Goal: Task Accomplishment & Management: Manage account settings

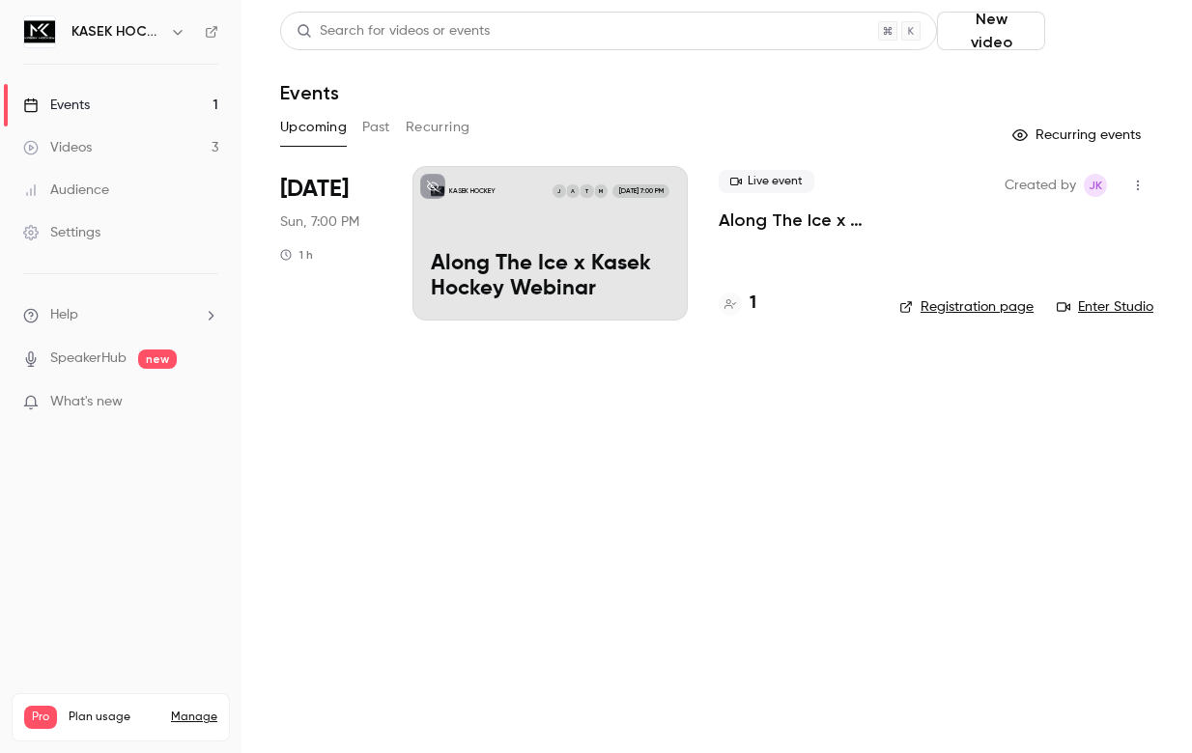
click at [1090, 31] on button "Schedule" at bounding box center [1102, 31] width 100 height 39
click at [1022, 122] on li "Recurring event" at bounding box center [1047, 134] width 209 height 51
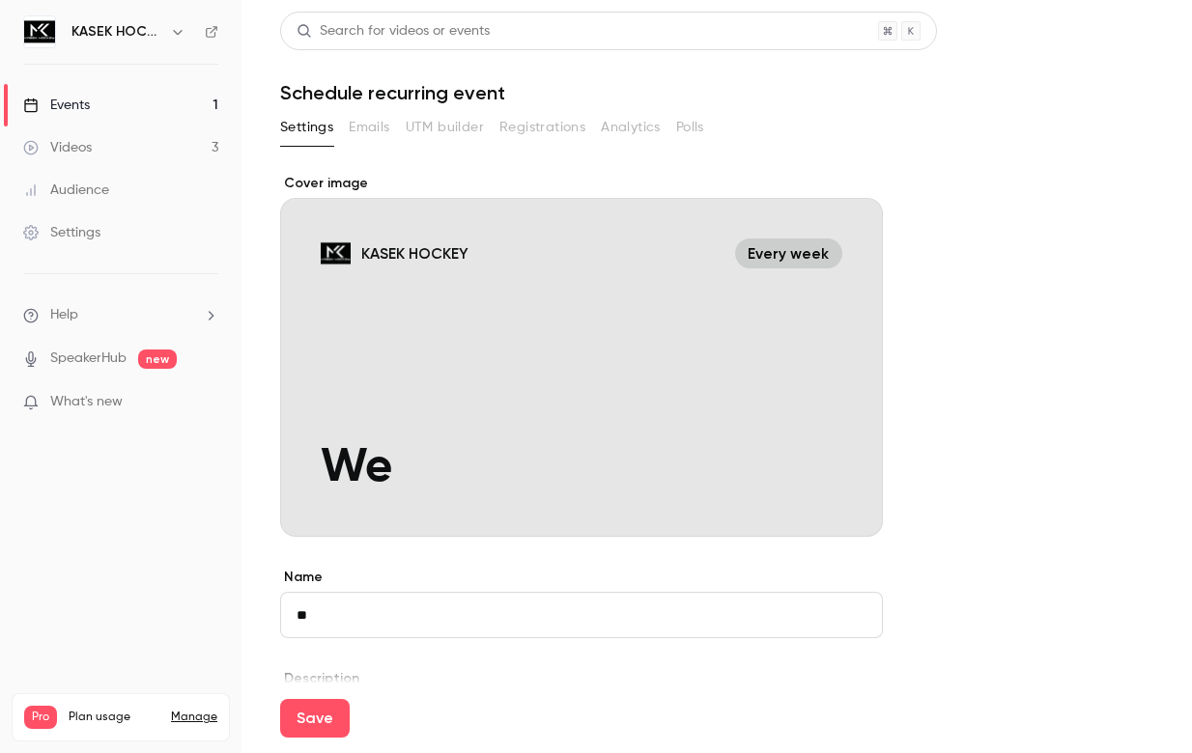
type input "*"
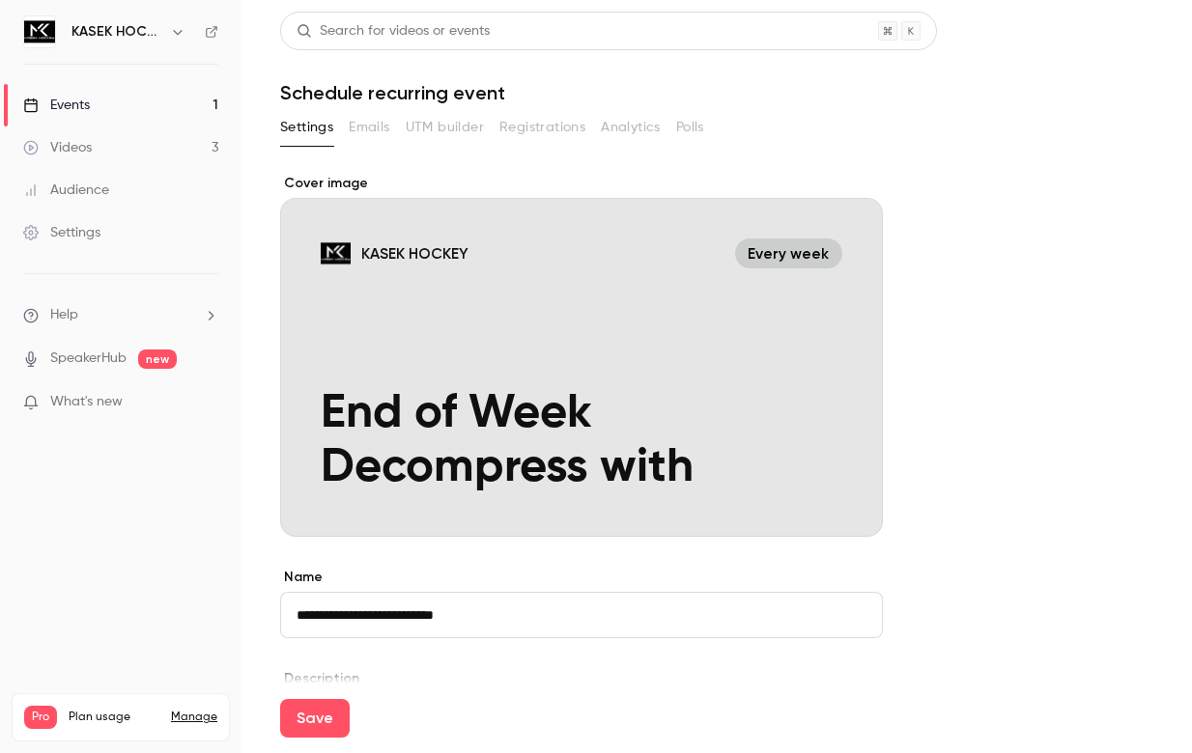
drag, startPoint x: 379, startPoint y: 616, endPoint x: 553, endPoint y: 619, distance: 174.8
click at [553, 619] on input "**********" at bounding box center [581, 615] width 603 height 46
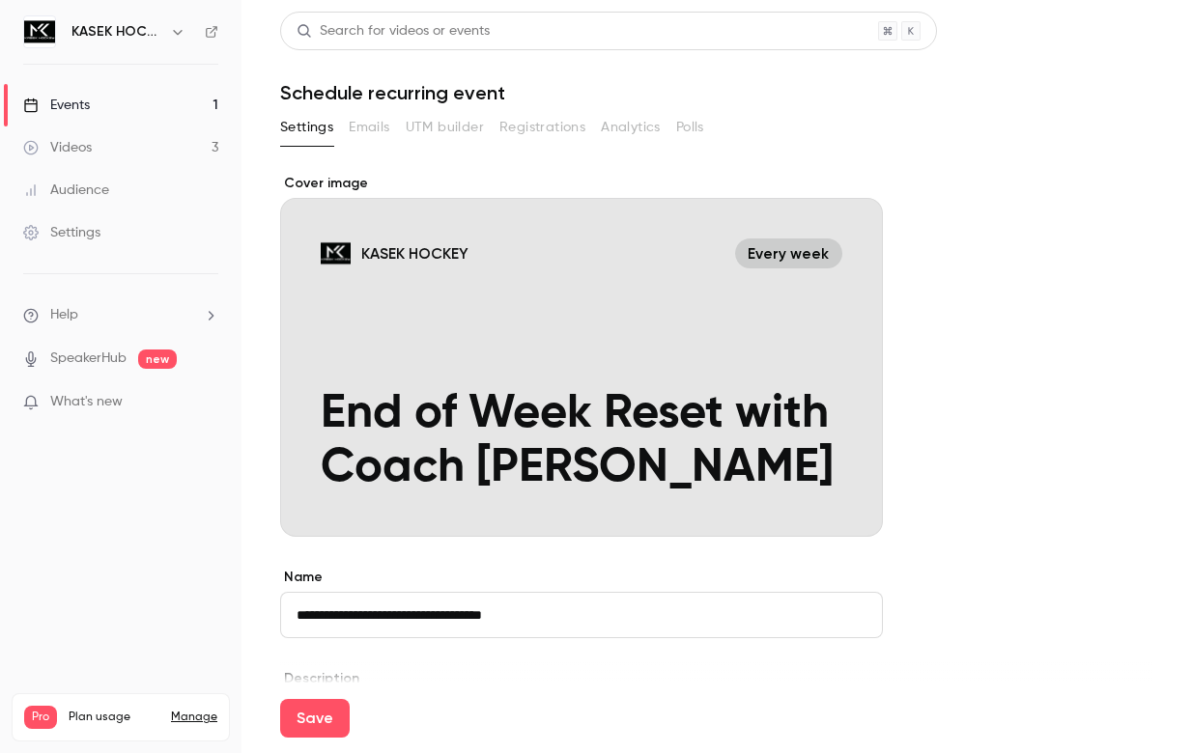
type input "**********"
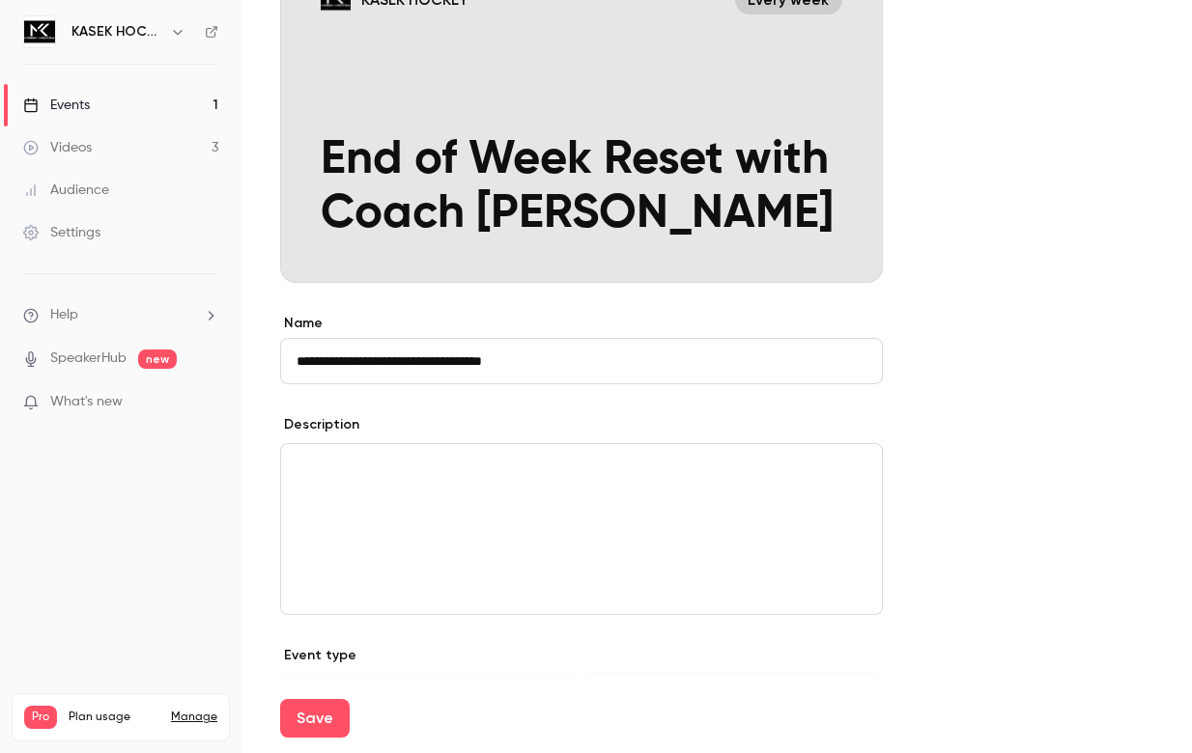
scroll to position [270, 0]
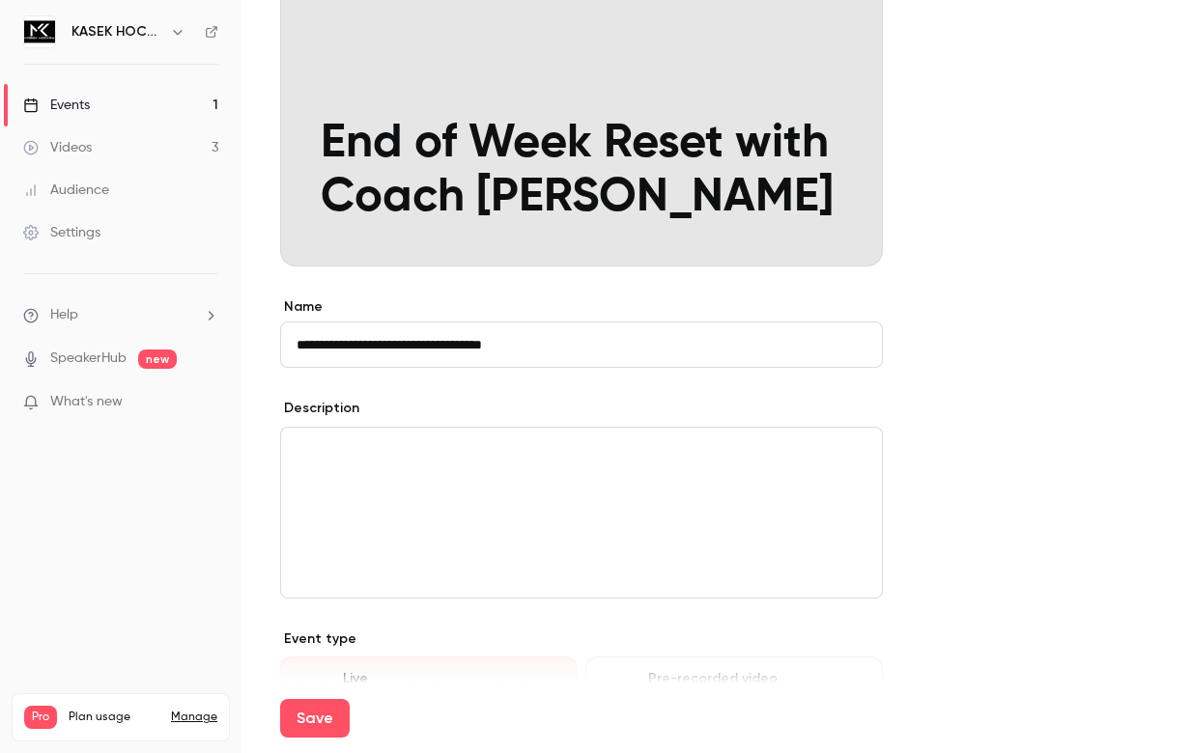
click at [559, 482] on div "editor" at bounding box center [581, 513] width 601 height 170
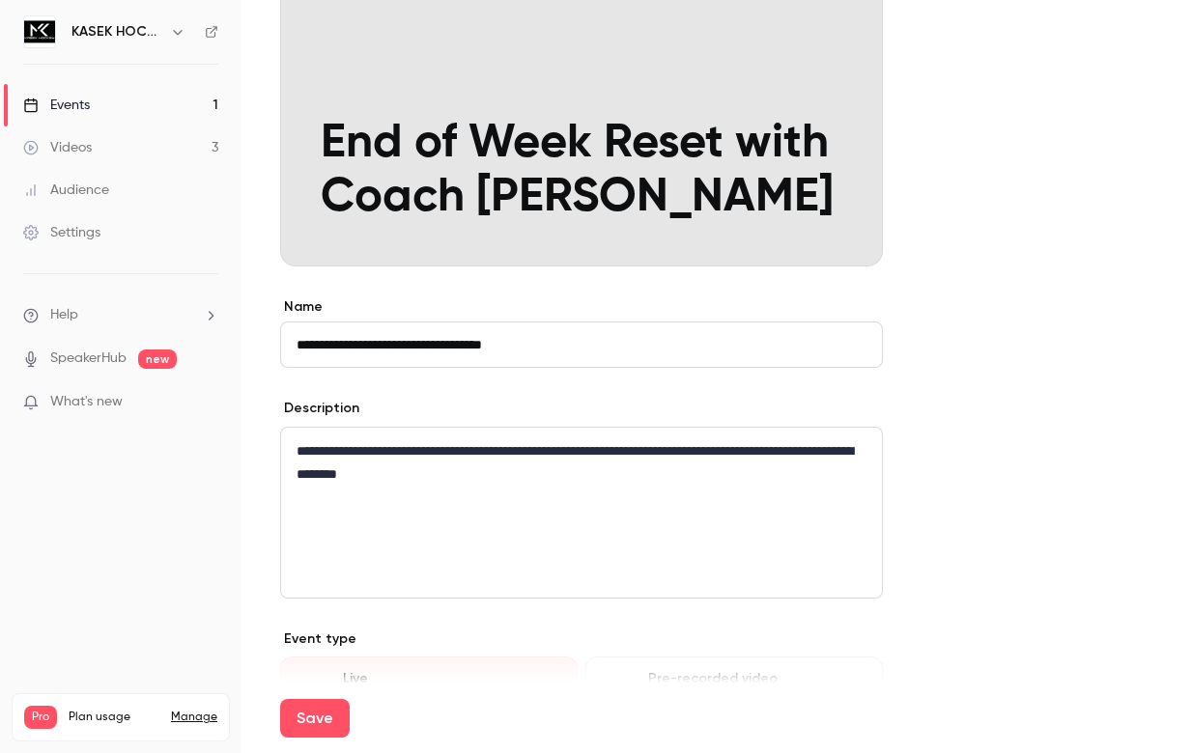
click at [599, 450] on p "**********" at bounding box center [581, 462] width 570 height 46
click at [473, 450] on p "**********" at bounding box center [581, 462] width 570 height 46
click at [644, 452] on p "**********" at bounding box center [581, 462] width 570 height 46
click at [704, 457] on p "**********" at bounding box center [581, 462] width 570 height 46
click at [776, 452] on p "**********" at bounding box center [581, 462] width 570 height 46
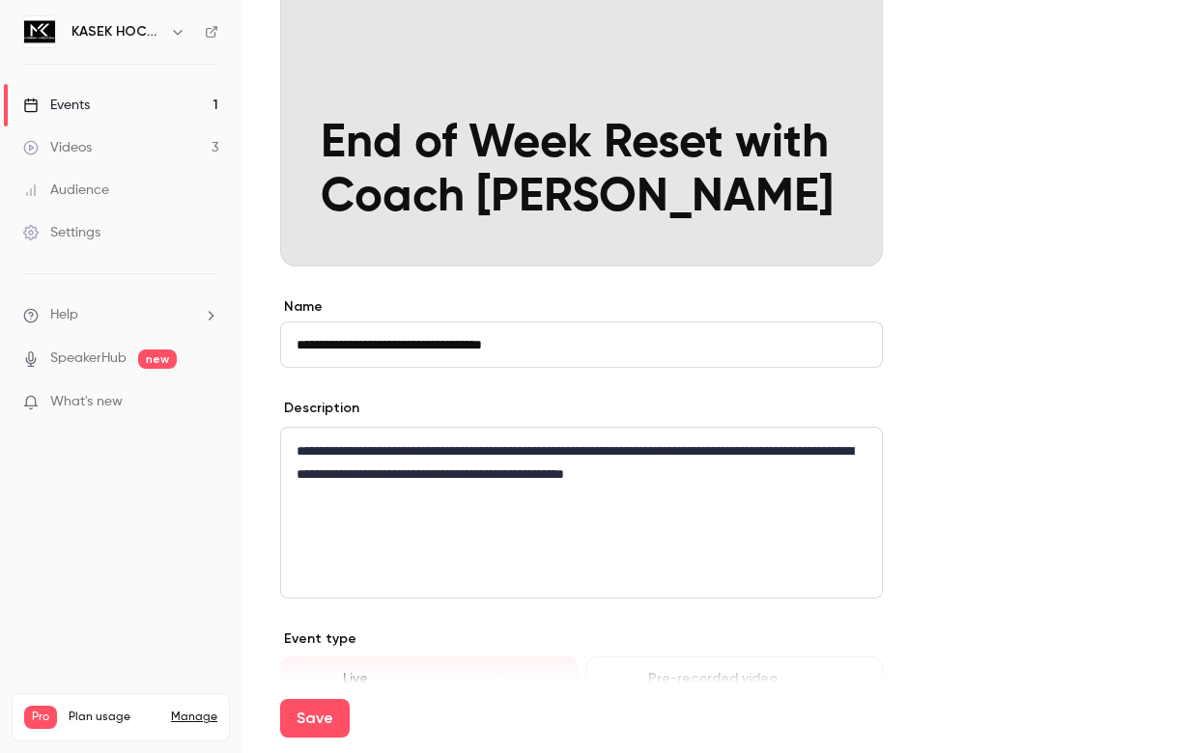
click at [457, 477] on p "**********" at bounding box center [581, 462] width 570 height 46
click at [803, 473] on p "**********" at bounding box center [581, 462] width 570 height 46
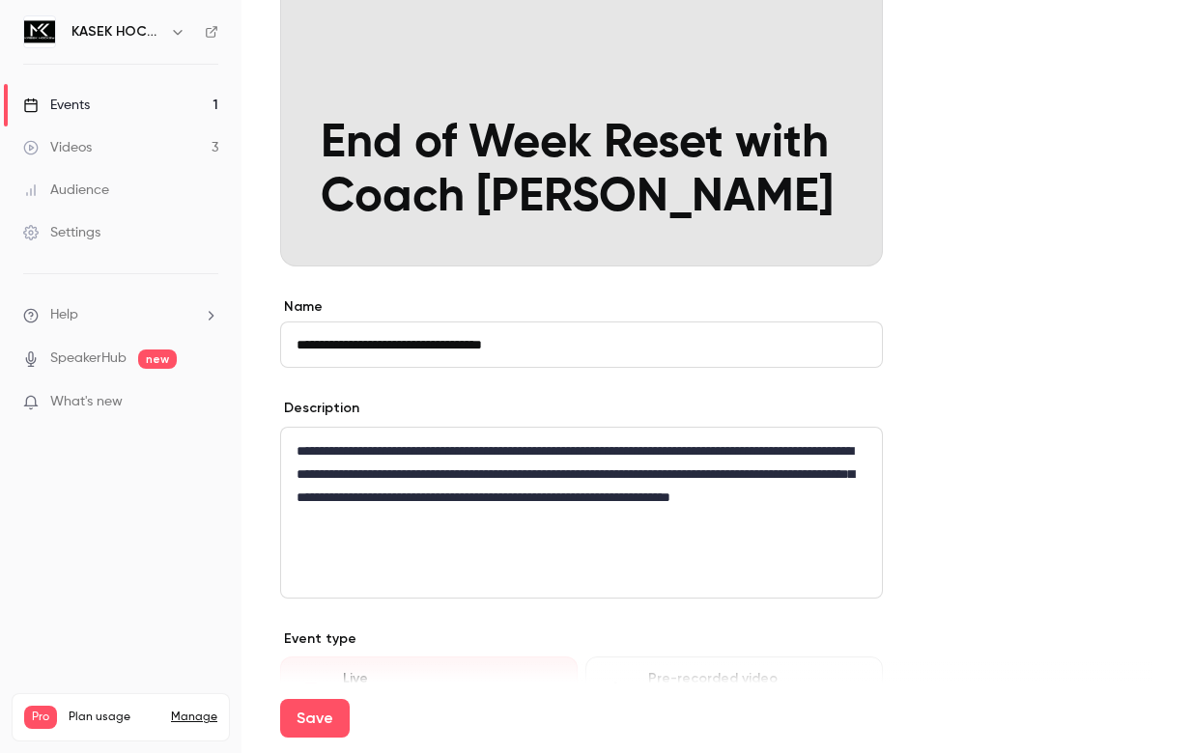
click at [483, 452] on p "**********" at bounding box center [581, 485] width 570 height 93
click at [577, 452] on p "**********" at bounding box center [581, 485] width 570 height 93
click at [632, 453] on p "**********" at bounding box center [581, 485] width 570 height 93
drag, startPoint x: 589, startPoint y: 458, endPoint x: 554, endPoint y: 455, distance: 34.9
click at [554, 455] on p "**********" at bounding box center [581, 485] width 570 height 93
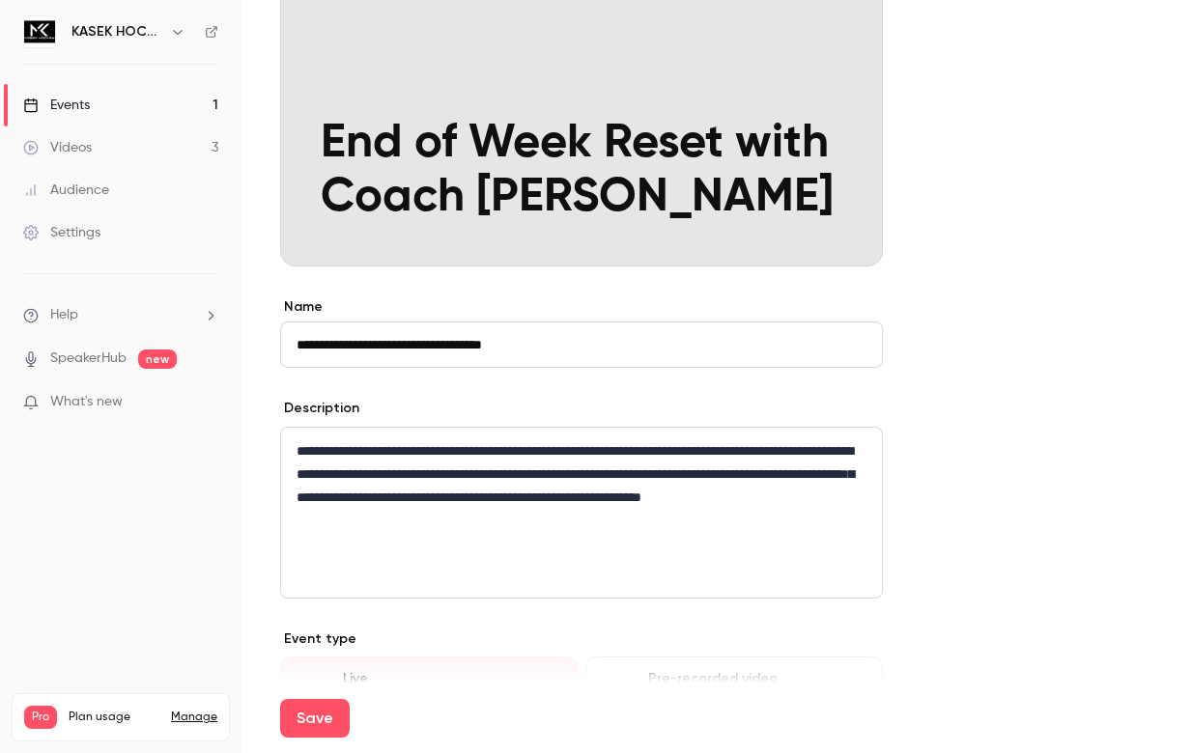
click at [653, 452] on p "**********" at bounding box center [581, 485] width 570 height 93
click at [400, 525] on p "**********" at bounding box center [581, 485] width 570 height 93
click at [448, 522] on p "**********" at bounding box center [581, 485] width 570 height 93
click at [535, 519] on p "**********" at bounding box center [581, 485] width 570 height 93
click at [737, 522] on p "**********" at bounding box center [581, 485] width 570 height 93
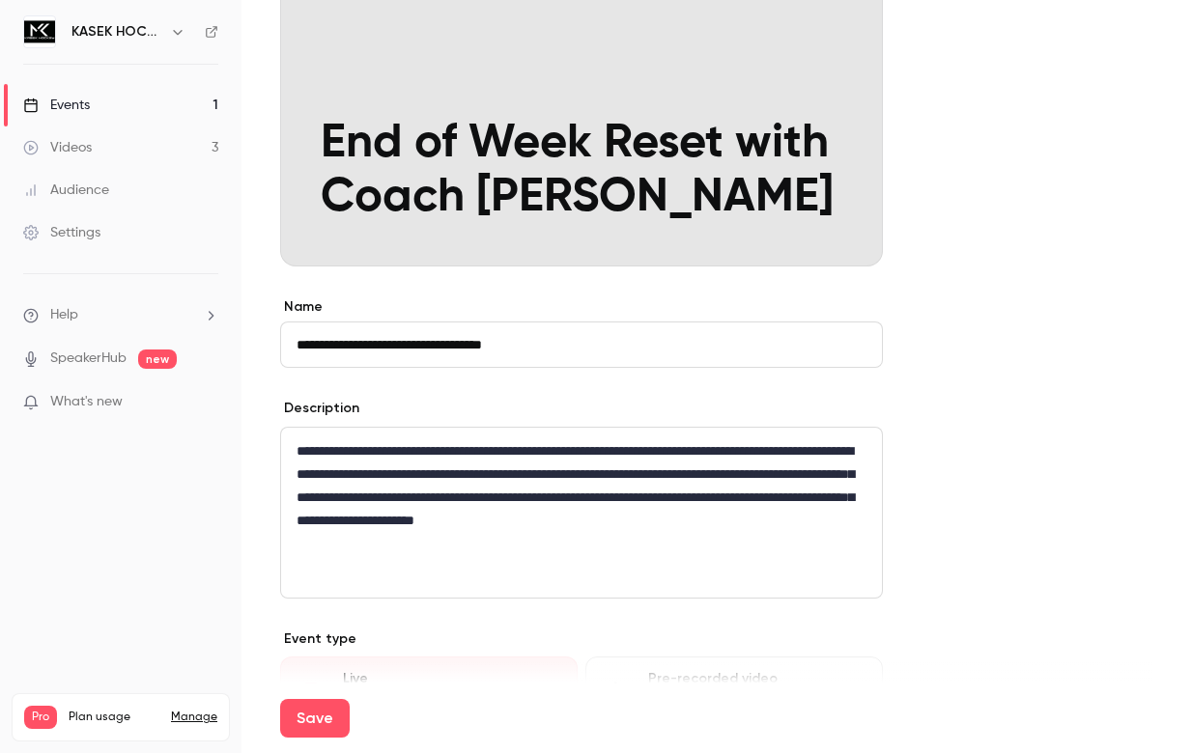
click at [750, 523] on p "**********" at bounding box center [581, 485] width 570 height 93
drag, startPoint x: 815, startPoint y: 523, endPoint x: 846, endPoint y: 523, distance: 30.9
click at [846, 523] on p "**********" at bounding box center [581, 485] width 570 height 93
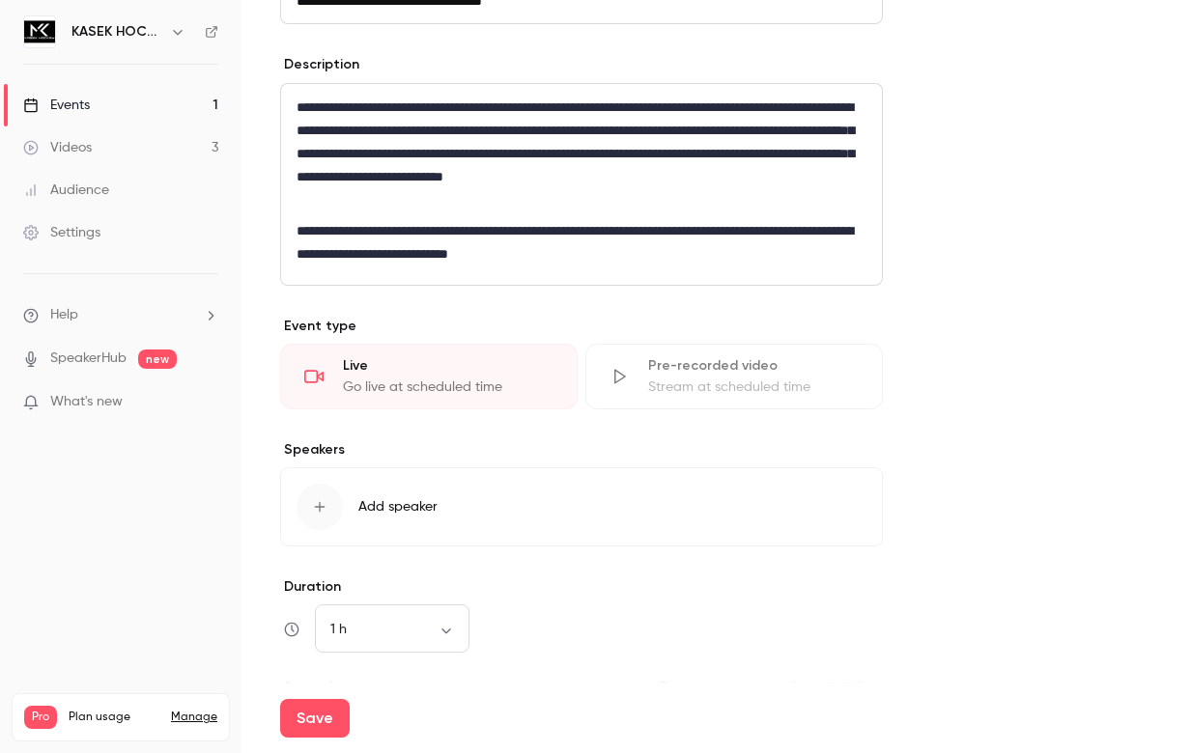
scroll to position [657, 0]
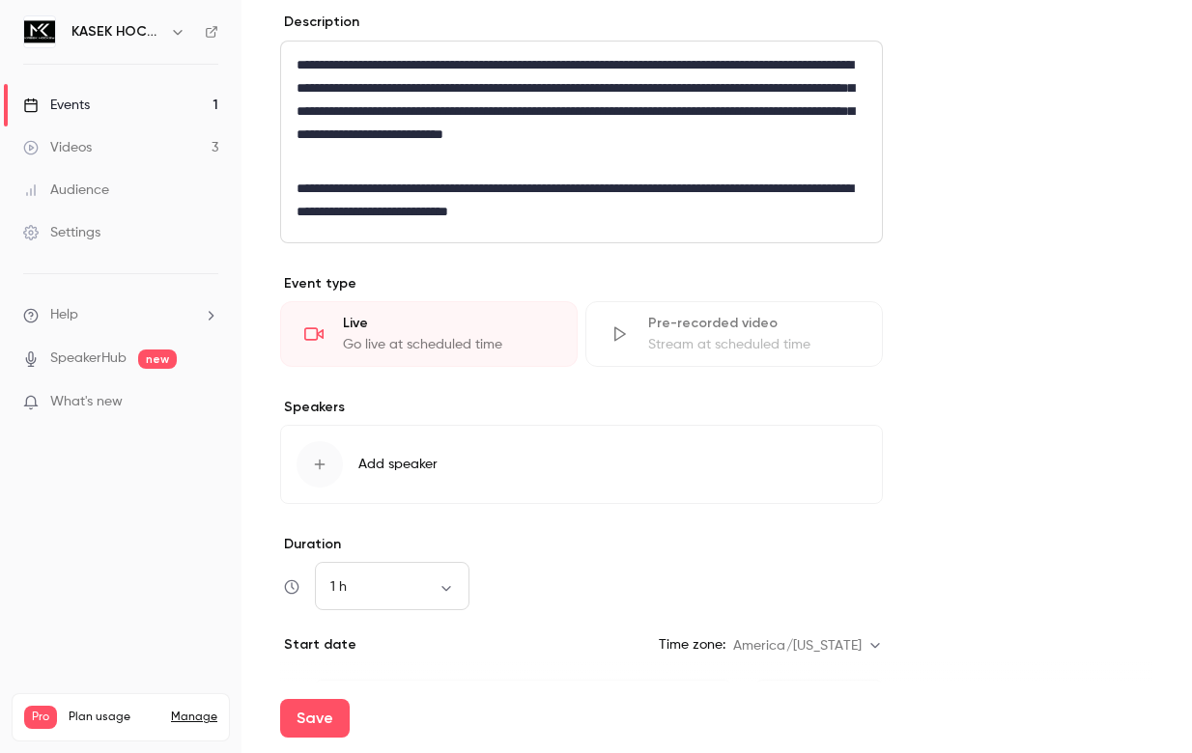
click at [313, 463] on icon "button" at bounding box center [319, 464] width 15 height 15
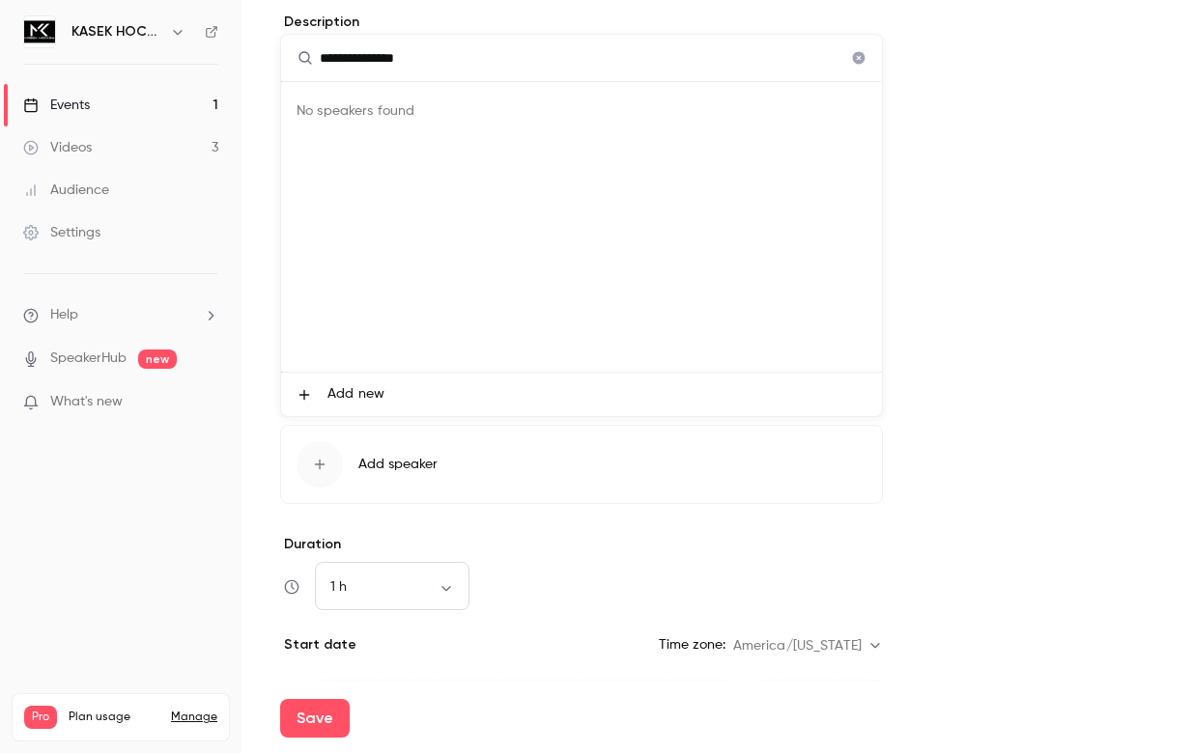
type input "**********"
click at [304, 390] on icon at bounding box center [304, 394] width 11 height 11
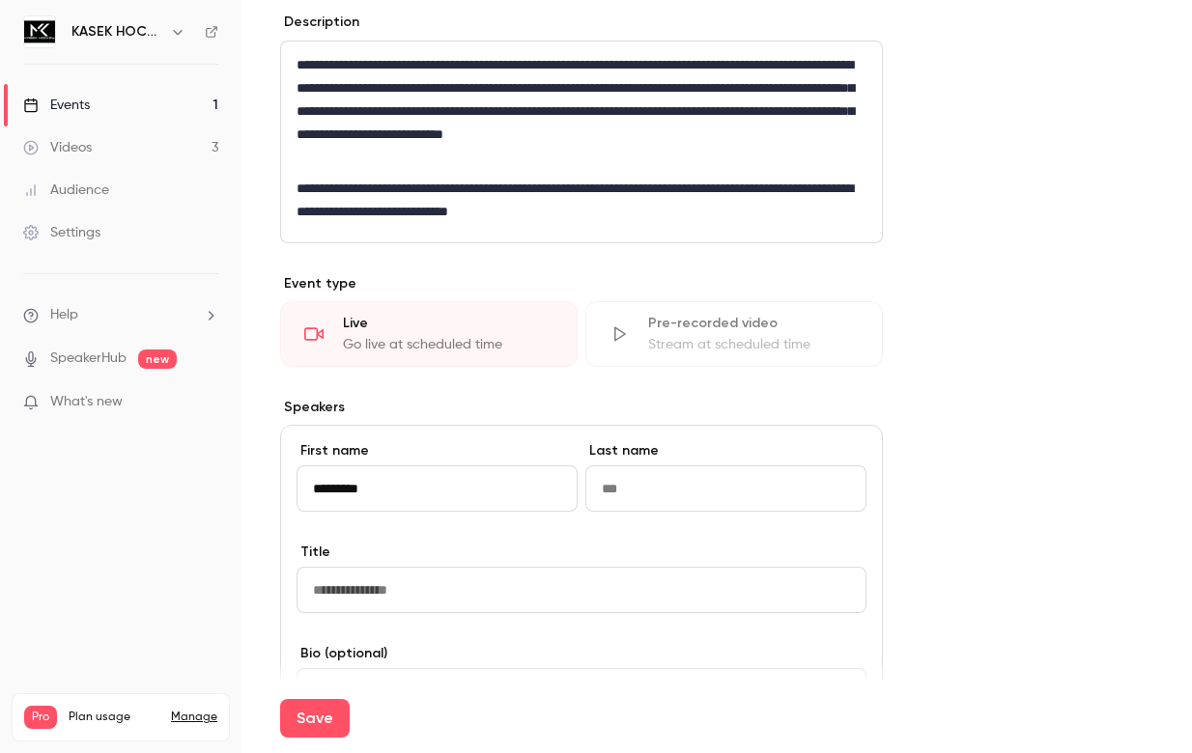
type input "*********"
type input "*****"
click at [360, 585] on input at bounding box center [581, 590] width 570 height 46
click at [449, 636] on div "**********" at bounding box center [581, 700] width 603 height 551
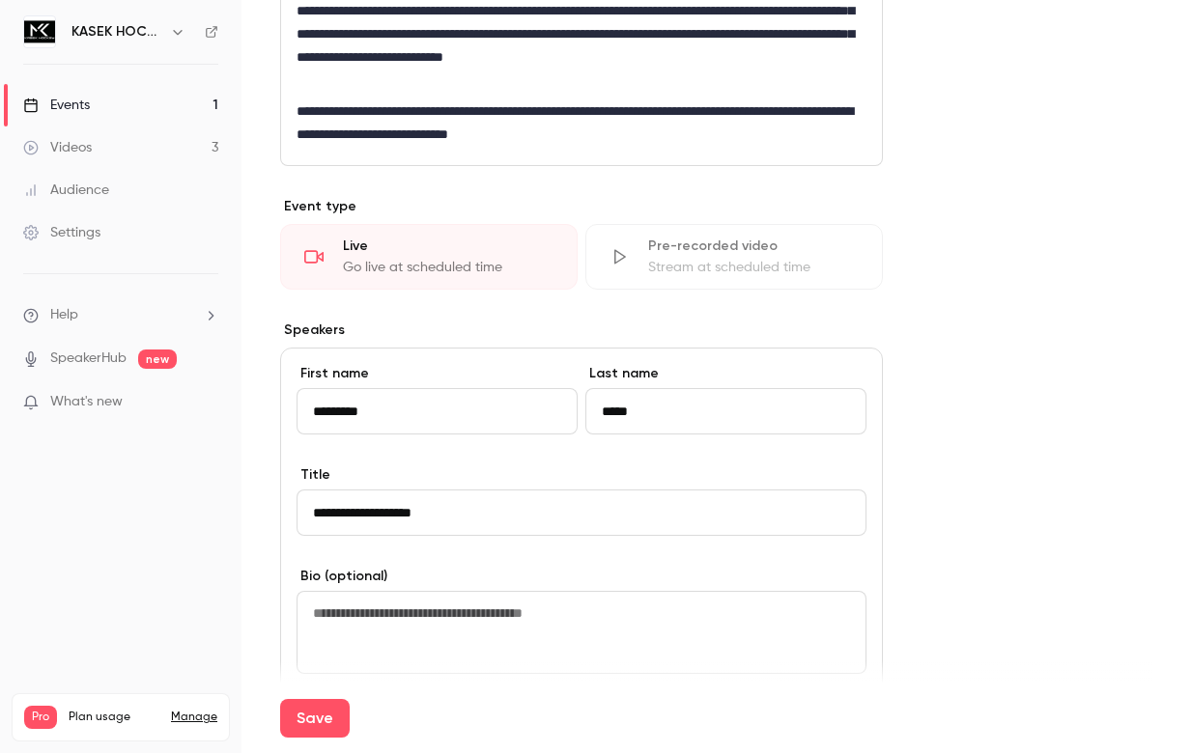
scroll to position [772, 0]
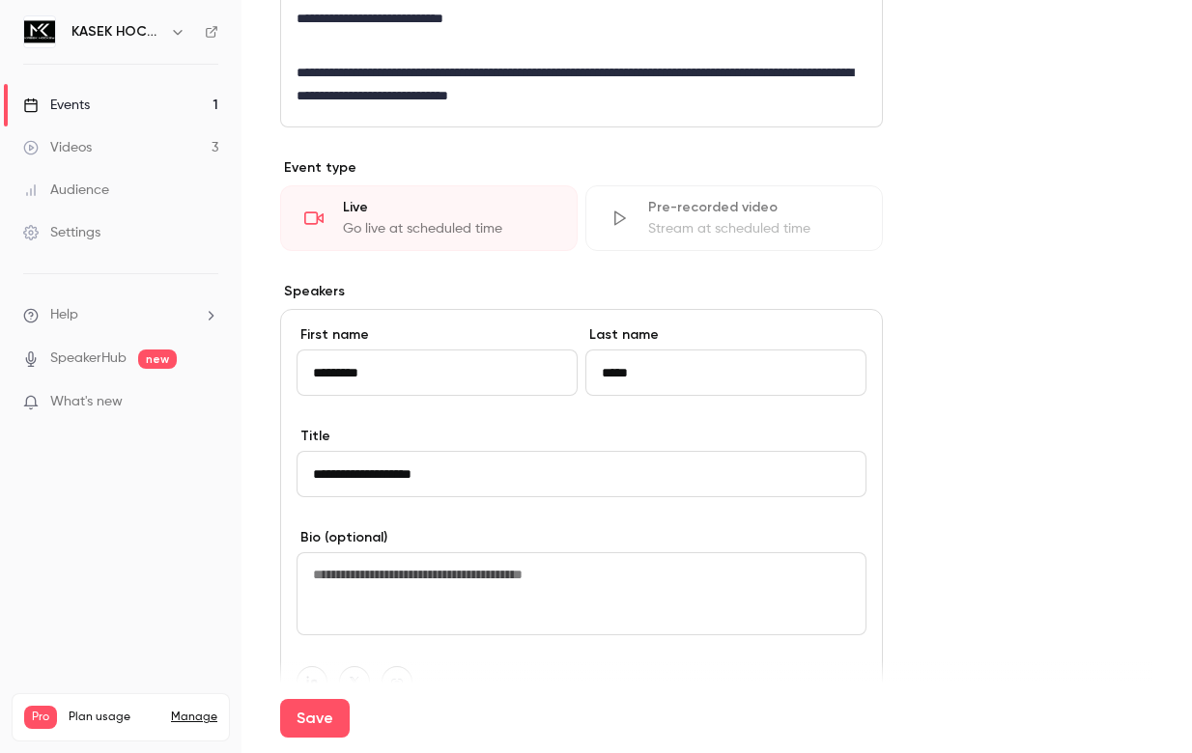
click at [365, 474] on input "**********" at bounding box center [581, 474] width 570 height 46
type input "**********"
click at [441, 507] on div "**********" at bounding box center [581, 584] width 603 height 551
click at [435, 570] on textarea at bounding box center [581, 593] width 570 height 83
click at [495, 659] on div "**********" at bounding box center [581, 584] width 603 height 551
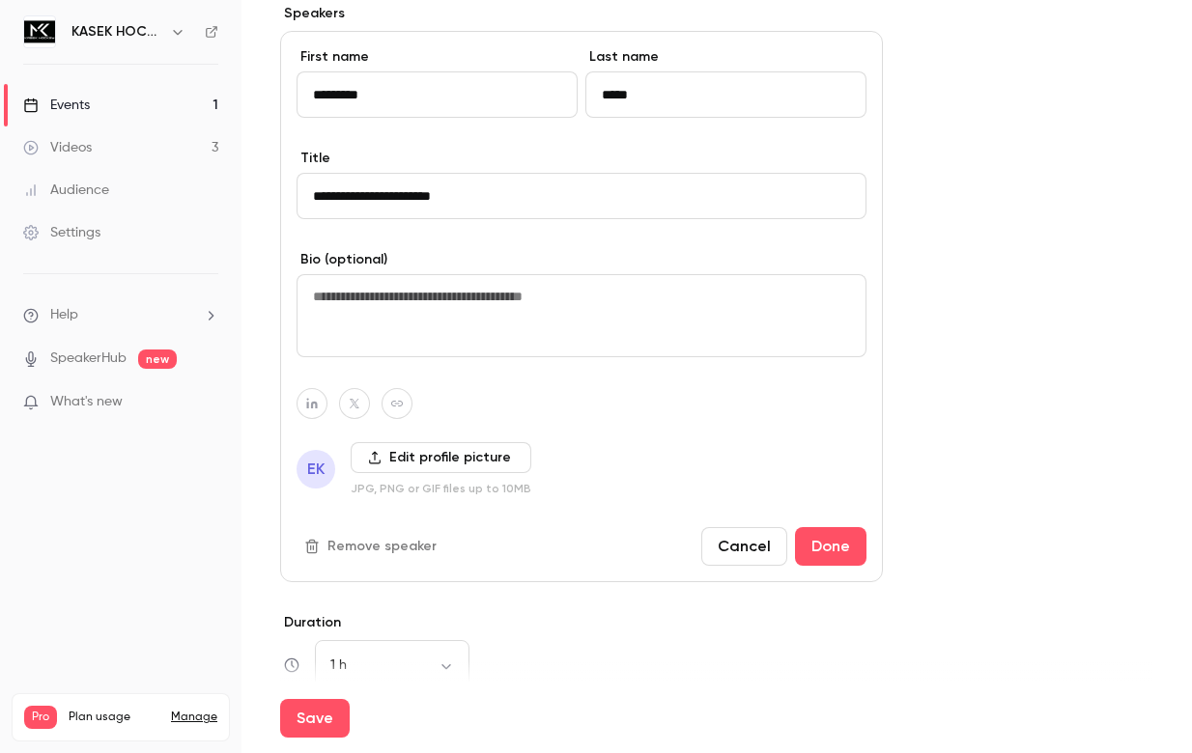
scroll to position [1081, 0]
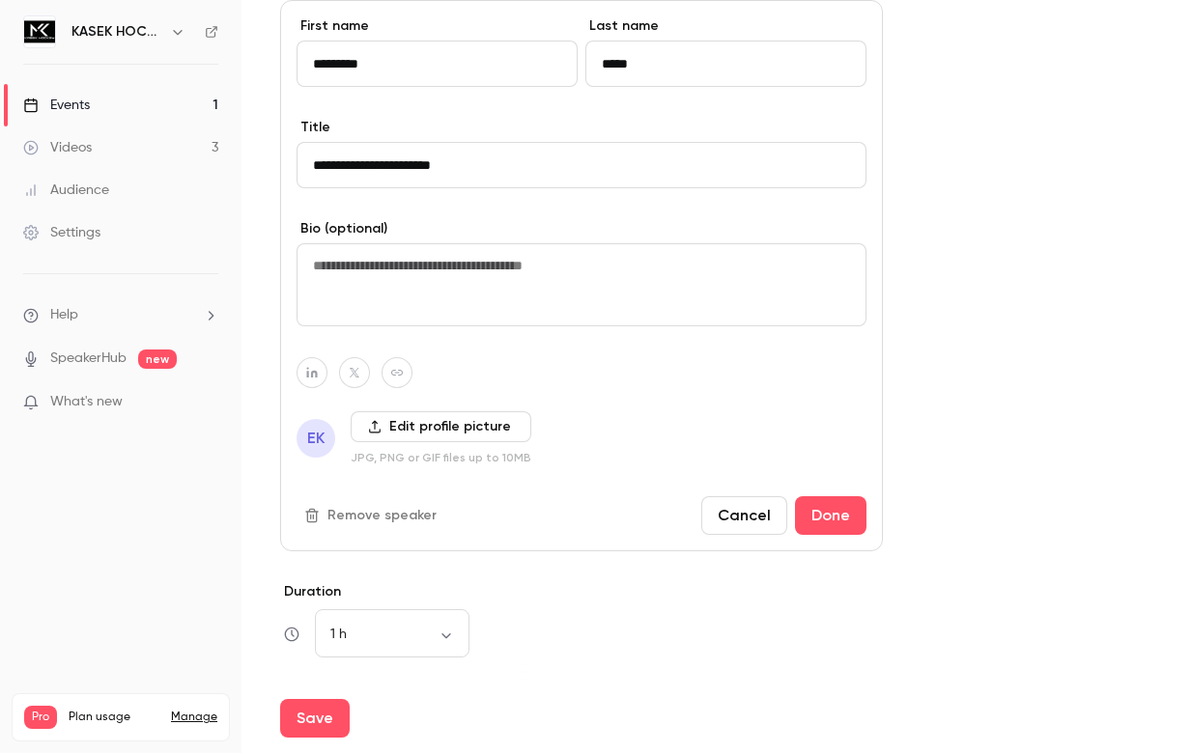
click at [449, 427] on label "Edit profile picture" at bounding box center [441, 426] width 181 height 31
click at [0, 0] on input "Edit profile picture" at bounding box center [0, 0] width 0 height 0
click at [368, 425] on icon at bounding box center [375, 427] width 14 height 14
click at [0, 0] on input "Edit profile picture" at bounding box center [0, 0] width 0 height 0
click at [383, 425] on label "Edit profile picture" at bounding box center [441, 426] width 181 height 31
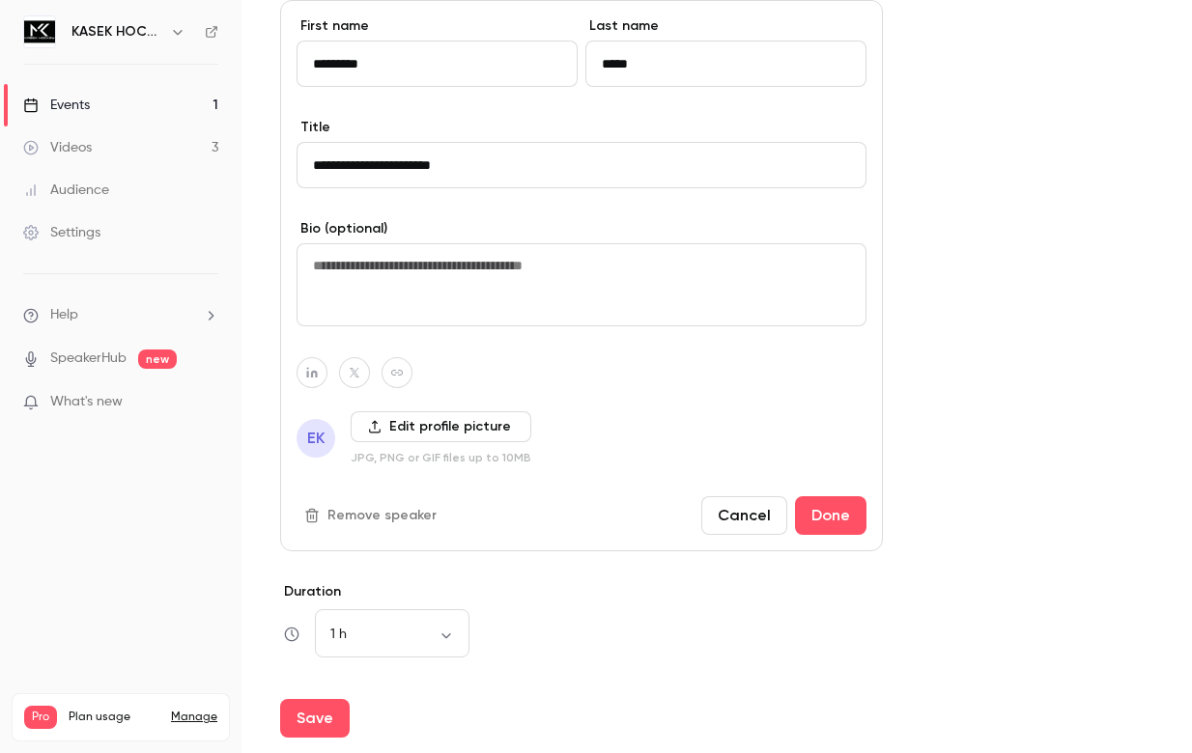
click at [0, 0] on input "Edit profile picture" at bounding box center [0, 0] width 0 height 0
click at [383, 425] on label "Edit profile picture" at bounding box center [441, 426] width 181 height 31
click at [0, 0] on input "Edit profile picture" at bounding box center [0, 0] width 0 height 0
click at [383, 425] on label "Edit profile picture" at bounding box center [441, 426] width 181 height 31
click at [0, 0] on input "Edit profile picture" at bounding box center [0, 0] width 0 height 0
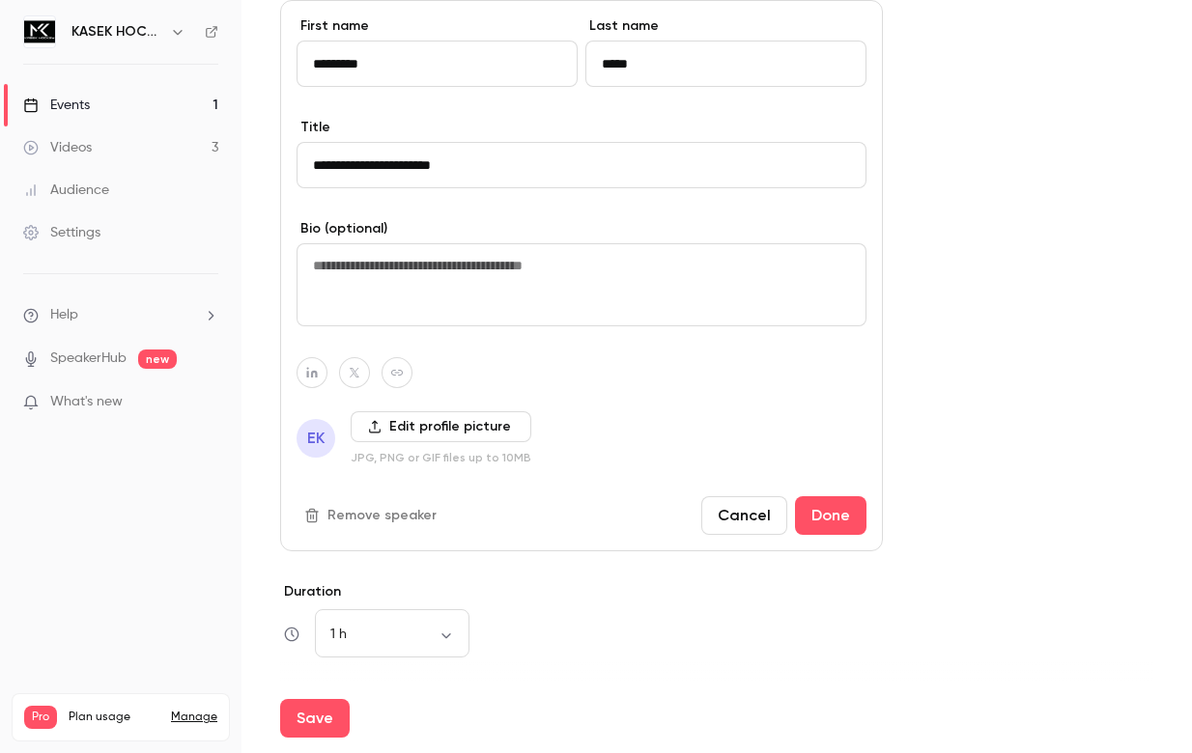
click at [493, 426] on label "Edit profile picture" at bounding box center [441, 426] width 181 height 31
click at [0, 0] on input "Edit profile picture" at bounding box center [0, 0] width 0 height 0
click at [493, 426] on label "Edit profile picture" at bounding box center [441, 426] width 181 height 31
click at [0, 0] on input "Edit profile picture" at bounding box center [0, 0] width 0 height 0
click at [493, 426] on label "Edit profile picture" at bounding box center [441, 426] width 181 height 31
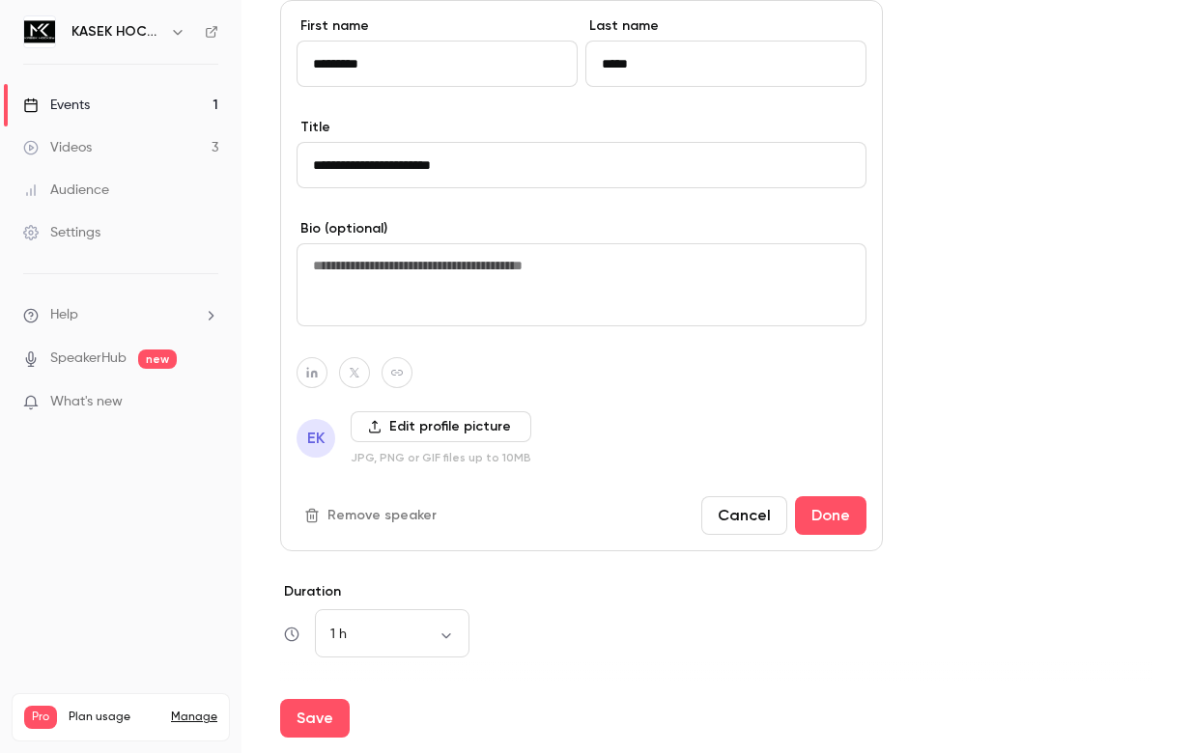
click at [0, 0] on input "Edit profile picture" at bounding box center [0, 0] width 0 height 0
click at [493, 426] on label "Edit profile picture" at bounding box center [441, 426] width 181 height 31
click at [0, 0] on input "Edit profile picture" at bounding box center [0, 0] width 0 height 0
click at [835, 512] on button "Done" at bounding box center [830, 515] width 71 height 39
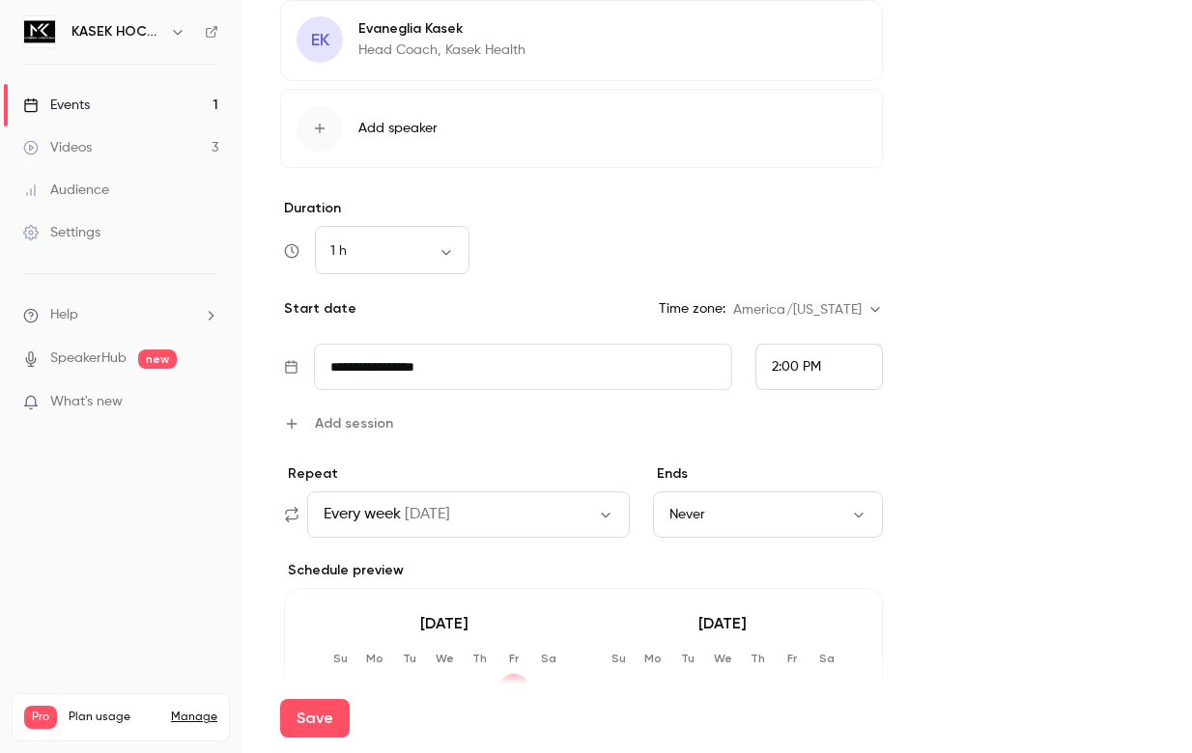
click at [510, 379] on input "**********" at bounding box center [523, 367] width 418 height 46
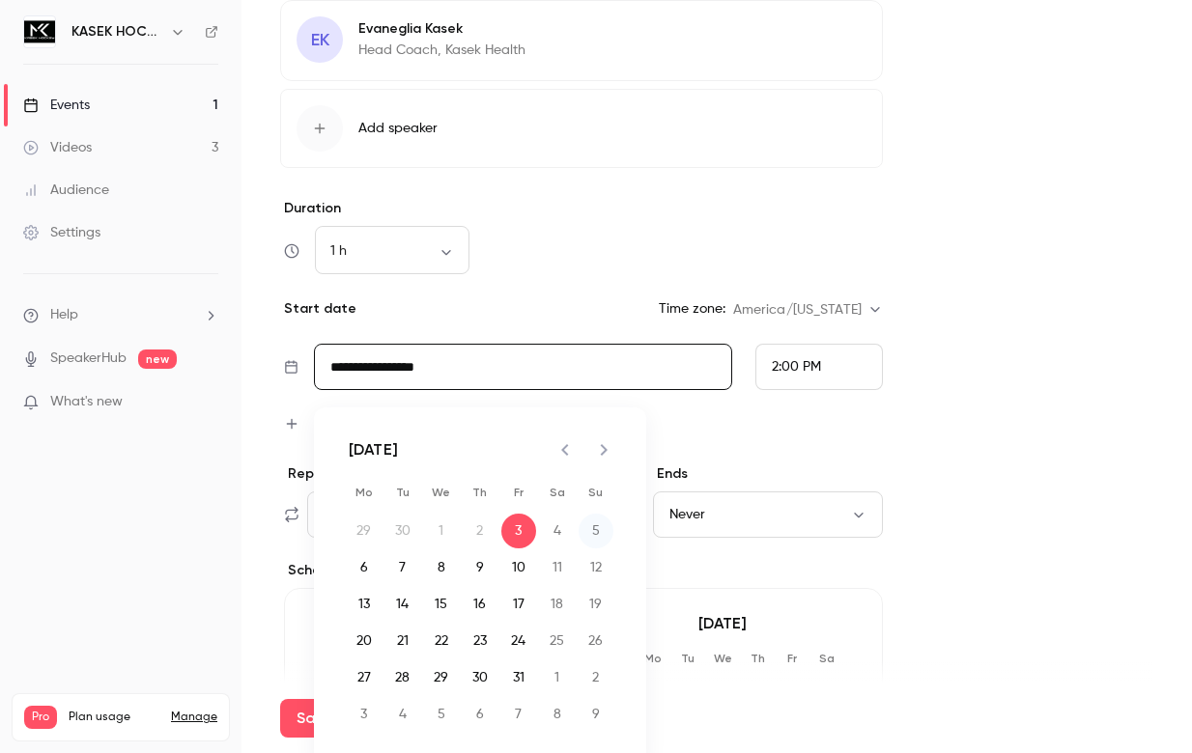
click at [602, 529] on button "5" at bounding box center [595, 531] width 35 height 35
type input "**********"
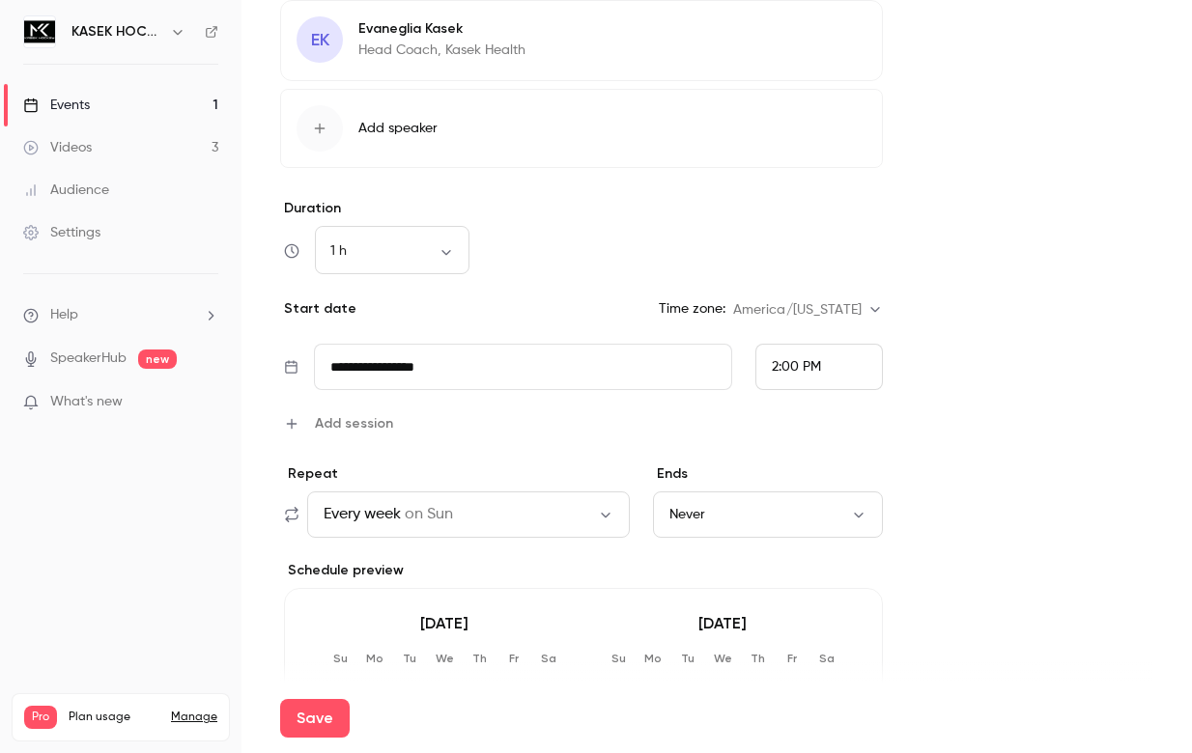
click at [815, 354] on div "2:00 PM" at bounding box center [818, 367] width 127 height 46
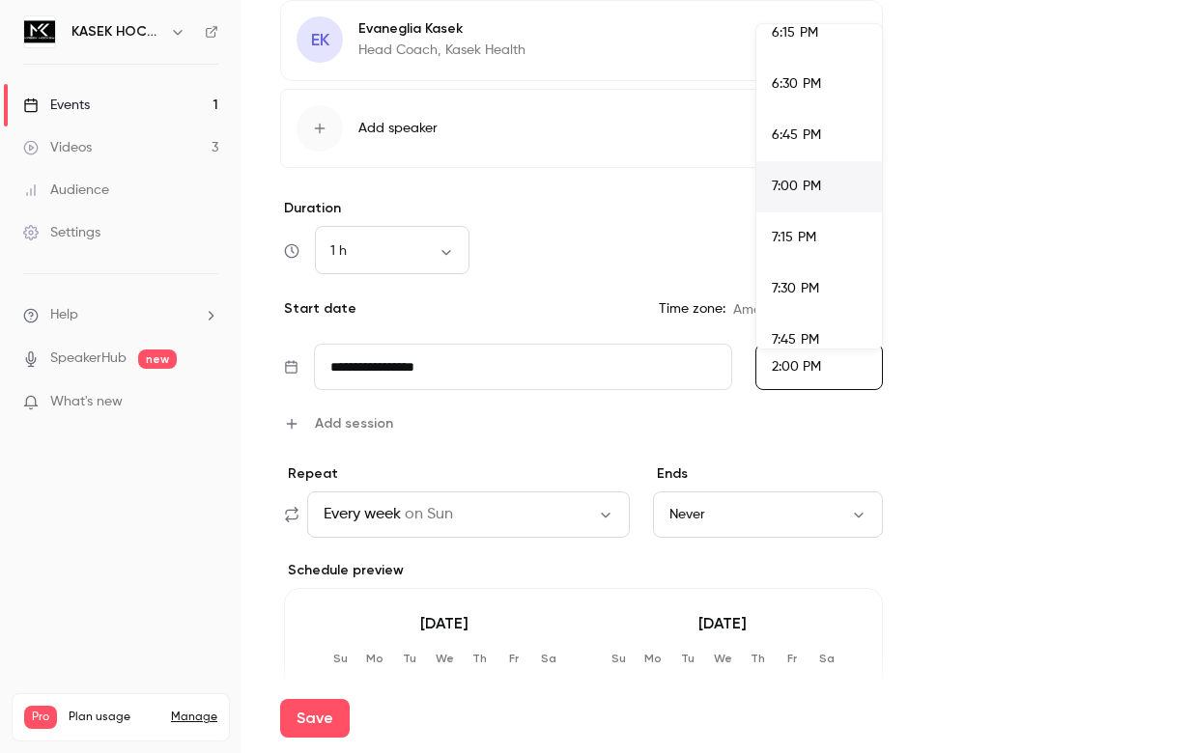
click at [810, 186] on span "7:00 PM" at bounding box center [795, 187] width 49 height 14
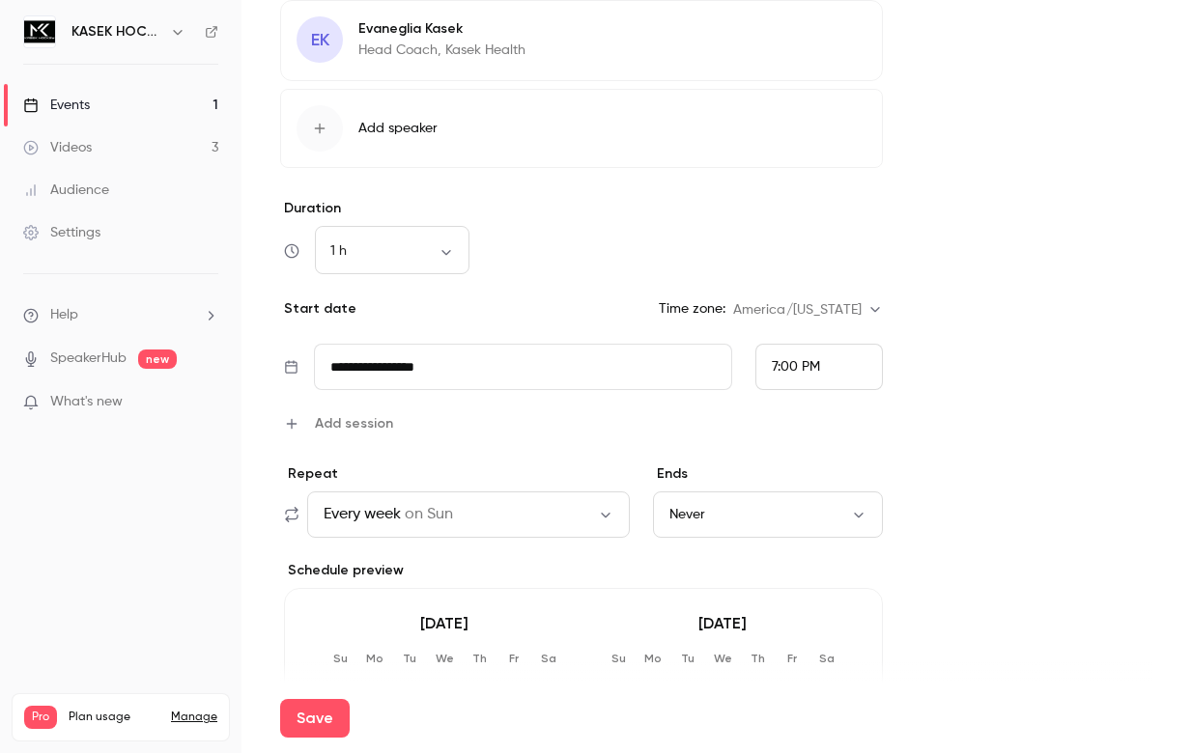
click at [819, 232] on div "1 h ** ​" at bounding box center [581, 251] width 603 height 46
click at [312, 134] on icon "button" at bounding box center [319, 128] width 15 height 15
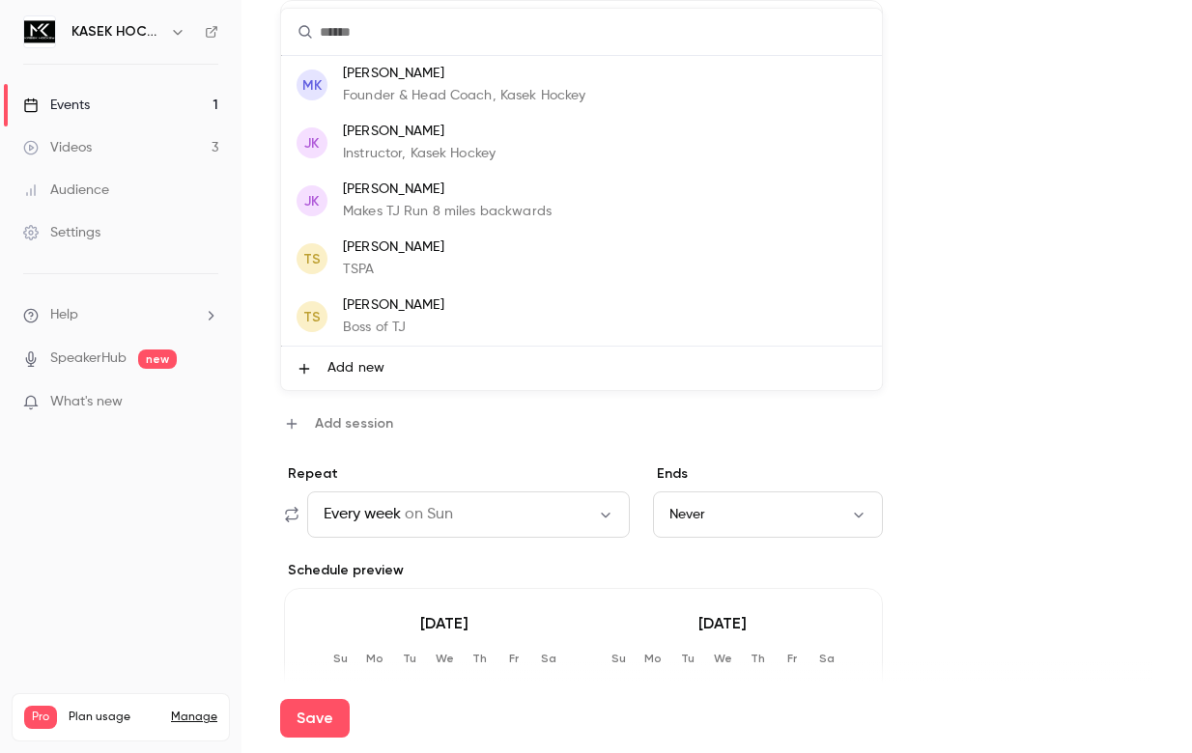
click at [430, 97] on p "Founder & Head Coach, Kasek Hockey" at bounding box center [464, 96] width 242 height 20
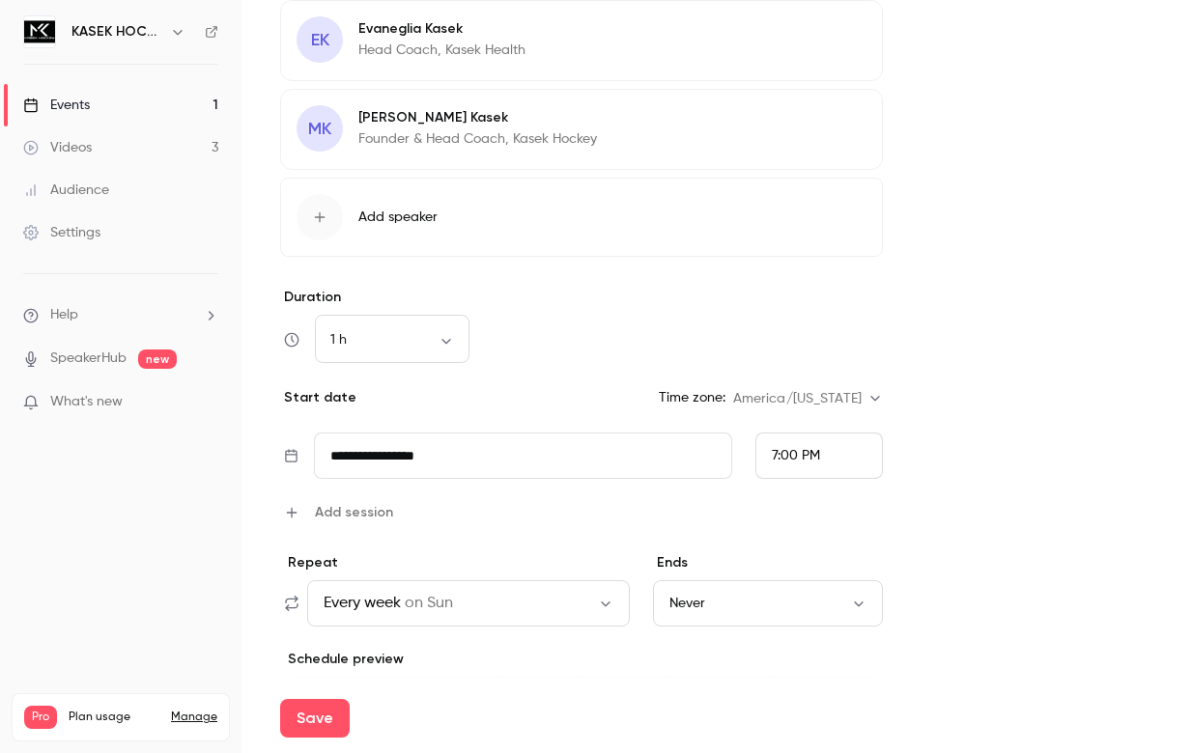
click at [329, 208] on div "button" at bounding box center [319, 217] width 46 height 46
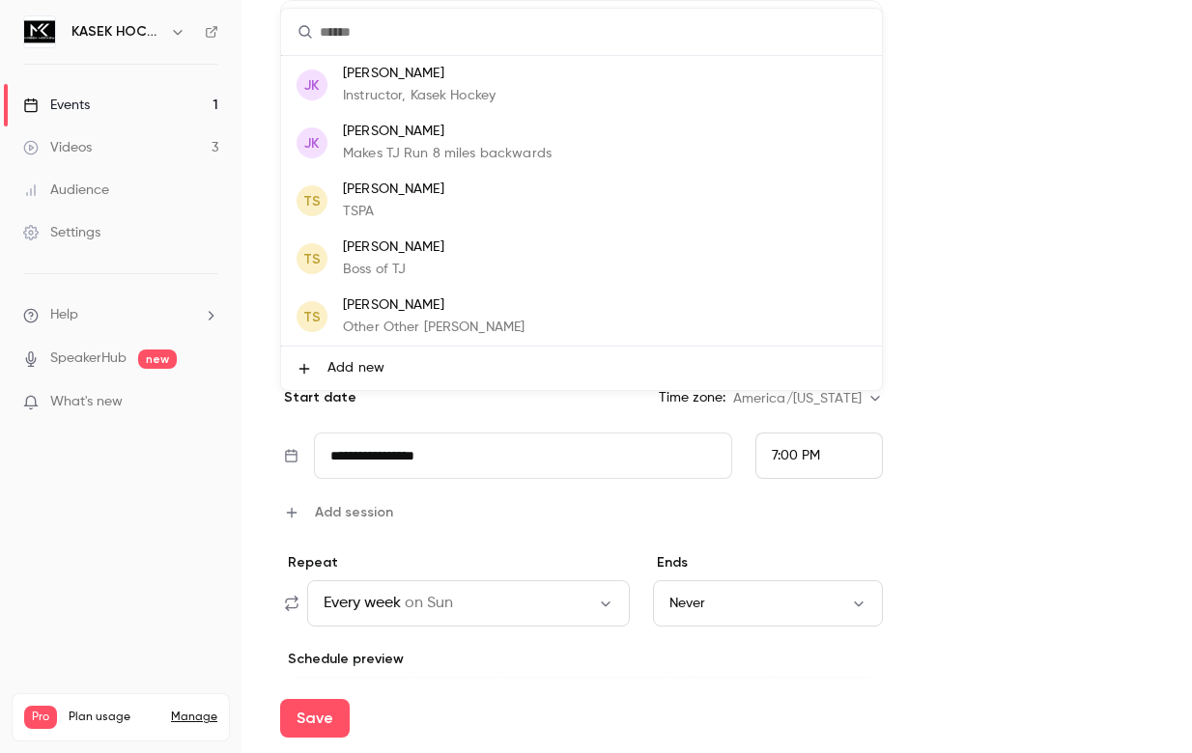
click at [389, 135] on p "[PERSON_NAME]" at bounding box center [447, 132] width 209 height 20
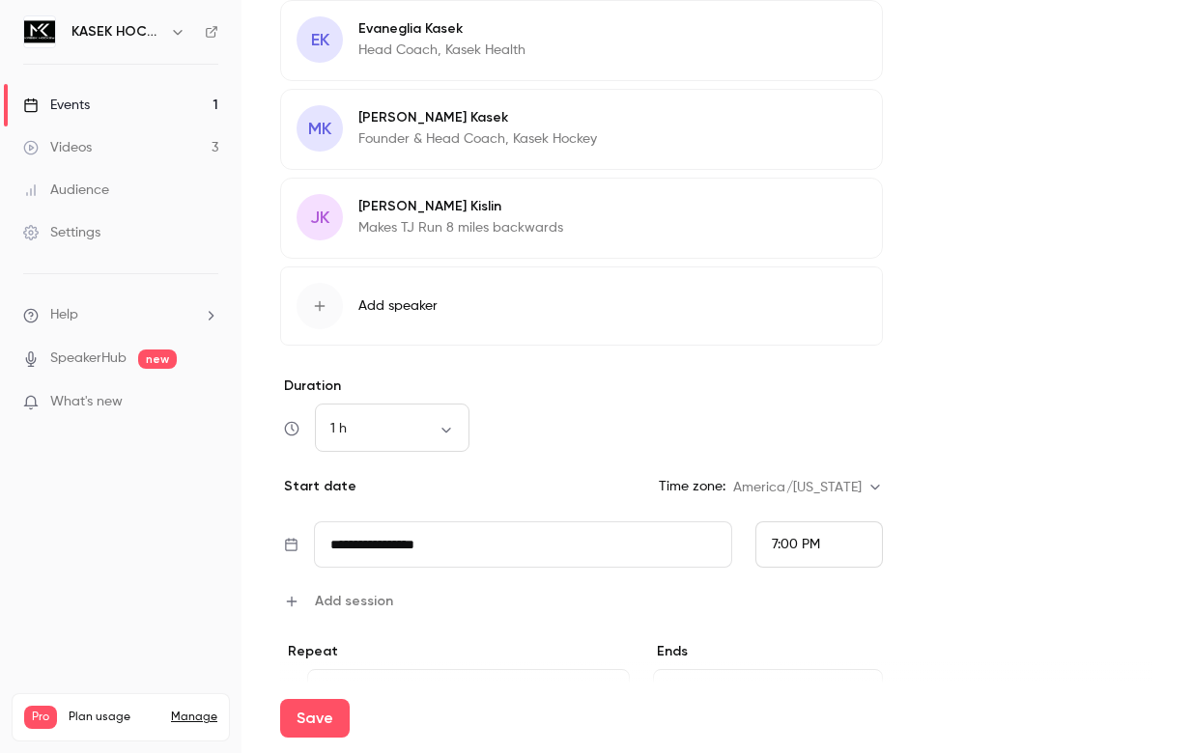
click at [959, 276] on form "**********" at bounding box center [716, 165] width 873 height 2146
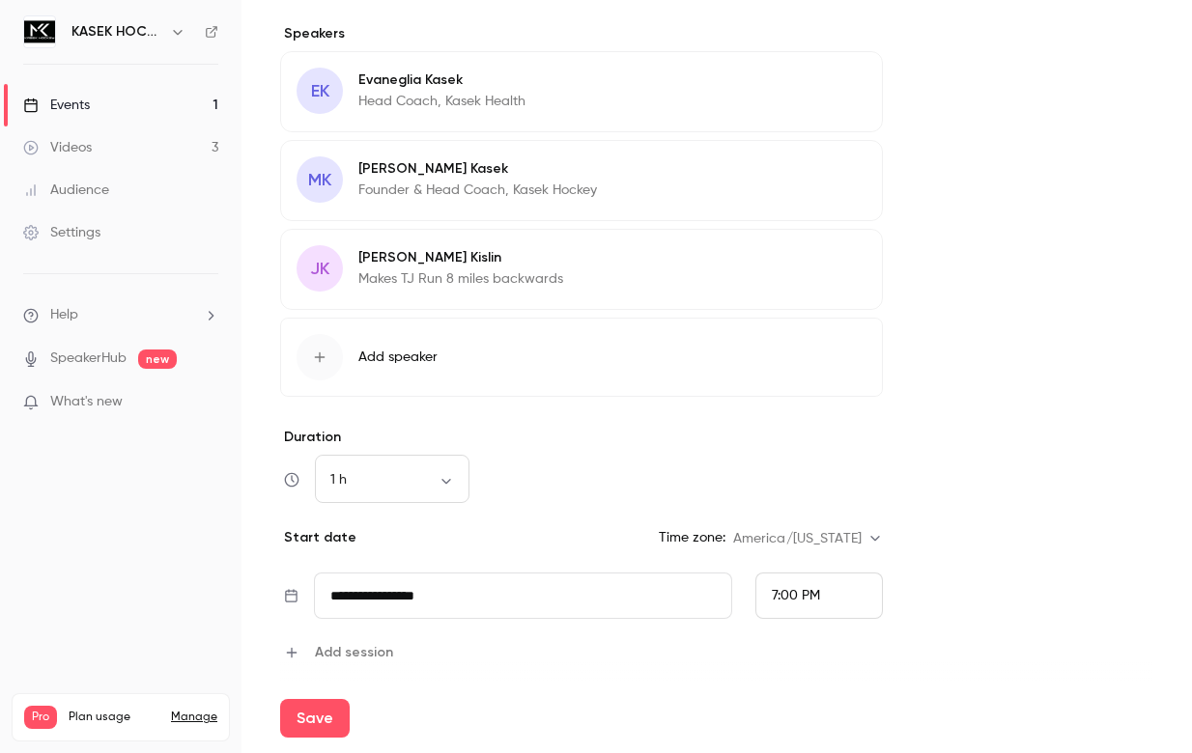
scroll to position [1004, 0]
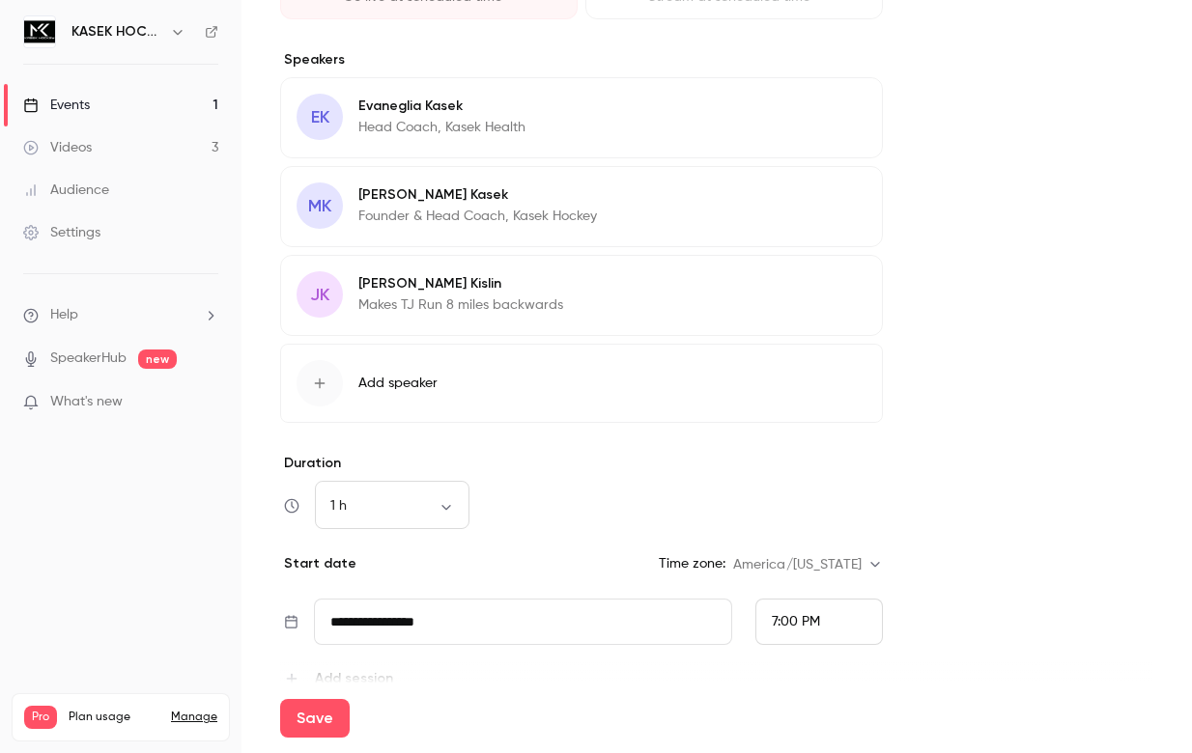
click at [838, 284] on button "Edit" at bounding box center [831, 286] width 70 height 31
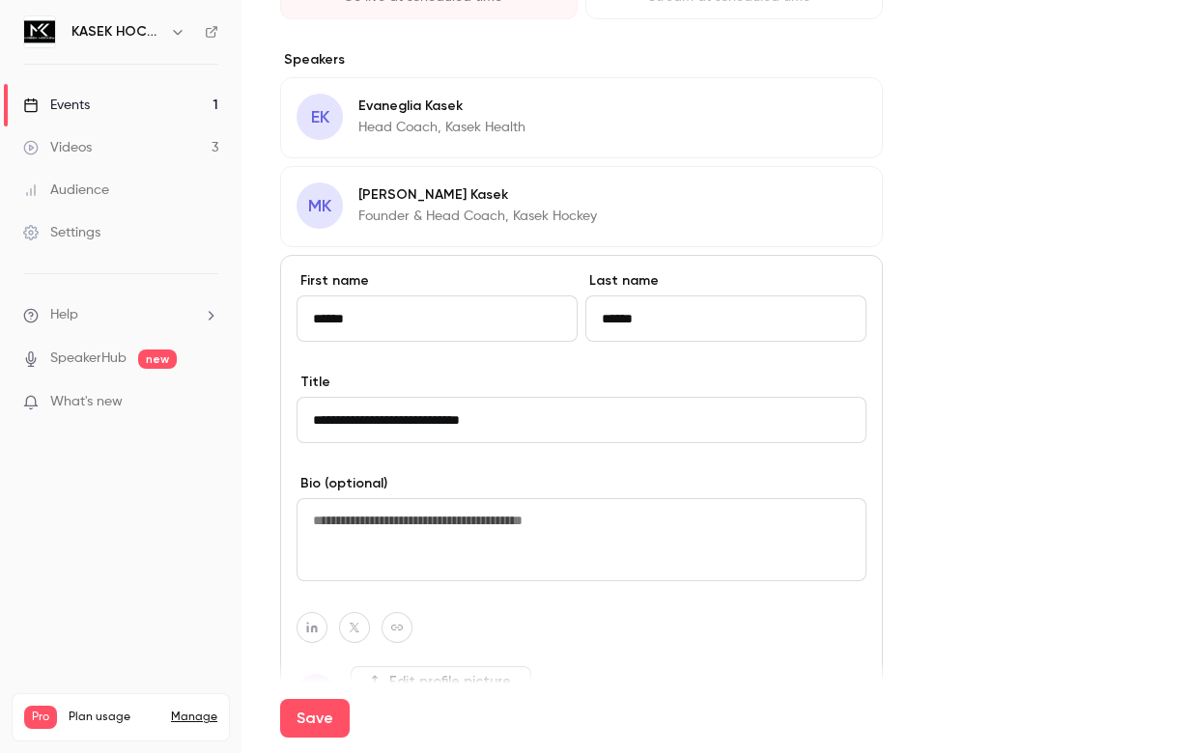
drag, startPoint x: 544, startPoint y: 424, endPoint x: 126, endPoint y: 417, distance: 417.2
click at [126, 417] on div "**********" at bounding box center [596, 376] width 1192 height 753
type input "**********"
click at [936, 401] on form "**********" at bounding box center [716, 478] width 873 height 2617
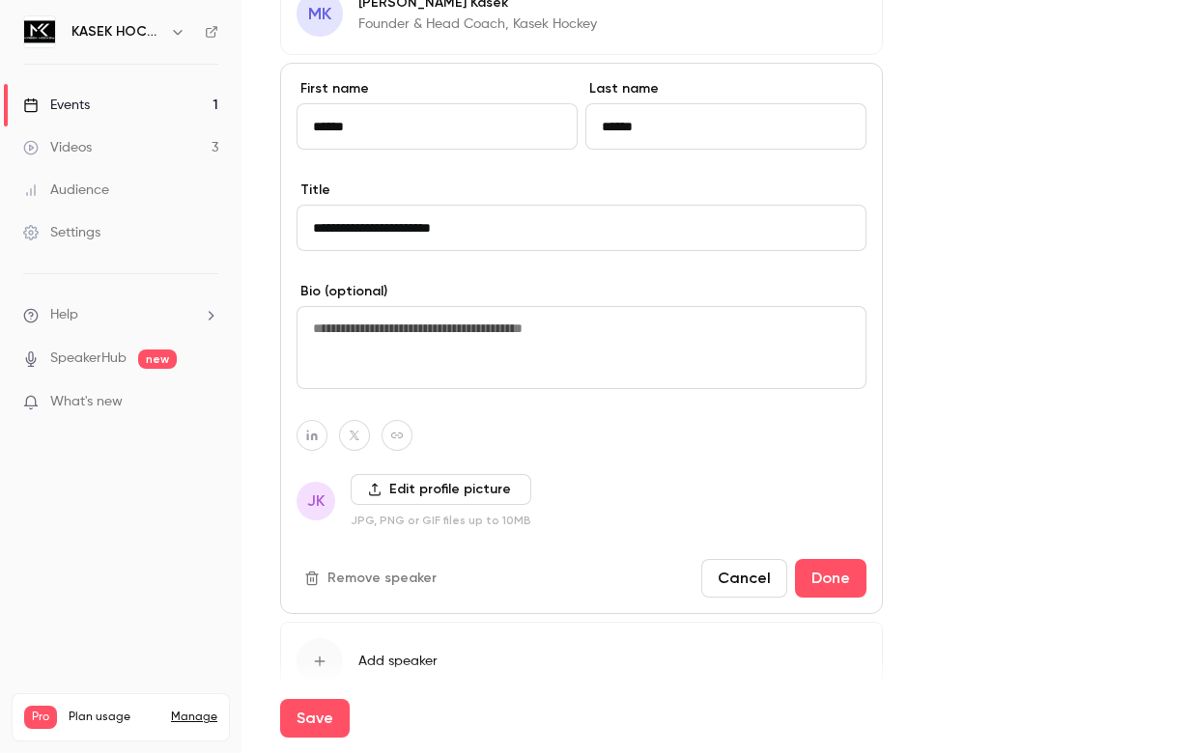
scroll to position [1197, 0]
click at [831, 583] on button "Done" at bounding box center [830, 577] width 71 height 39
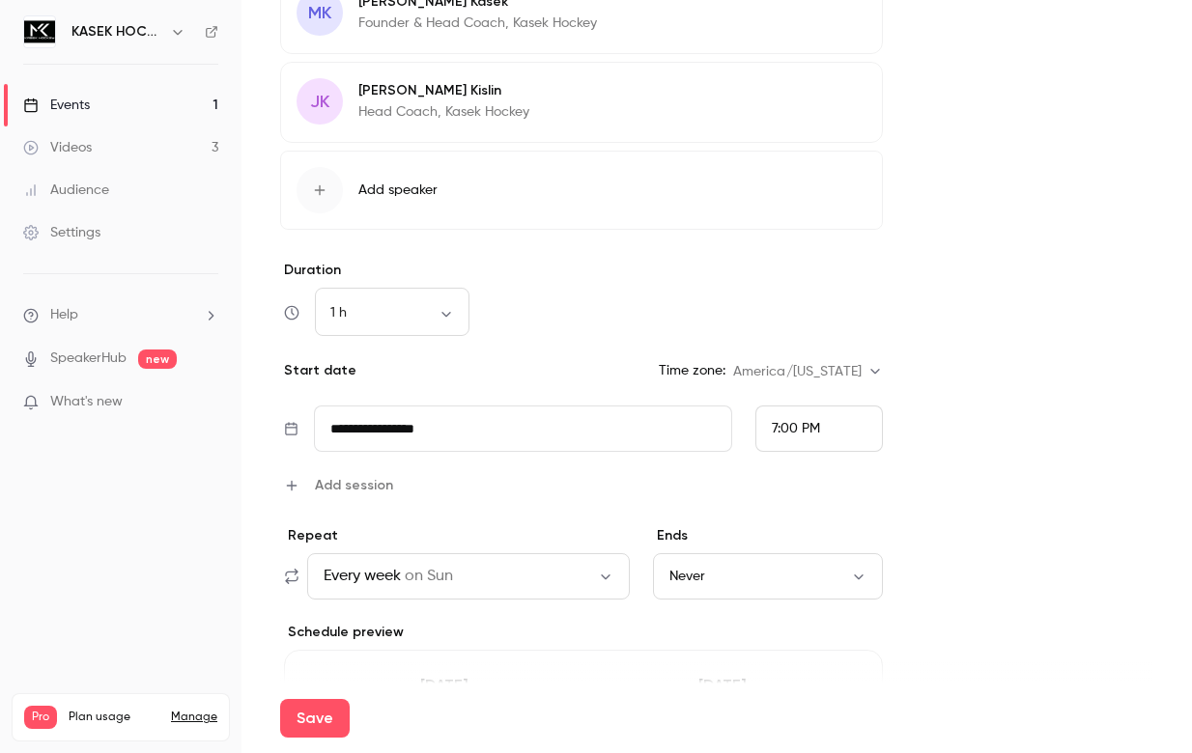
click at [325, 194] on icon "button" at bounding box center [319, 189] width 15 height 15
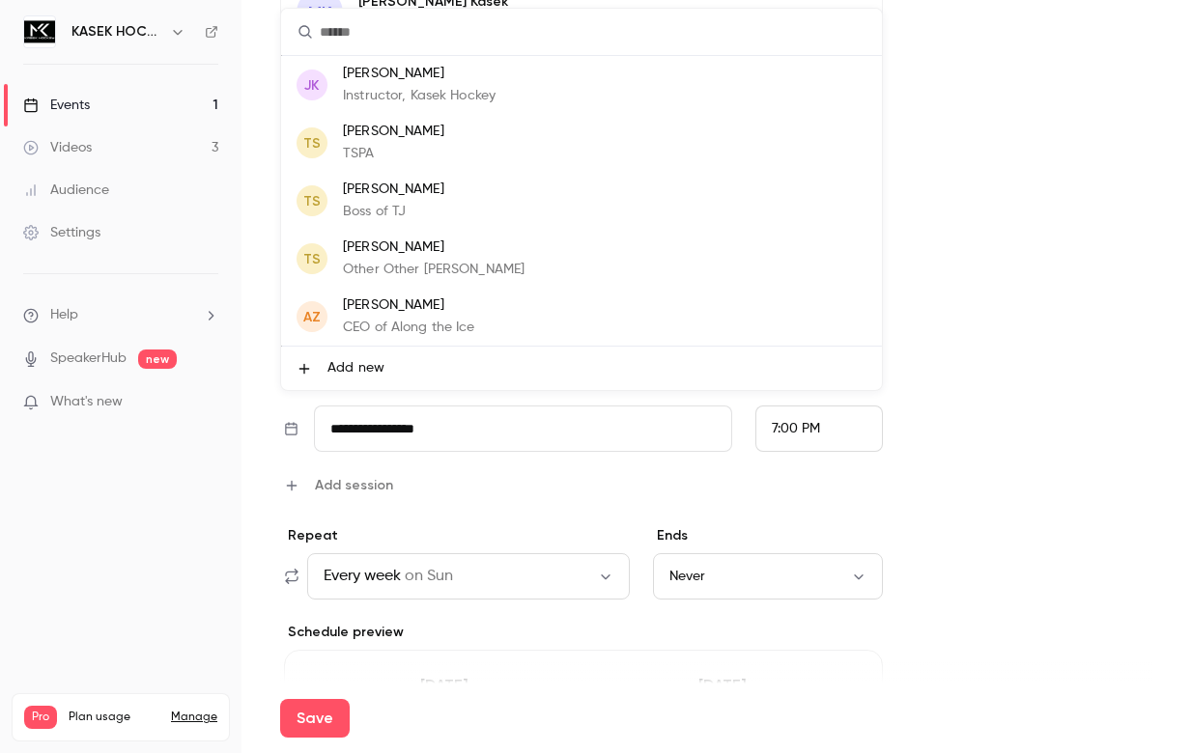
click at [940, 143] on div at bounding box center [596, 376] width 1192 height 753
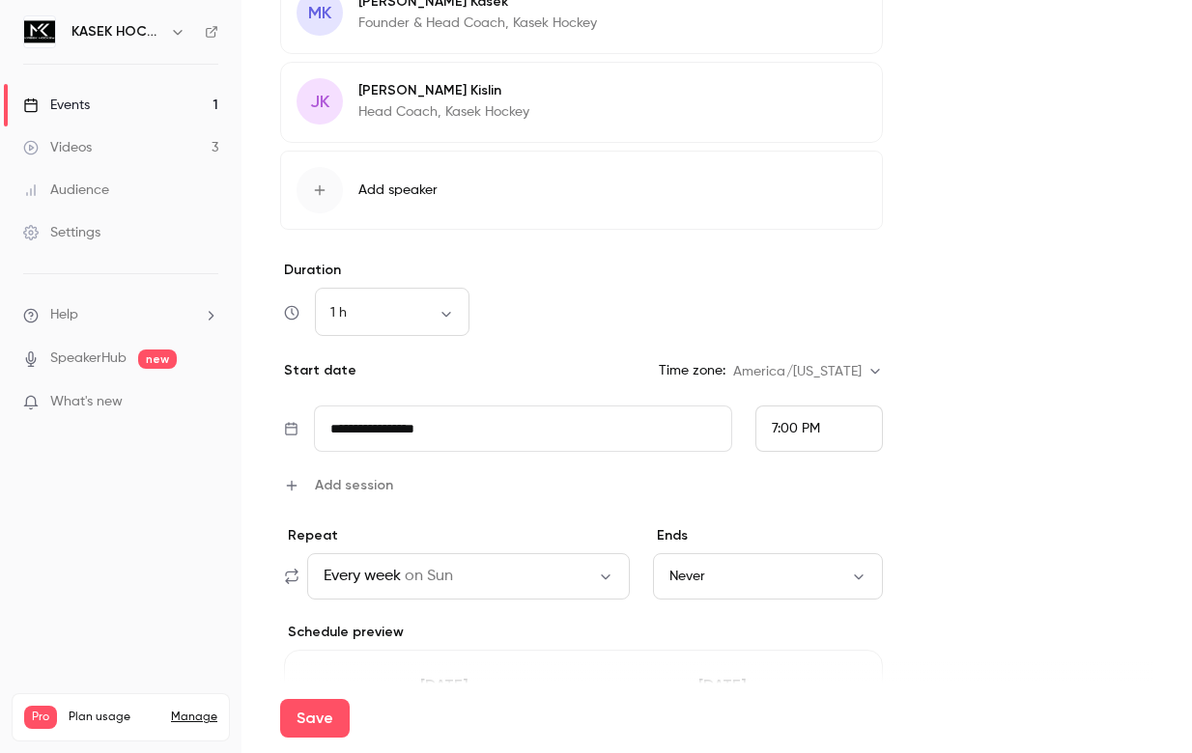
click at [850, 107] on button "Edit" at bounding box center [831, 93] width 70 height 31
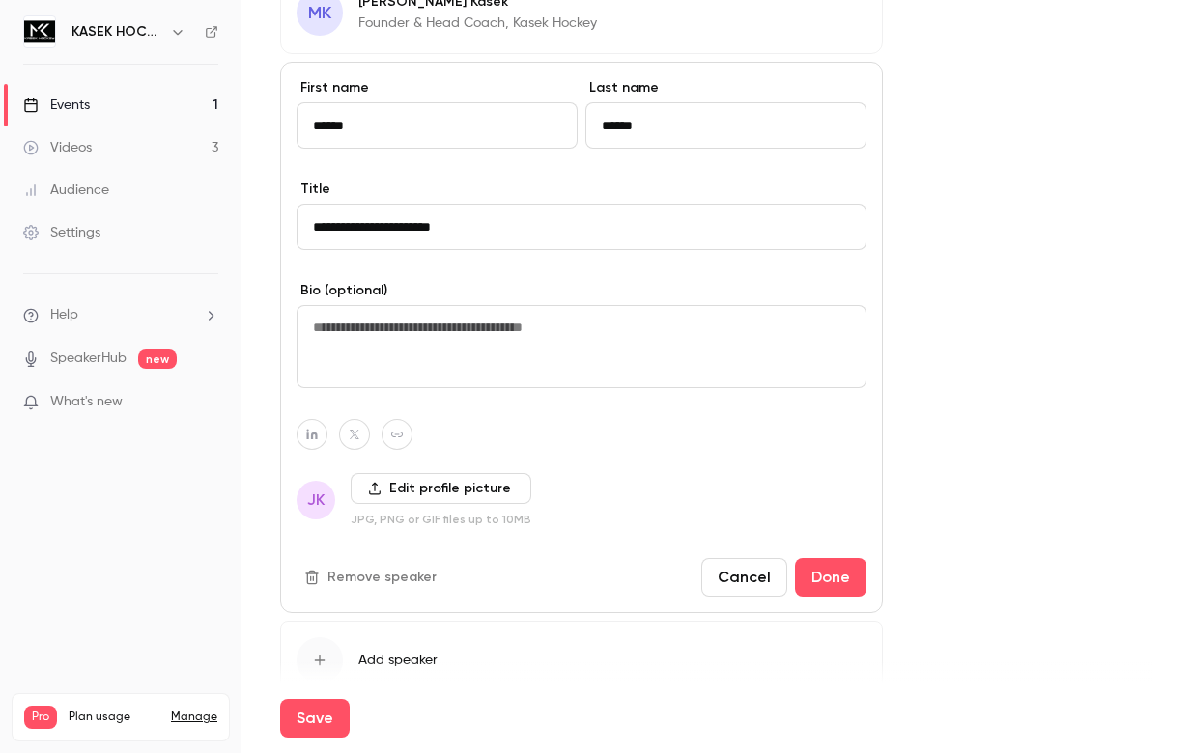
click at [749, 580] on button "Cancel" at bounding box center [744, 577] width 86 height 39
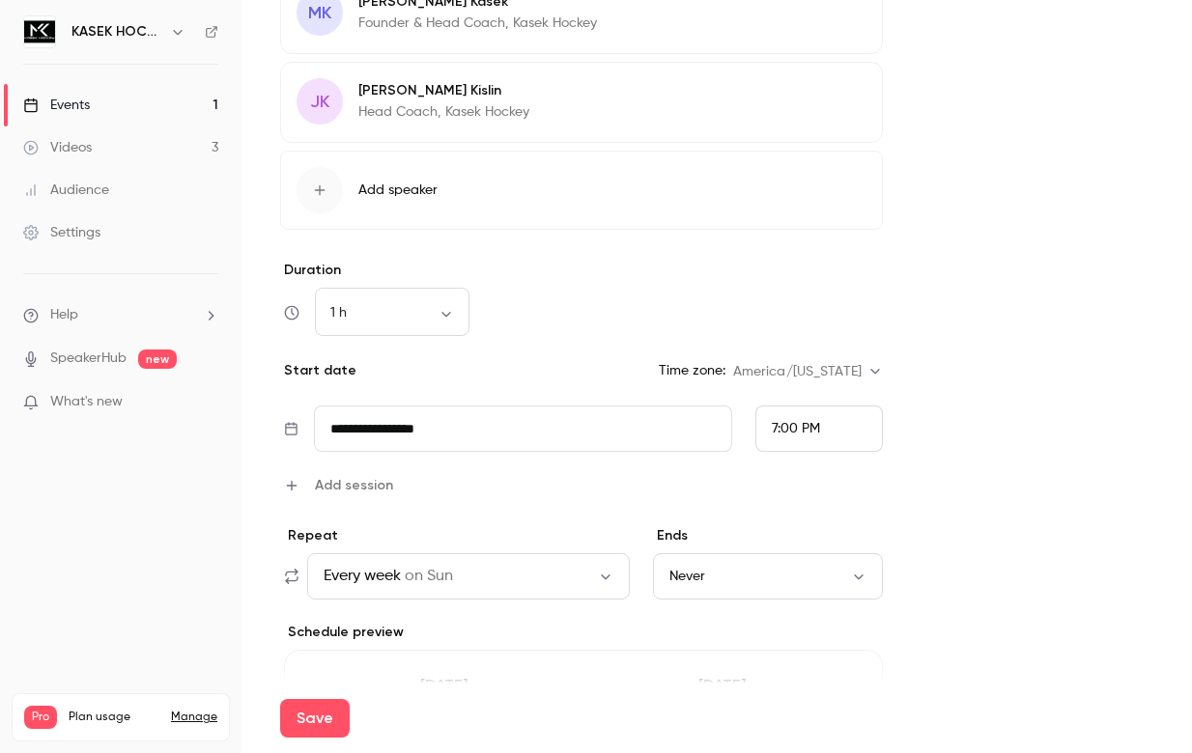
click at [859, 89] on button "Edit" at bounding box center [831, 93] width 70 height 31
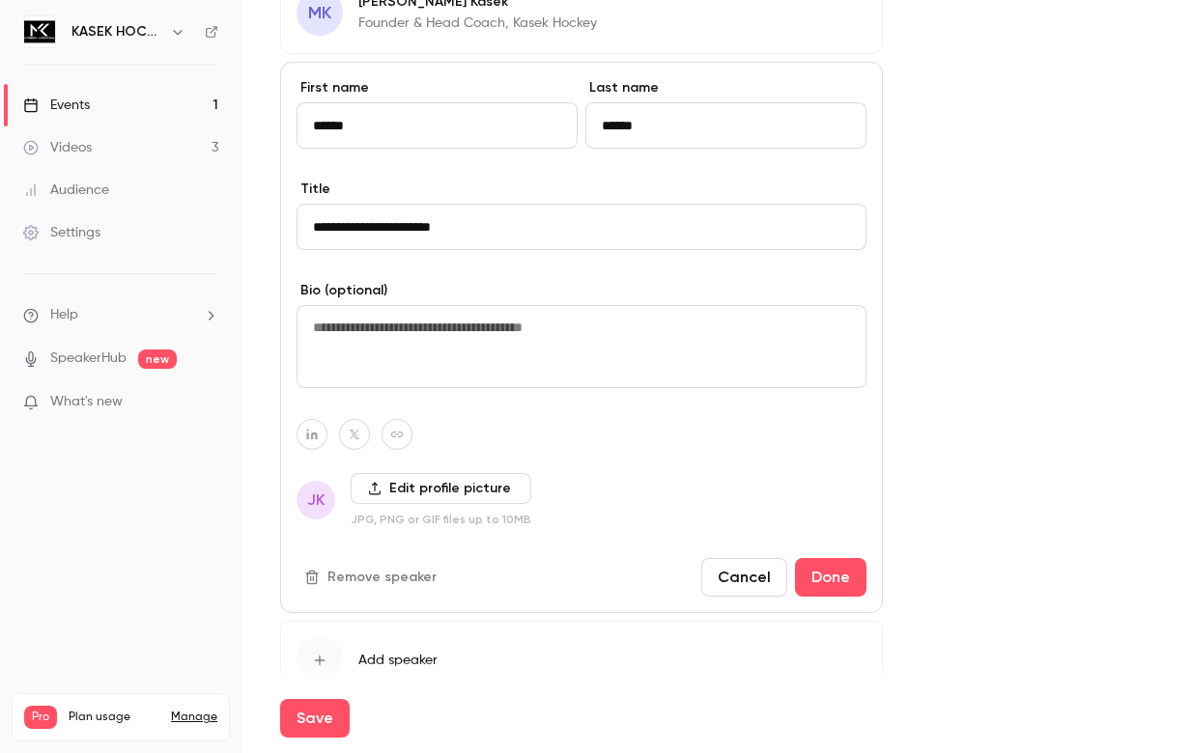
click at [375, 581] on button "Remove speaker" at bounding box center [372, 577] width 152 height 31
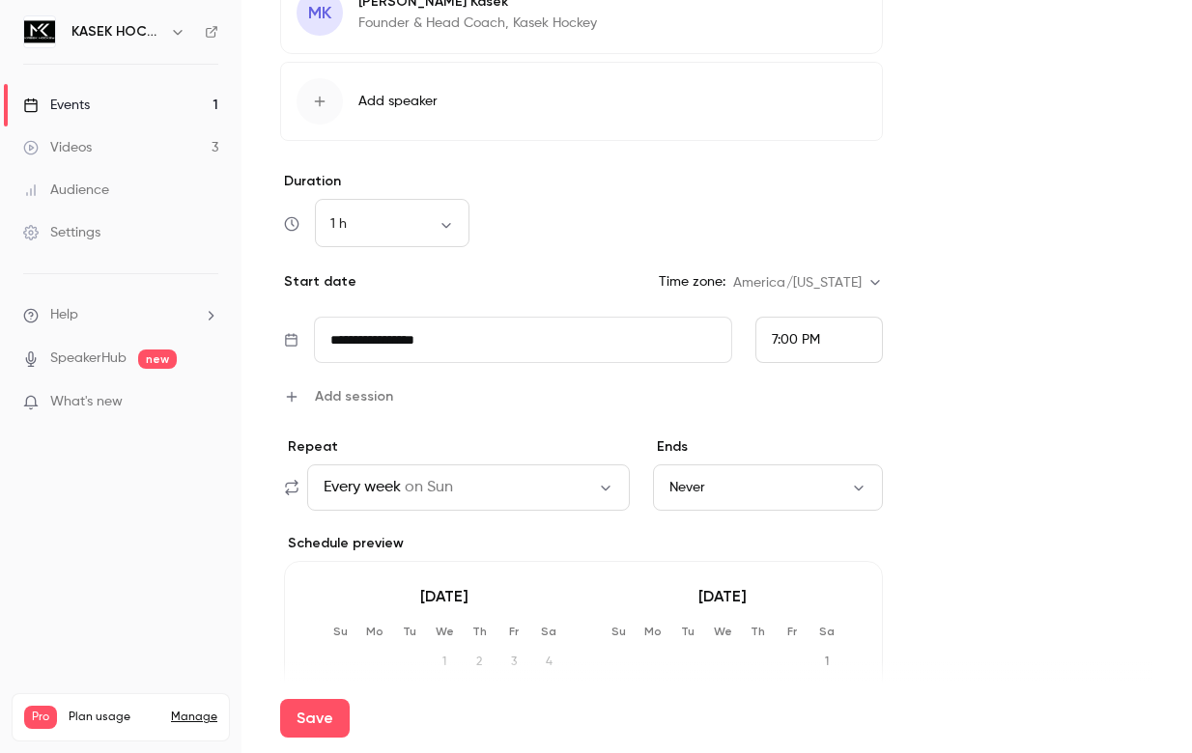
click at [323, 106] on icon "button" at bounding box center [319, 101] width 15 height 15
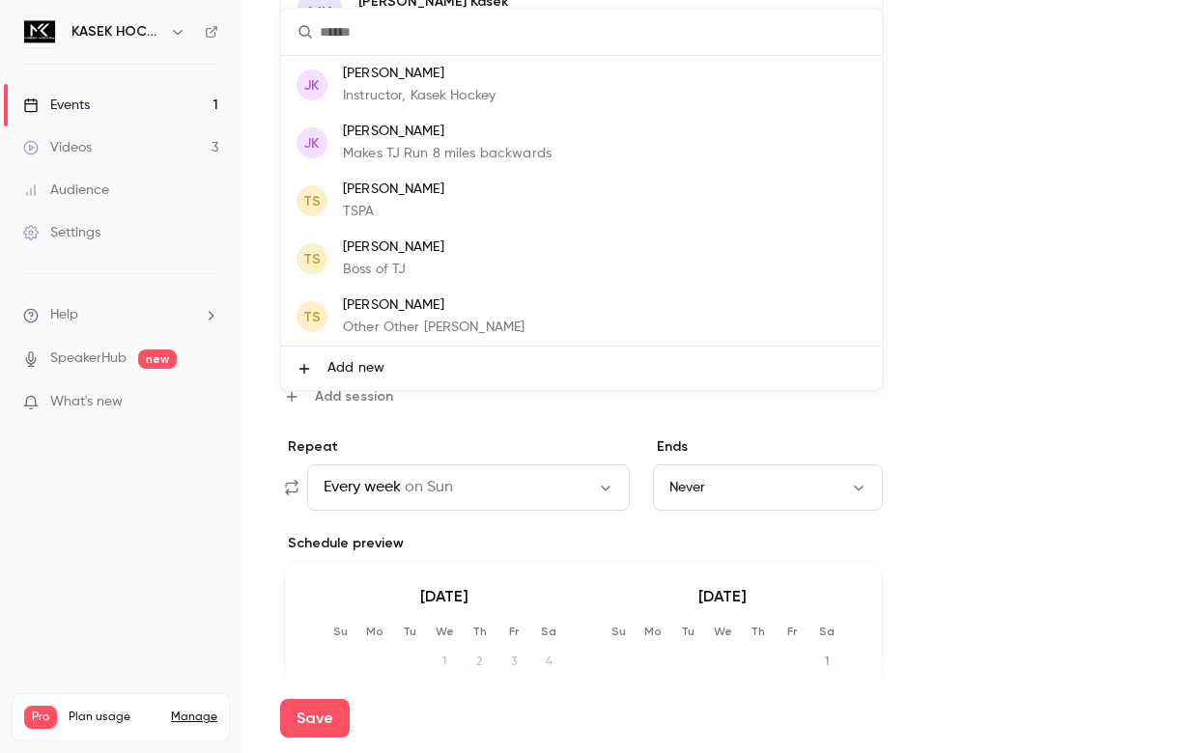
click at [432, 92] on p "Instructor, Kasek Hockey" at bounding box center [419, 96] width 153 height 20
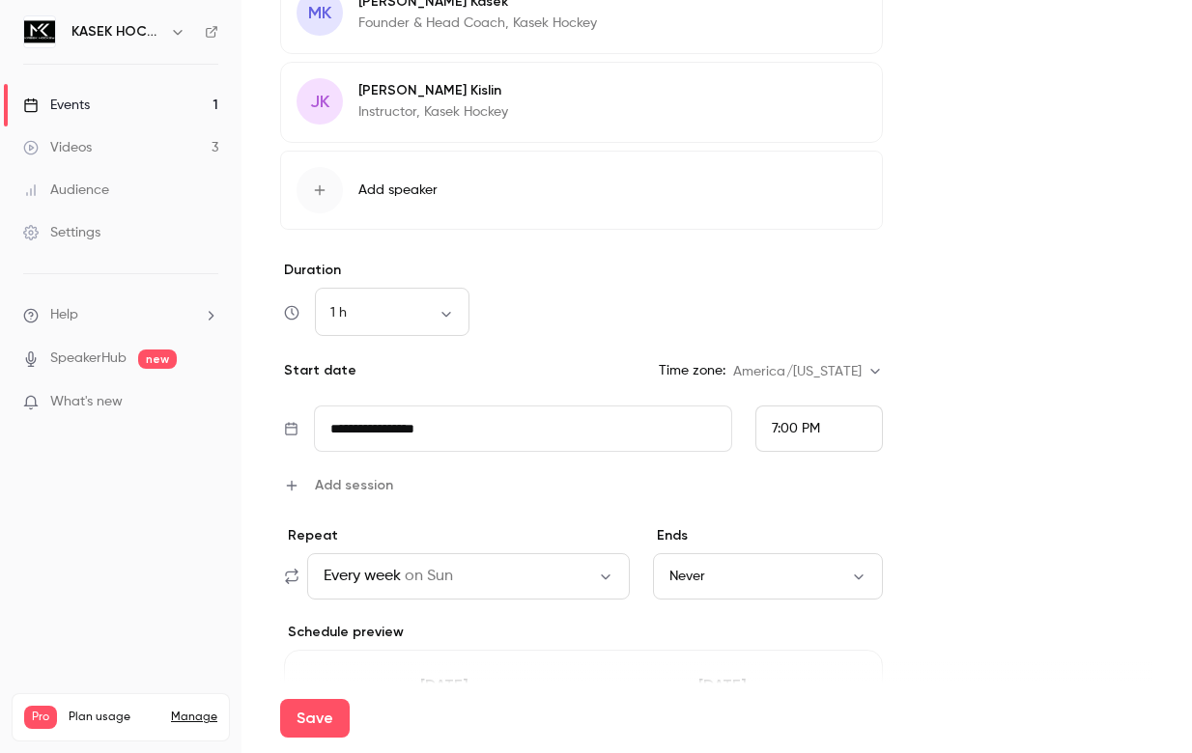
click at [923, 224] on form "**********" at bounding box center [716, 49] width 873 height 2146
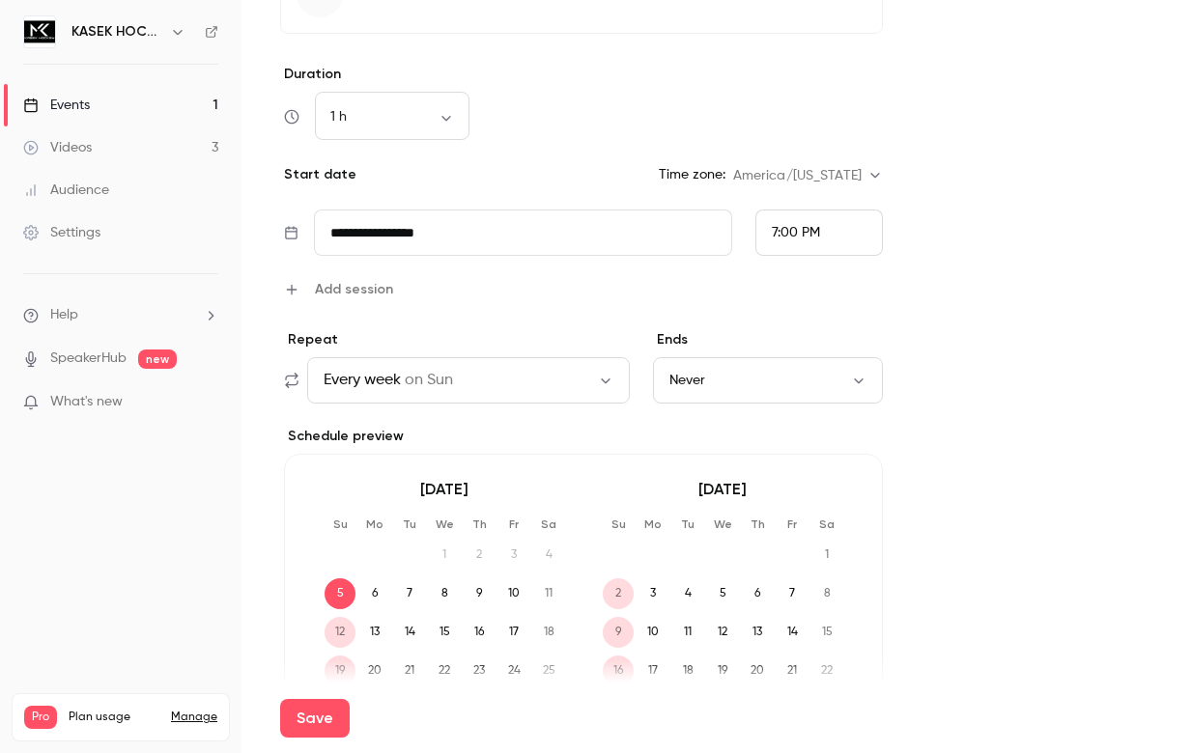
scroll to position [1389, 0]
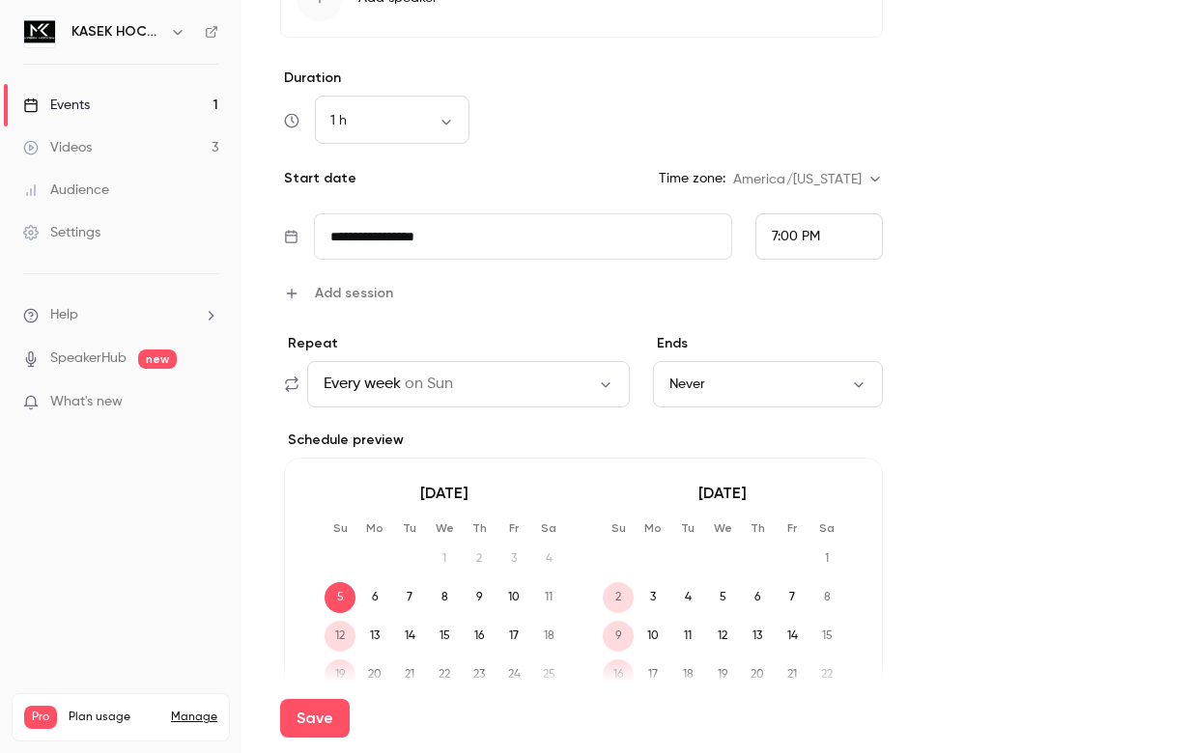
click at [605, 320] on div "**********" at bounding box center [581, 12] width 603 height 1668
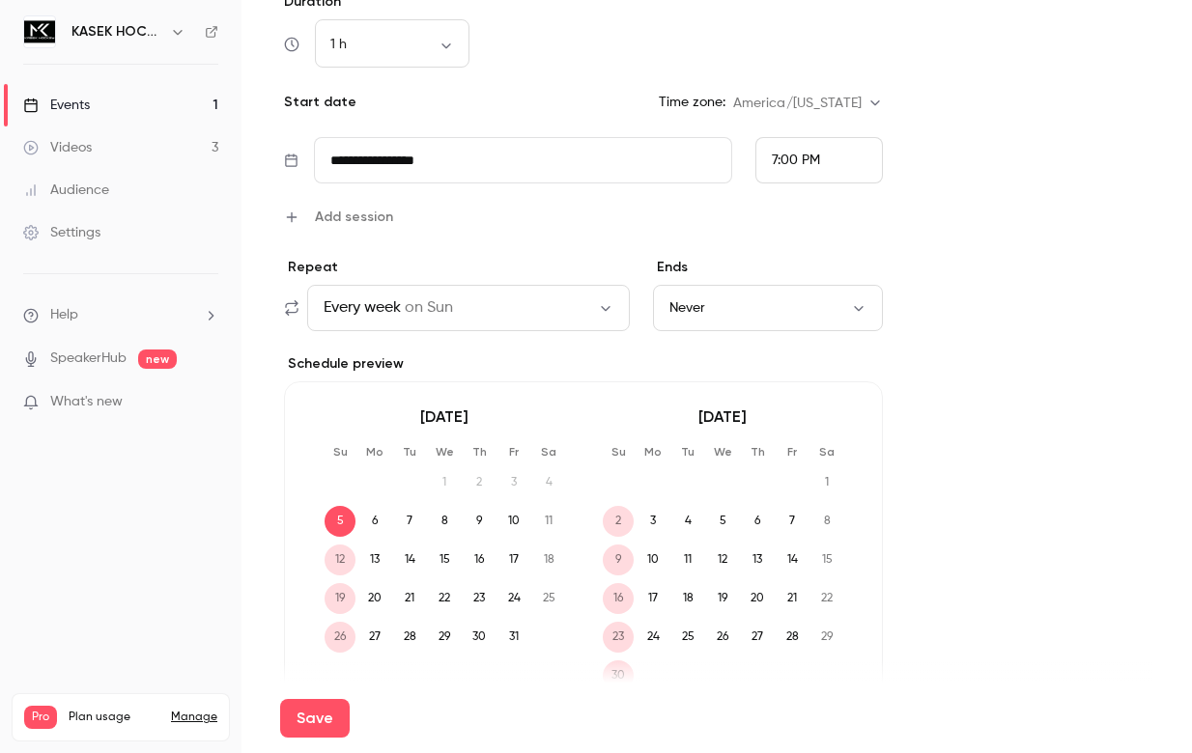
scroll to position [1467, 0]
click at [858, 314] on icon "button" at bounding box center [858, 306] width 15 height 15
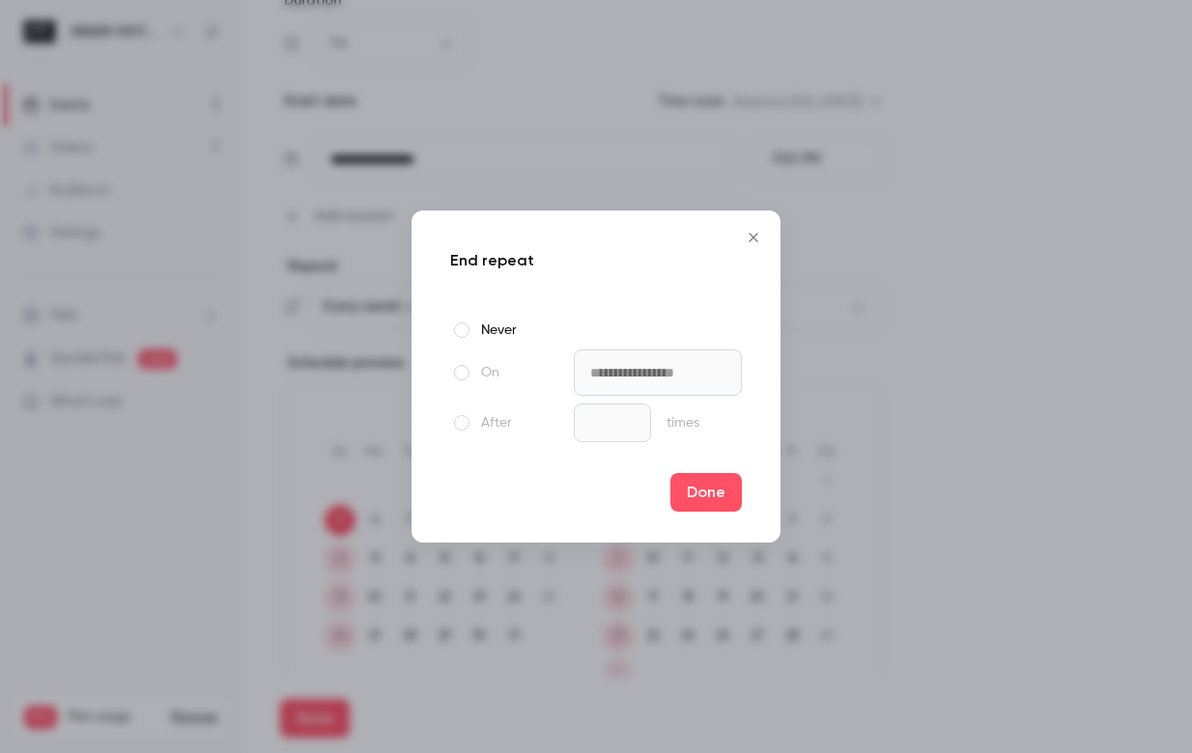
click at [450, 385] on div "**********" at bounding box center [596, 373] width 292 height 46
click at [450, 382] on div at bounding box center [461, 372] width 23 height 23
click at [633, 378] on input "**********" at bounding box center [658, 373] width 168 height 46
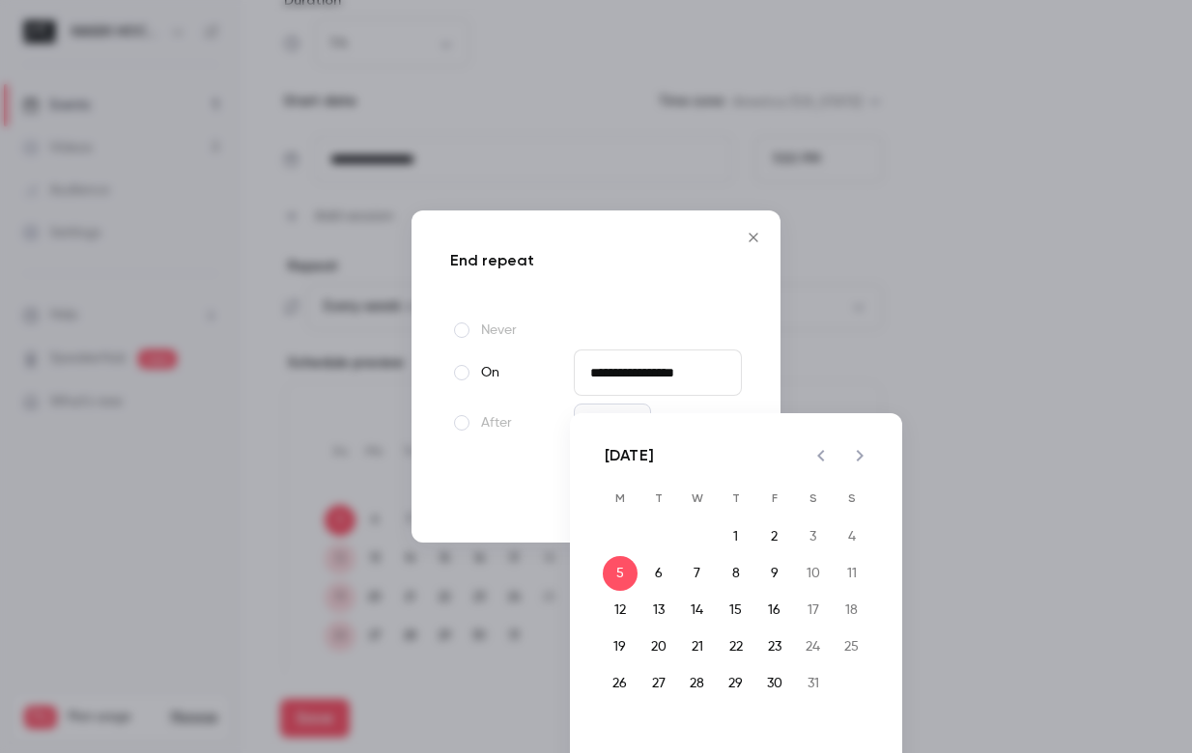
click at [825, 449] on icon "Previous month" at bounding box center [820, 455] width 23 height 23
click at [855, 651] on button "28" at bounding box center [851, 647] width 35 height 35
type input "**********"
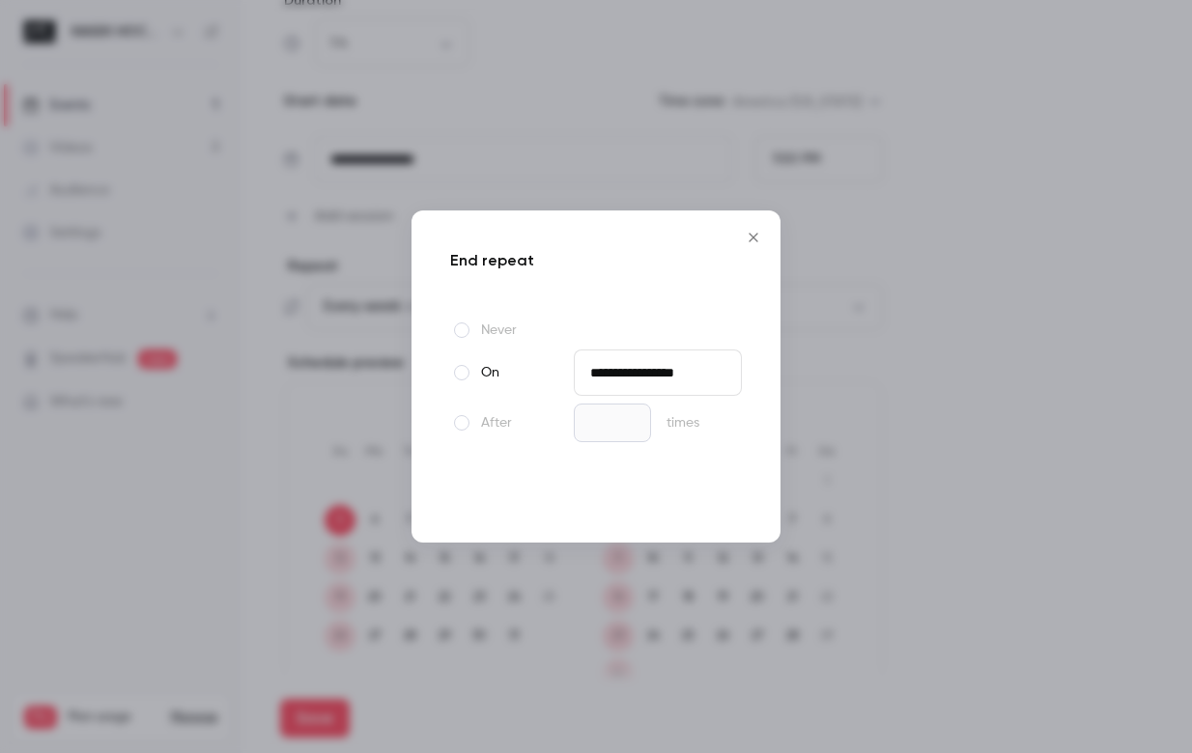
click at [722, 490] on button "Done" at bounding box center [705, 492] width 71 height 39
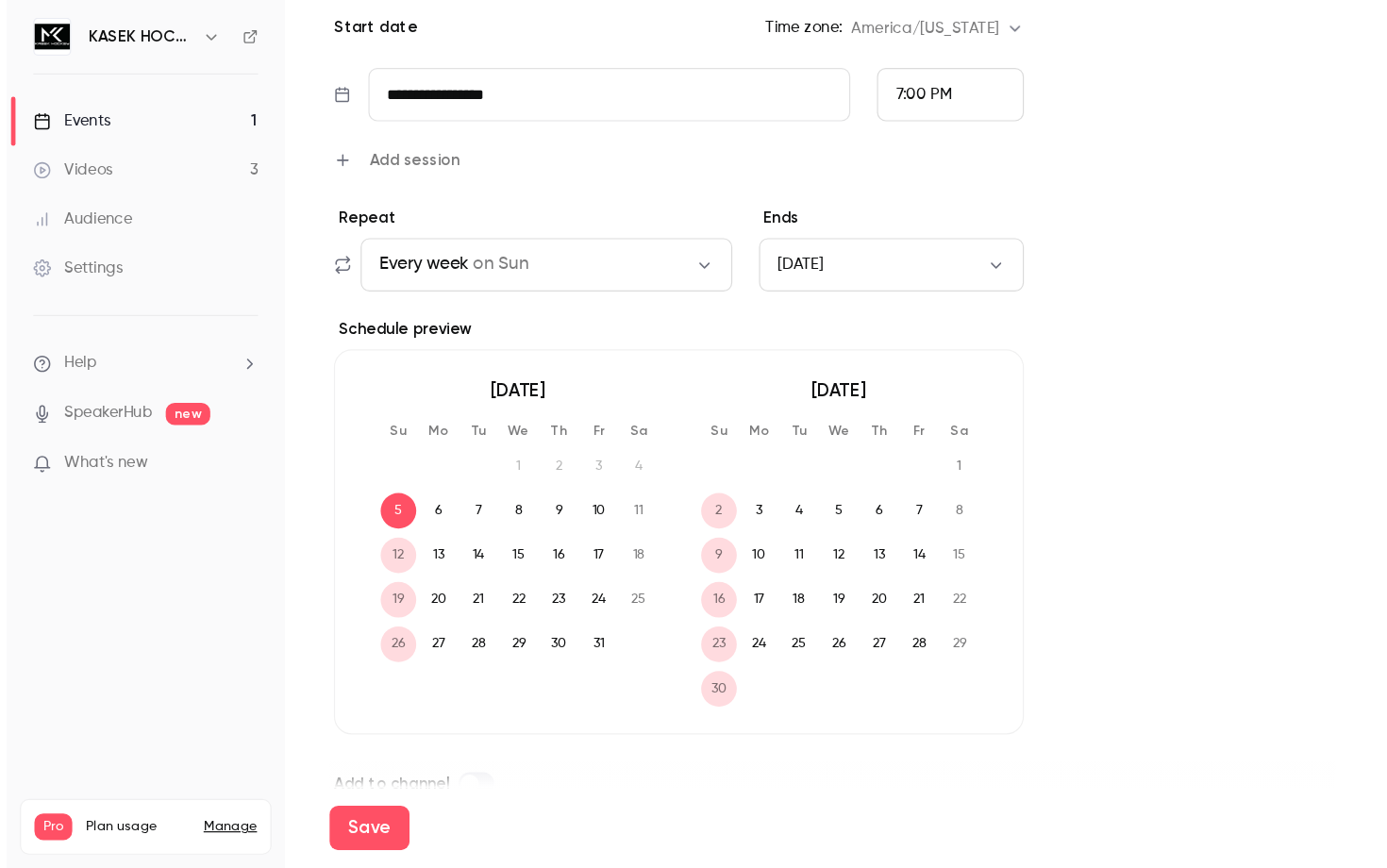
scroll to position [1547, 0]
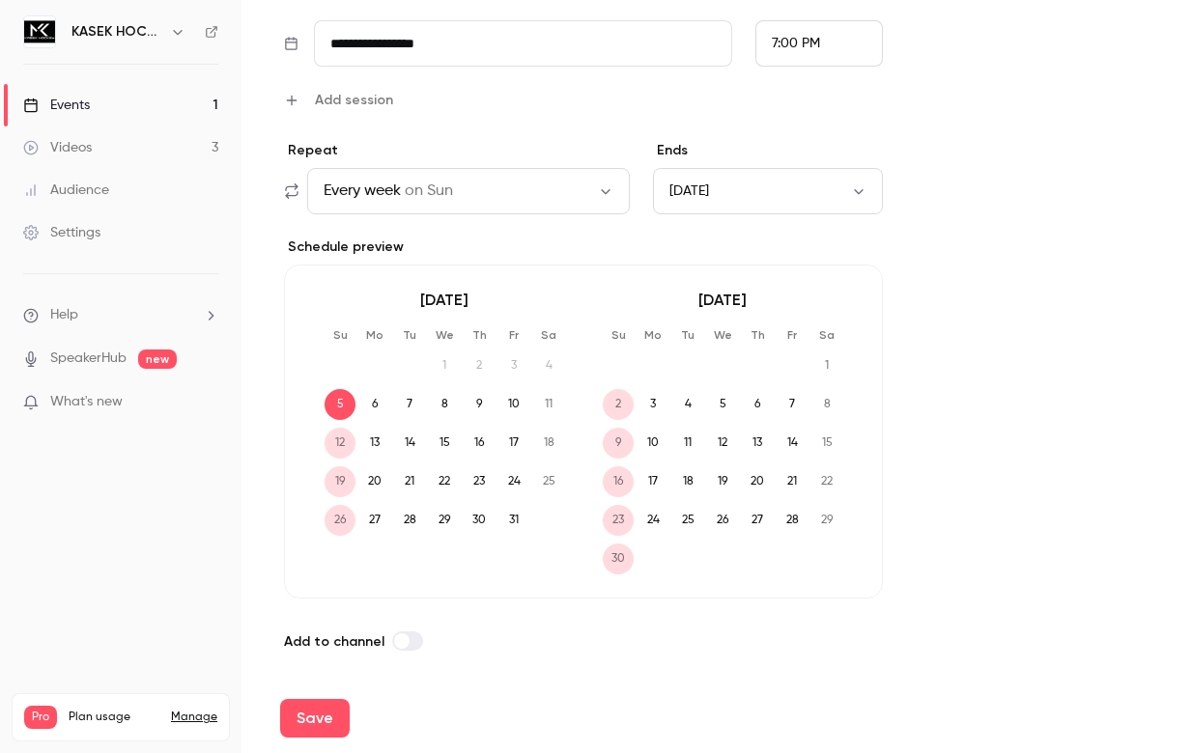
click at [400, 639] on span at bounding box center [401, 640] width 15 height 15
drag, startPoint x: 1108, startPoint y: 562, endPoint x: 1155, endPoint y: 748, distance: 192.3
click at [1155, 748] on main "**********" at bounding box center [716, 376] width 950 height 753
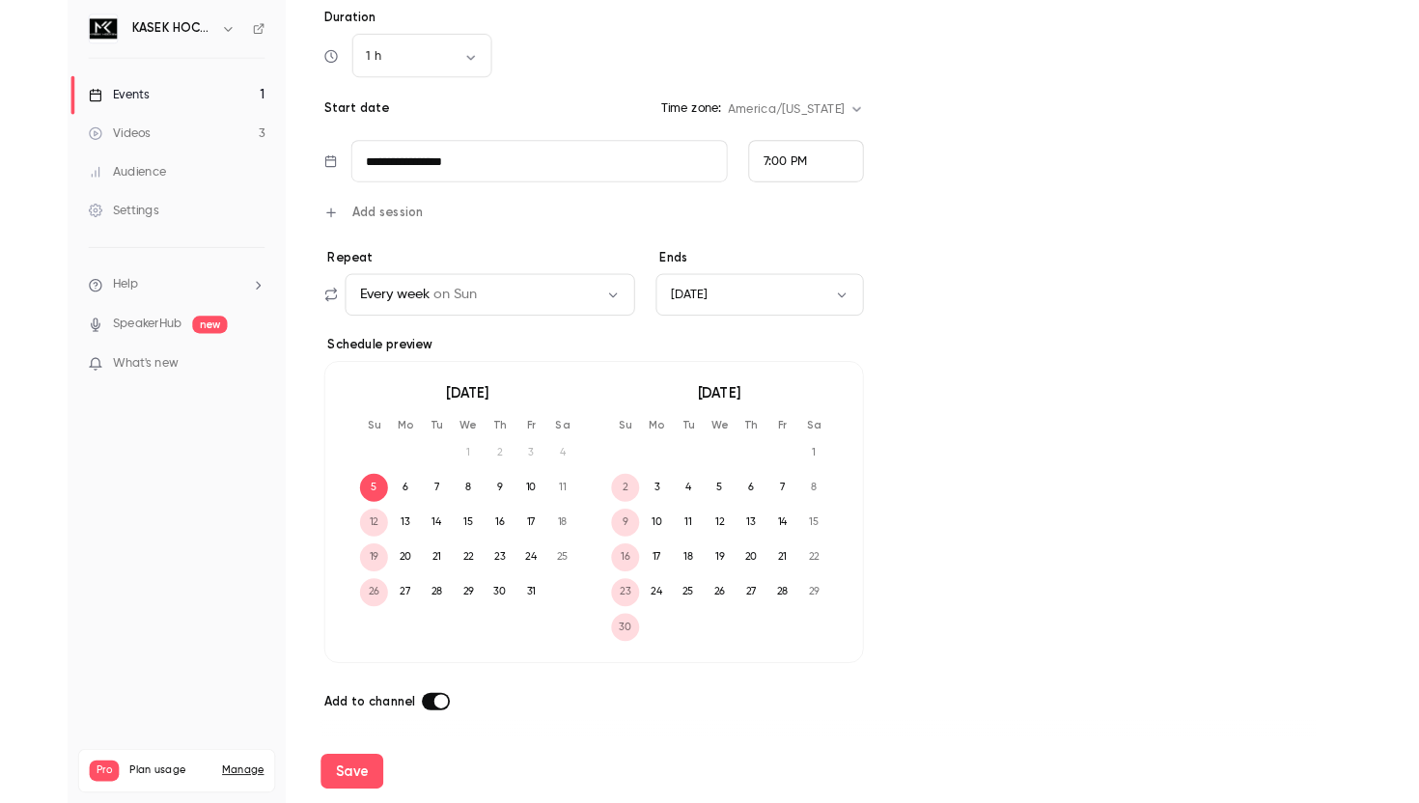
scroll to position [1053, 0]
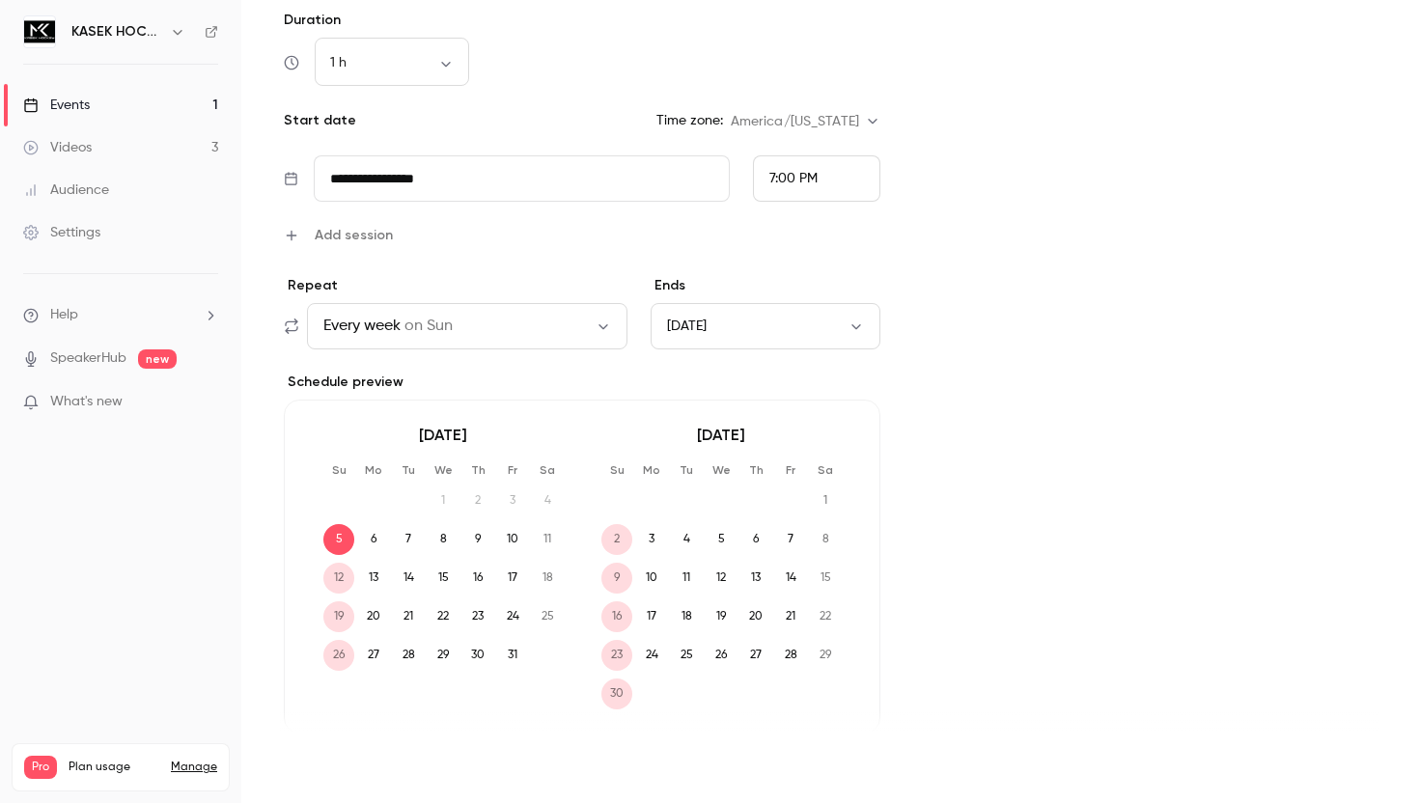
click at [315, 752] on button "Save" at bounding box center [315, 768] width 70 height 39
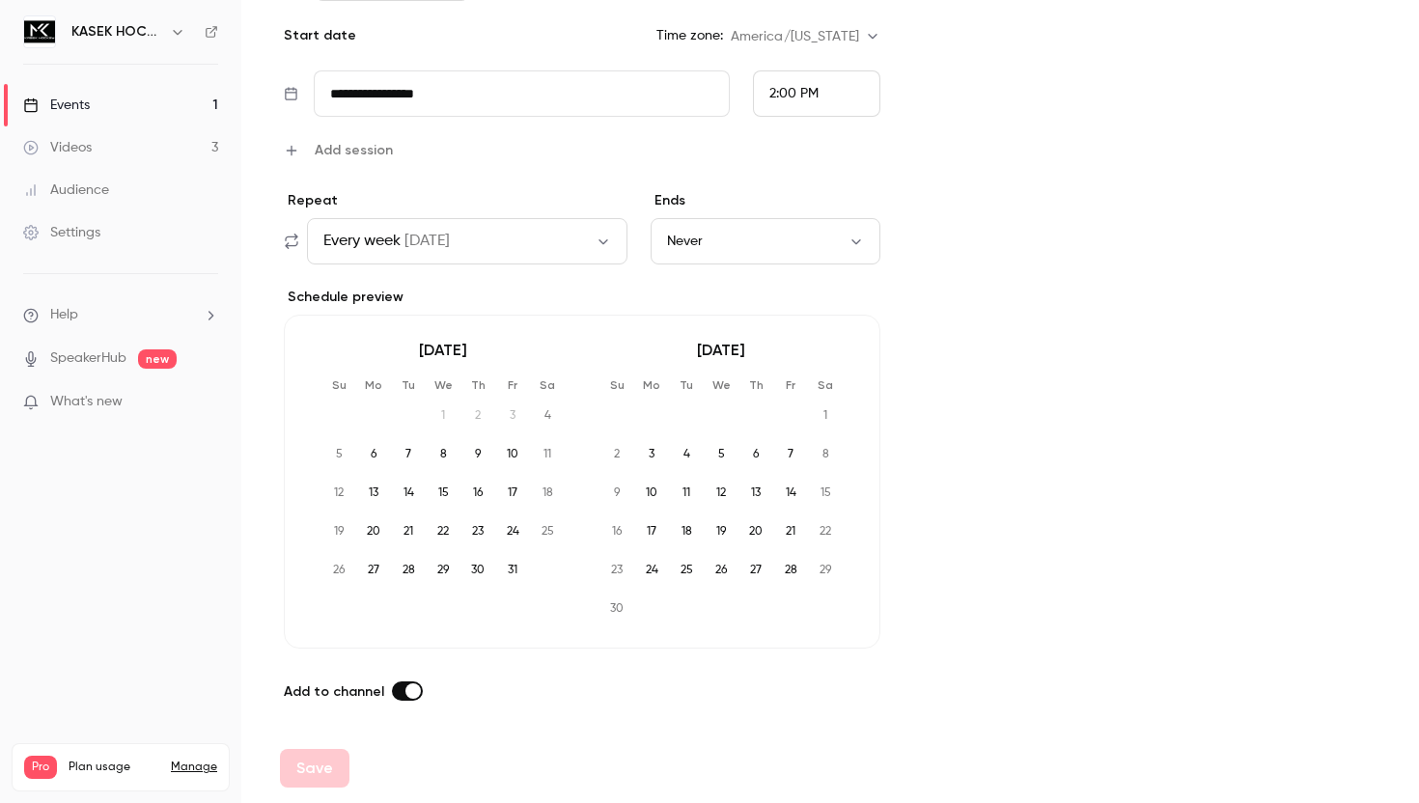
scroll to position [787, 0]
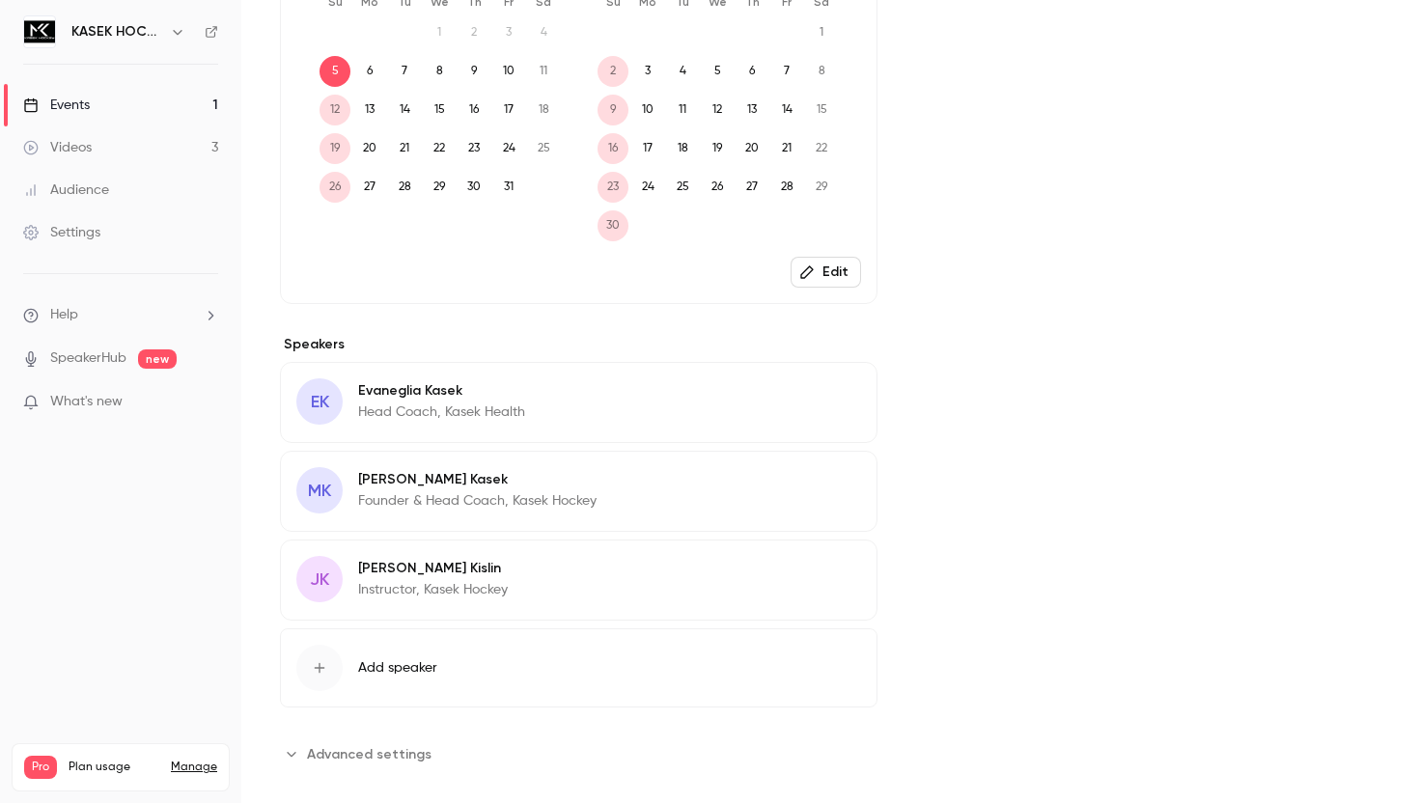
scroll to position [736, 0]
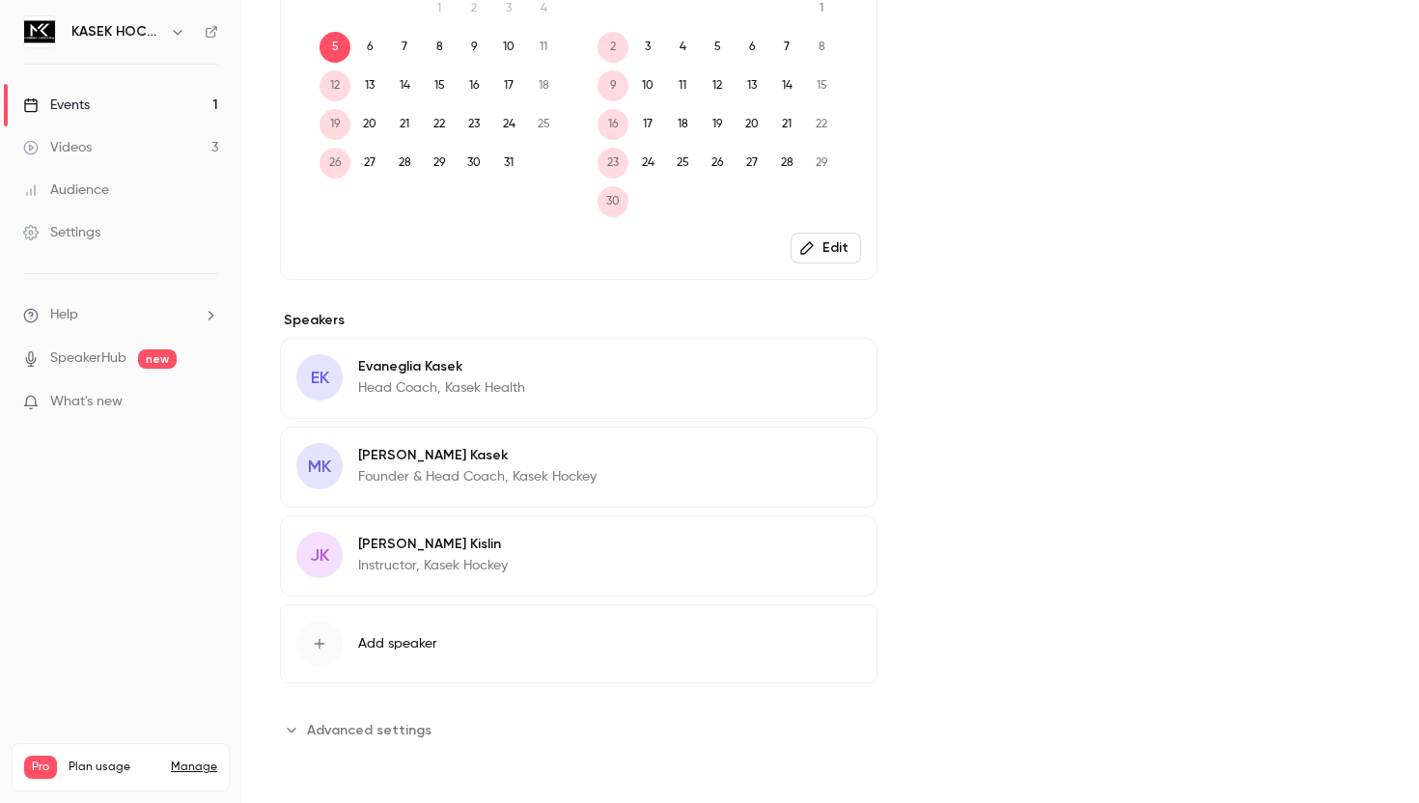
click at [294, 729] on icon "Advanced settings" at bounding box center [291, 730] width 9 height 5
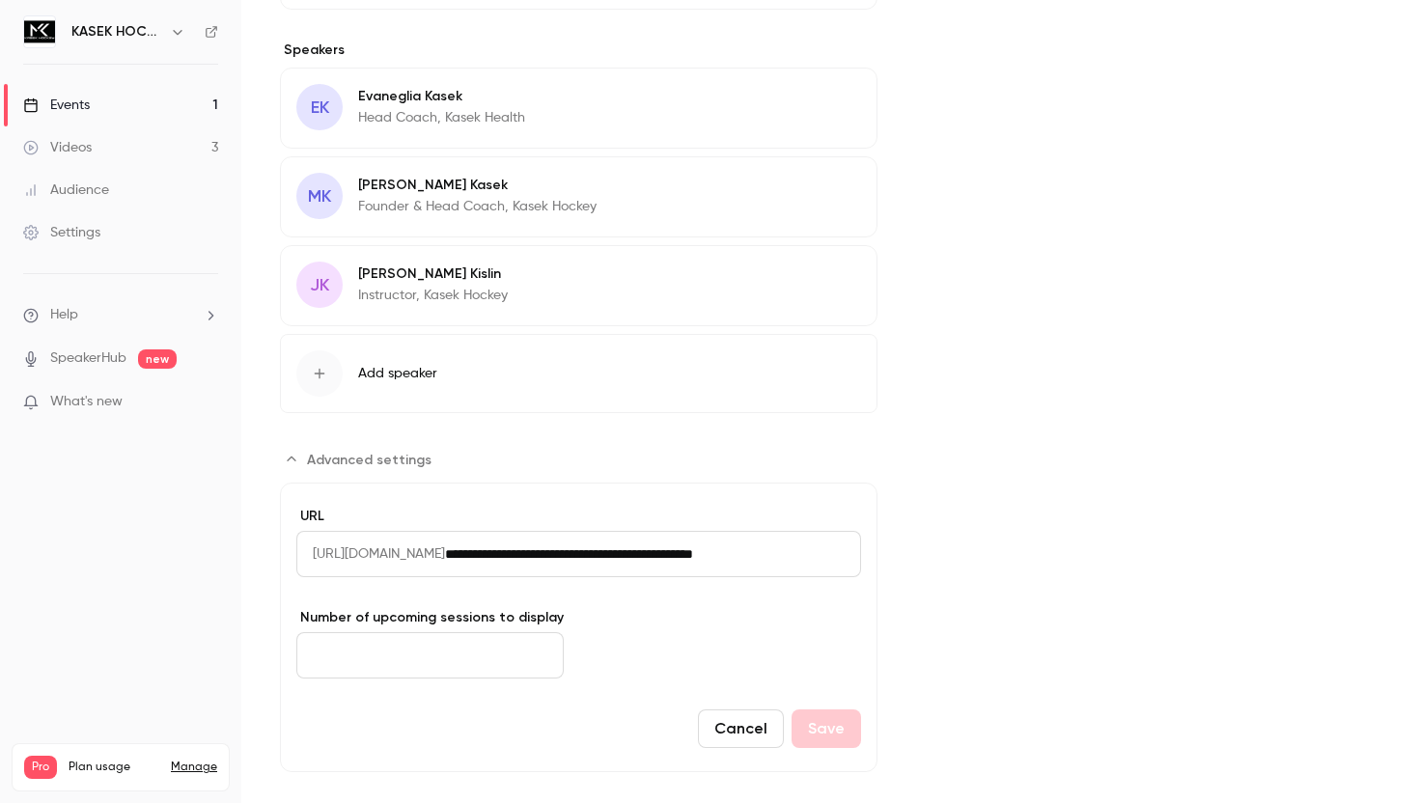
scroll to position [1033, 0]
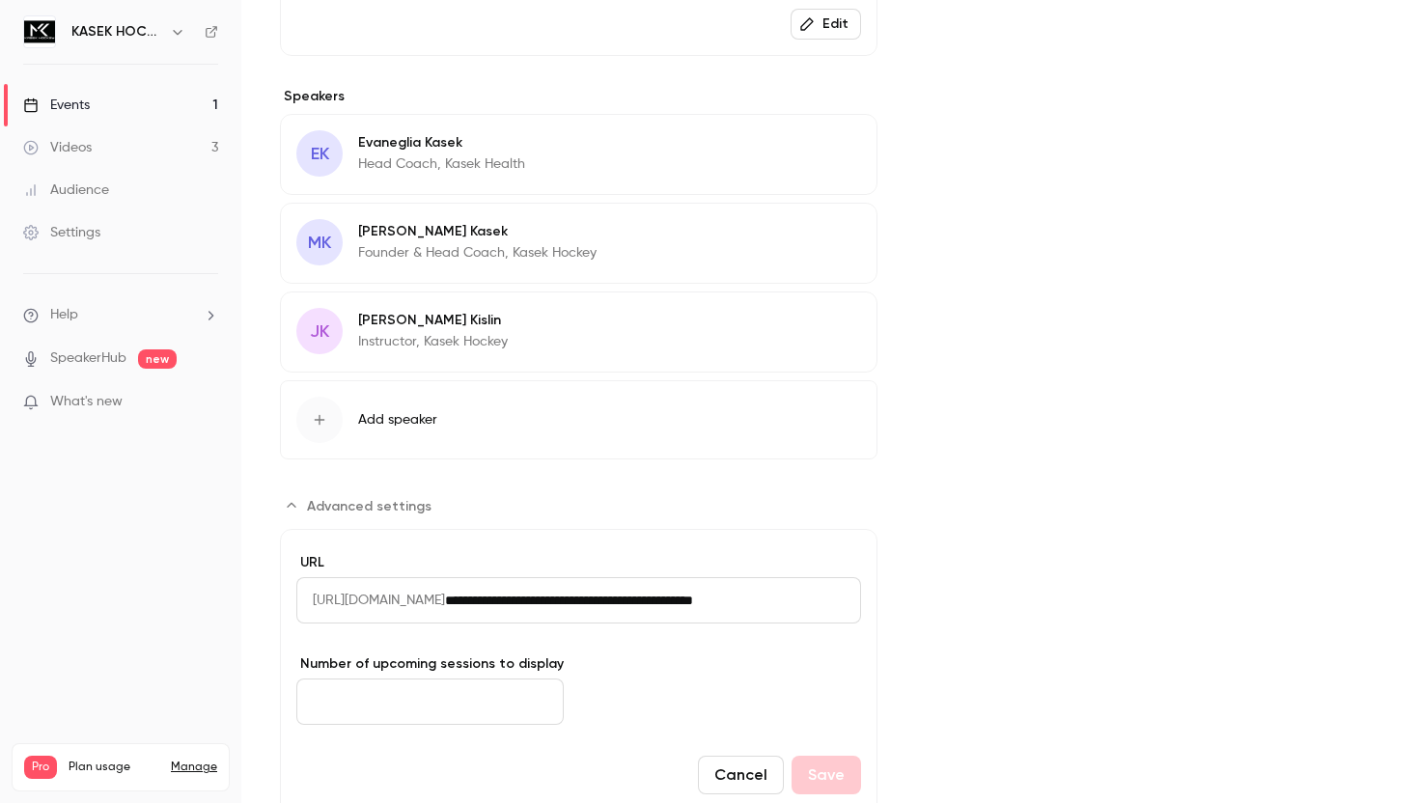
scroll to position [956, 0]
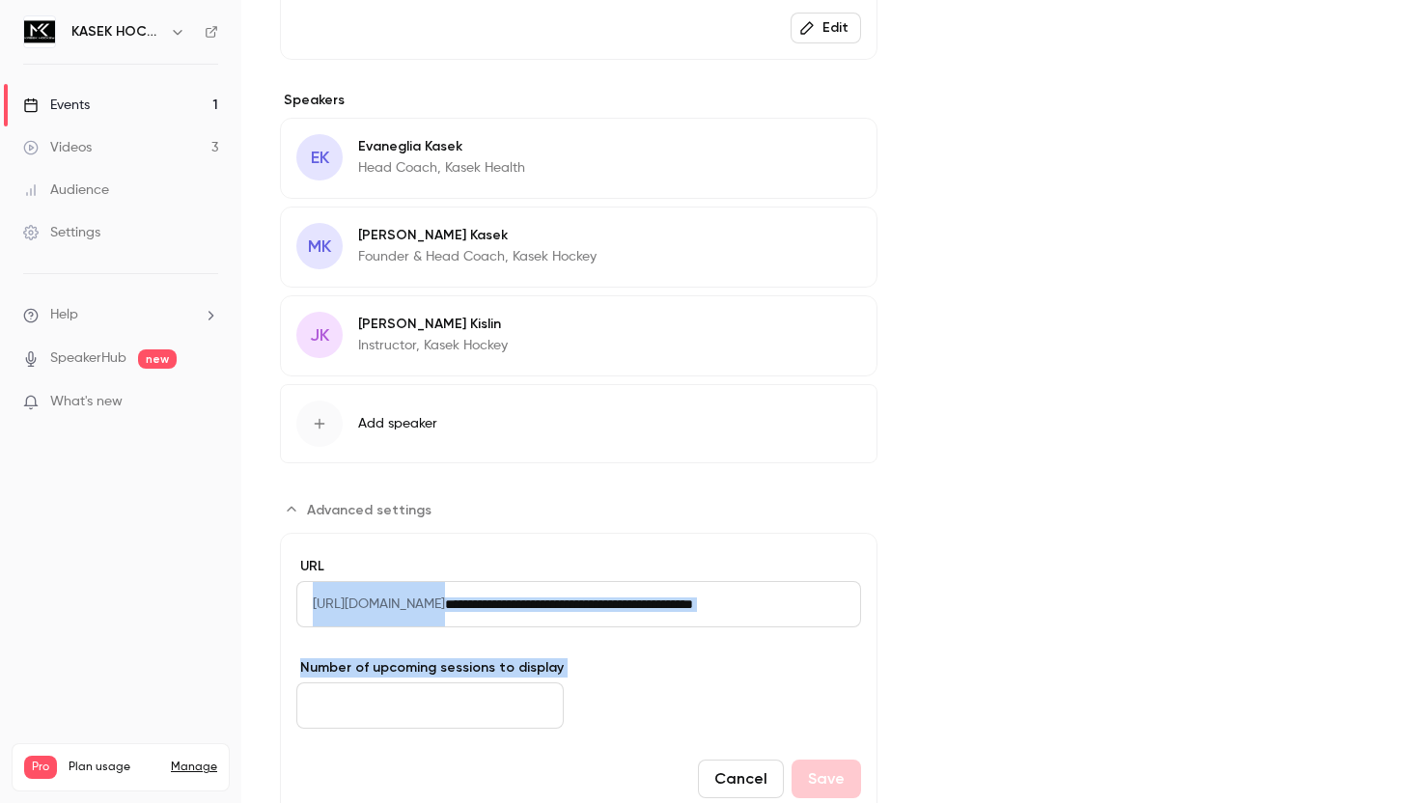
drag, startPoint x: 308, startPoint y: 602, endPoint x: 986, endPoint y: 617, distance: 678.0
click at [986, 617] on div "About End of Week Reset with Coach [DEMOGRAPHIC_DATA][PERSON_NAME] Coach [PERSO…" at bounding box center [830, 20] width 1101 height 1605
click at [986, 617] on div "Cover image KASEK HOCKEY J M E Every week End of Week Reset with Coach [PERSON_…" at bounding box center [1148, 20] width 464 height 1605
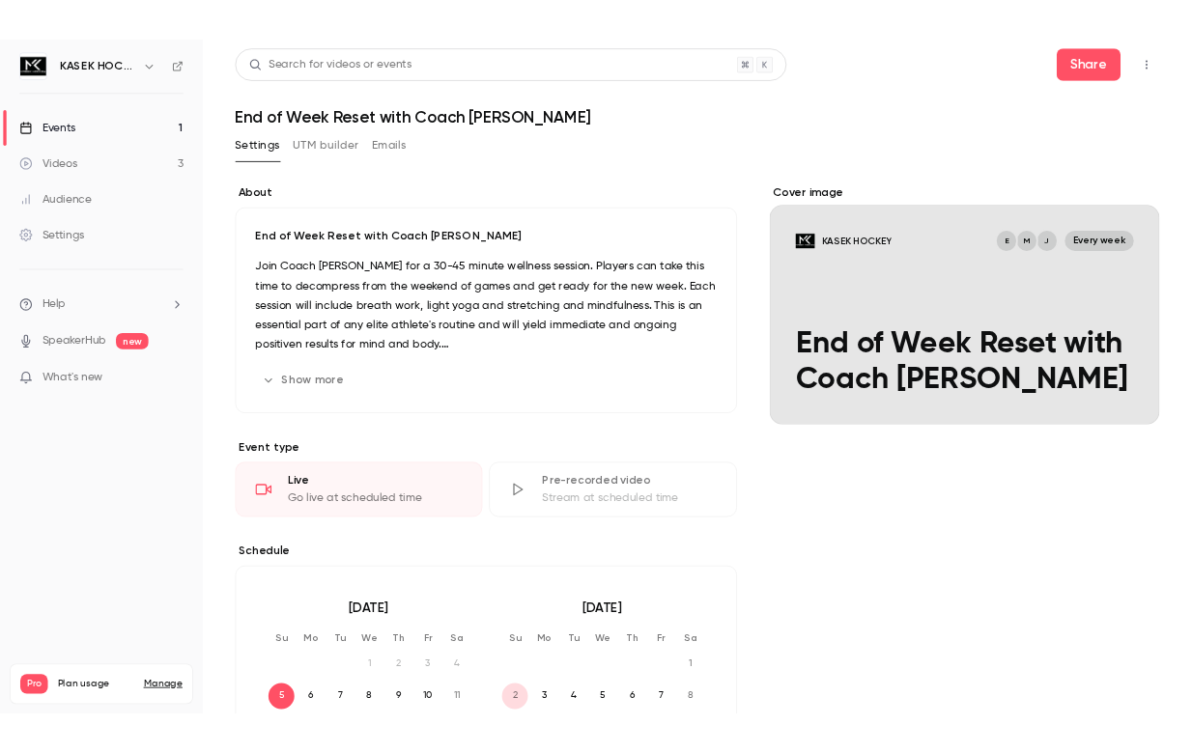
scroll to position [0, 0]
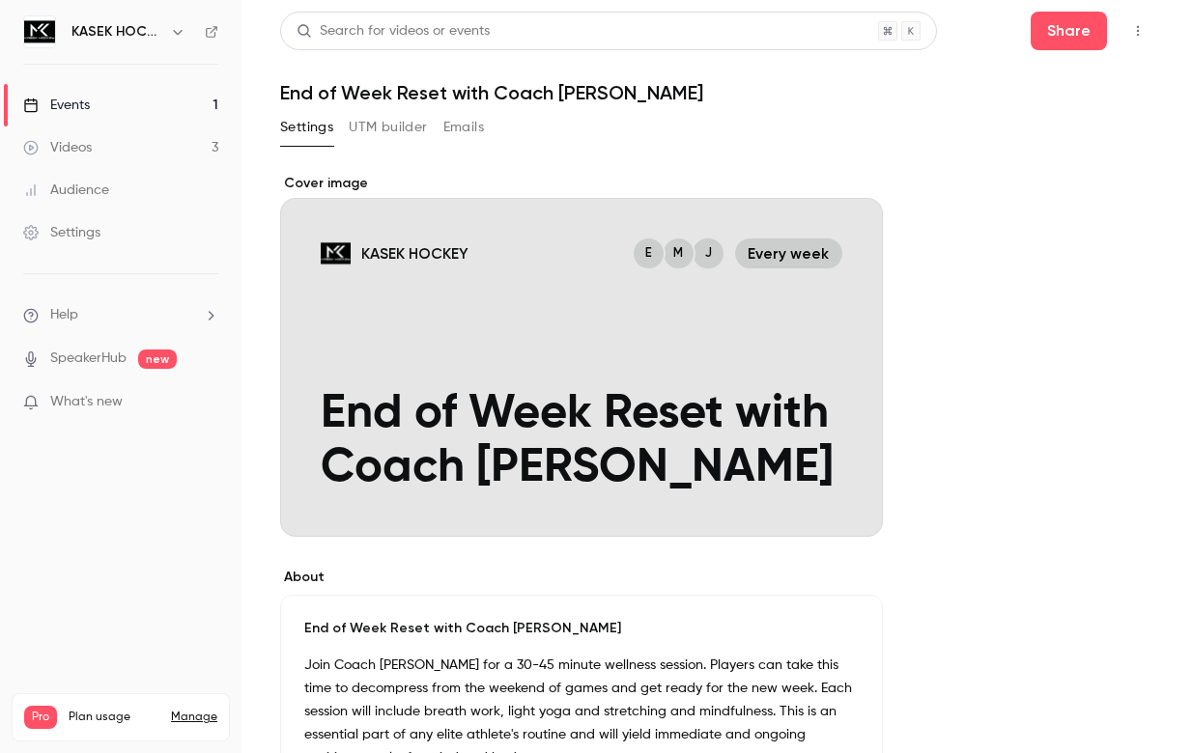
click at [853, 496] on icon "Cover image" at bounding box center [847, 501] width 21 height 15
click at [853, 504] on icon "Cover image" at bounding box center [847, 501] width 21 height 15
click at [733, 390] on div "Cover image" at bounding box center [581, 355] width 603 height 363
click at [0, 0] on input "KASEK HOCKEY J M E Every week End of Week Reset with Coach [PERSON_NAME]" at bounding box center [0, 0] width 0 height 0
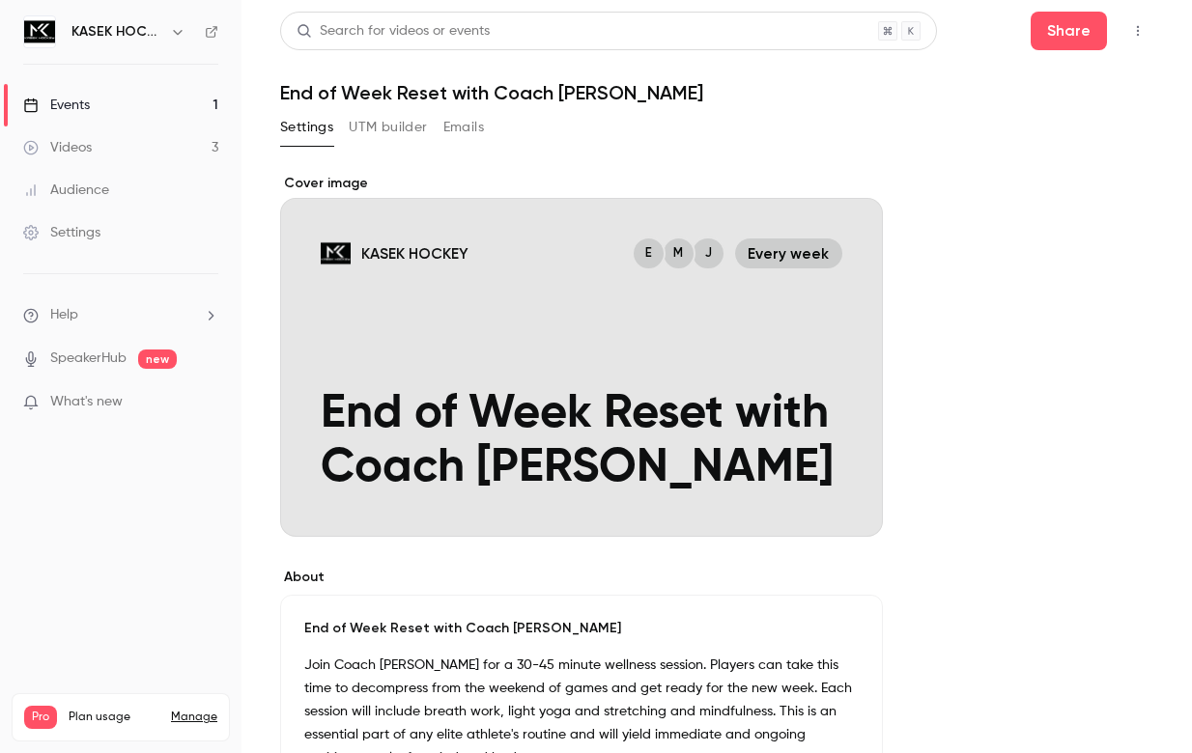
click at [414, 348] on div "Cover image" at bounding box center [581, 355] width 603 height 363
click at [0, 0] on input "KASEK HOCKEY J M E Every week End of Week Reset with Coach [PERSON_NAME]" at bounding box center [0, 0] width 0 height 0
click at [414, 348] on div "Cover image" at bounding box center [581, 355] width 603 height 363
click at [0, 0] on input "KASEK HOCKEY J M E Every week End of Week Reset with Coach [PERSON_NAME]" at bounding box center [0, 0] width 0 height 0
click at [853, 501] on icon "Cover image" at bounding box center [847, 501] width 21 height 15
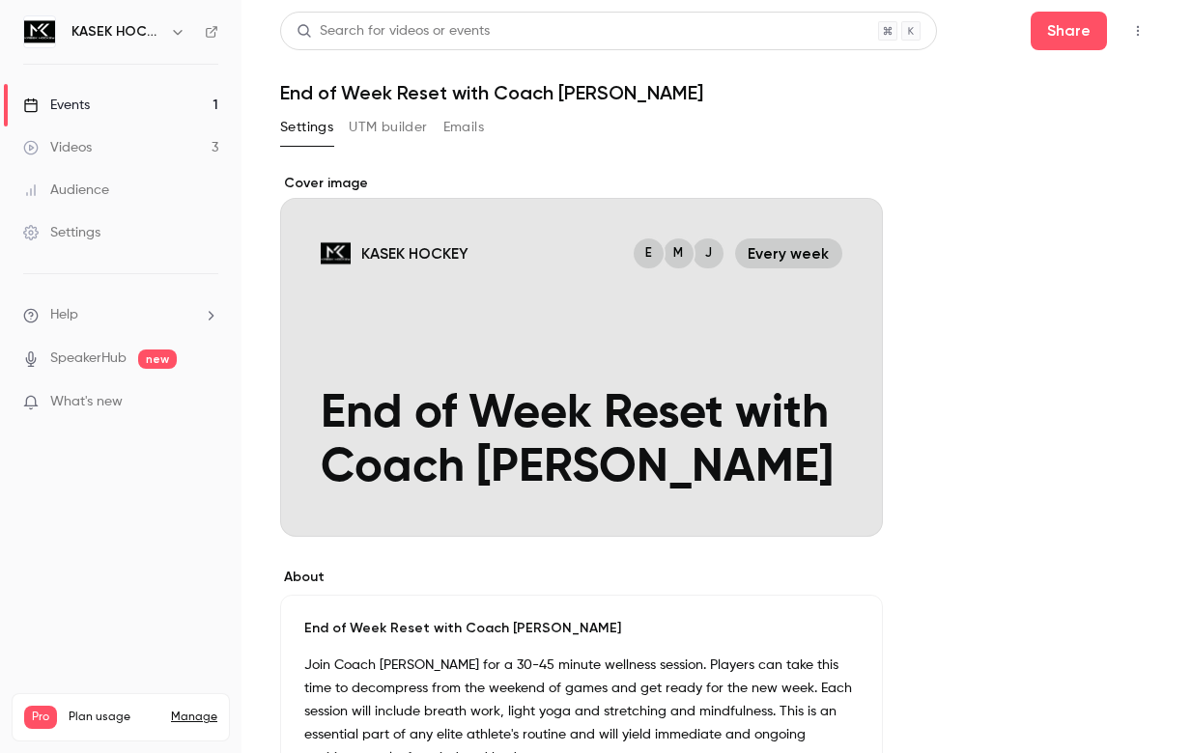
click at [853, 501] on icon "Cover image" at bounding box center [847, 501] width 21 height 15
click at [128, 403] on p "What's new" at bounding box center [105, 402] width 164 height 20
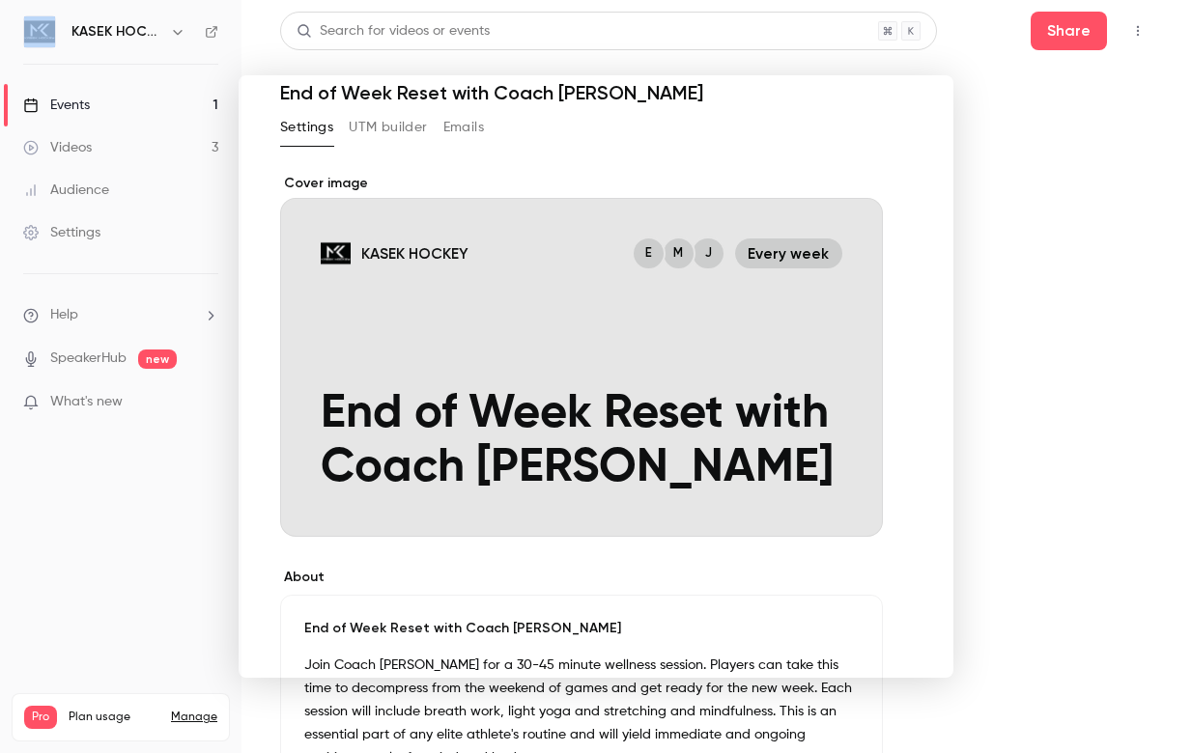
click at [128, 403] on div at bounding box center [596, 376] width 1192 height 753
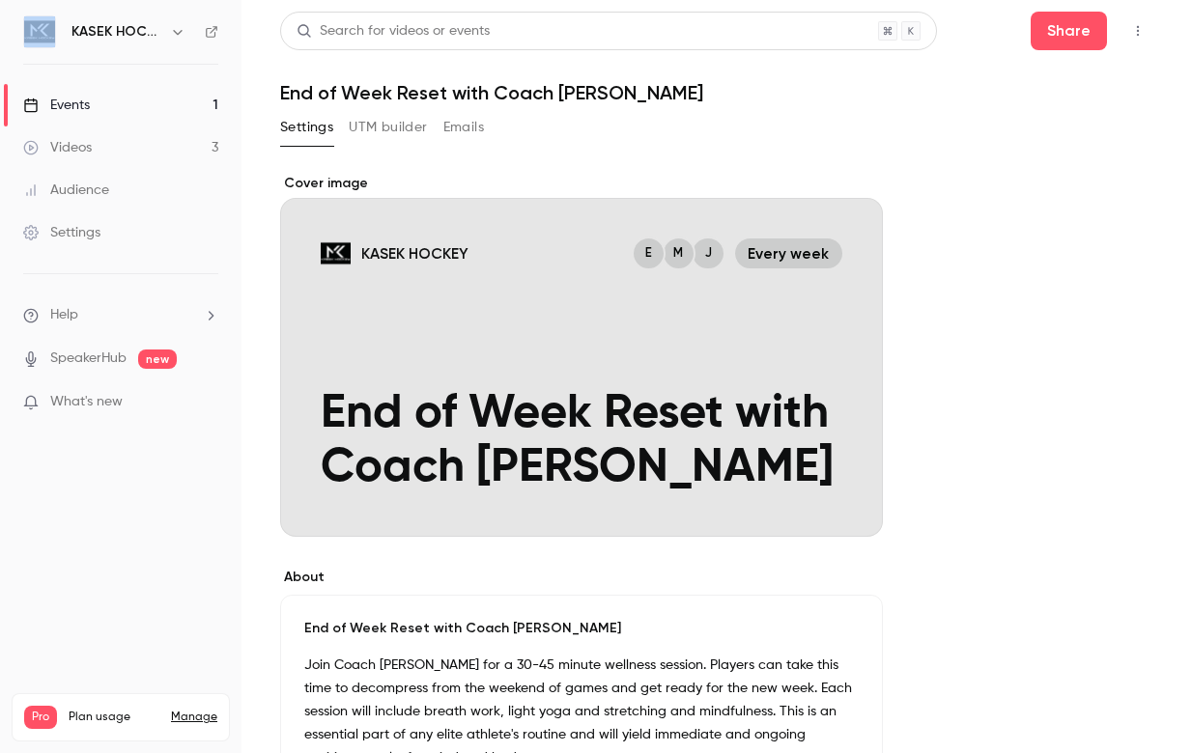
click at [128, 403] on p "What's new" at bounding box center [105, 402] width 164 height 20
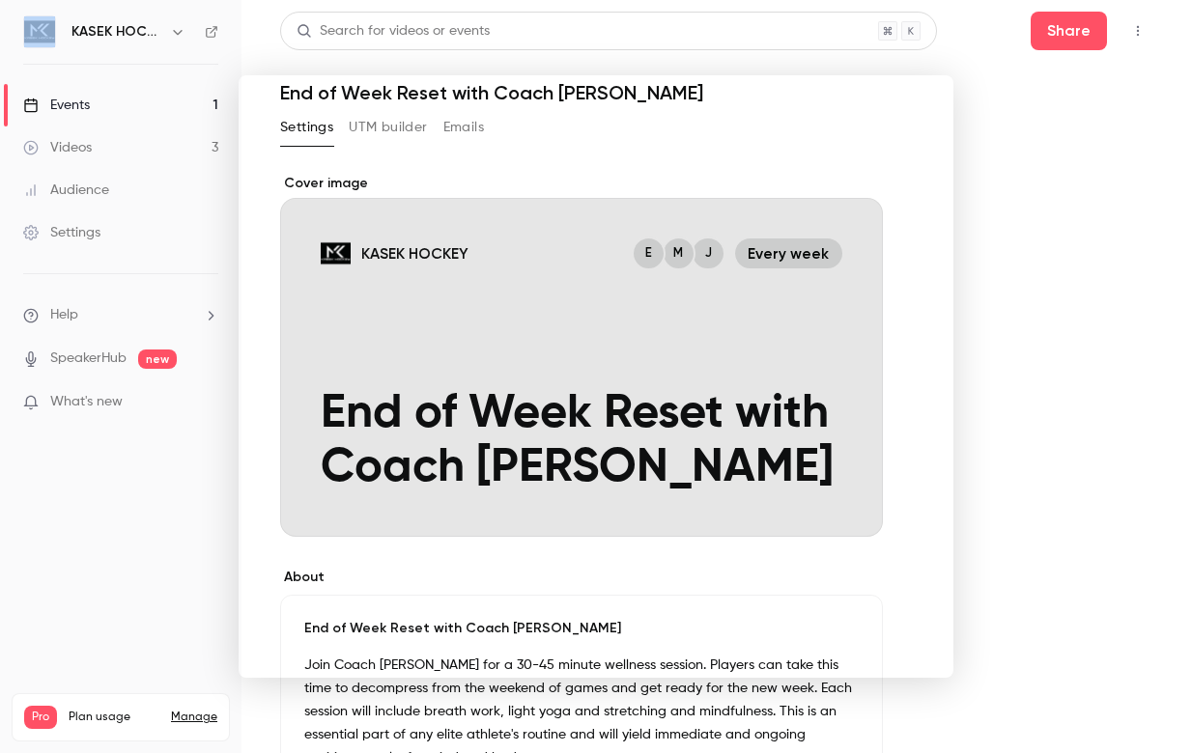
click at [1043, 182] on div at bounding box center [596, 376] width 1192 height 753
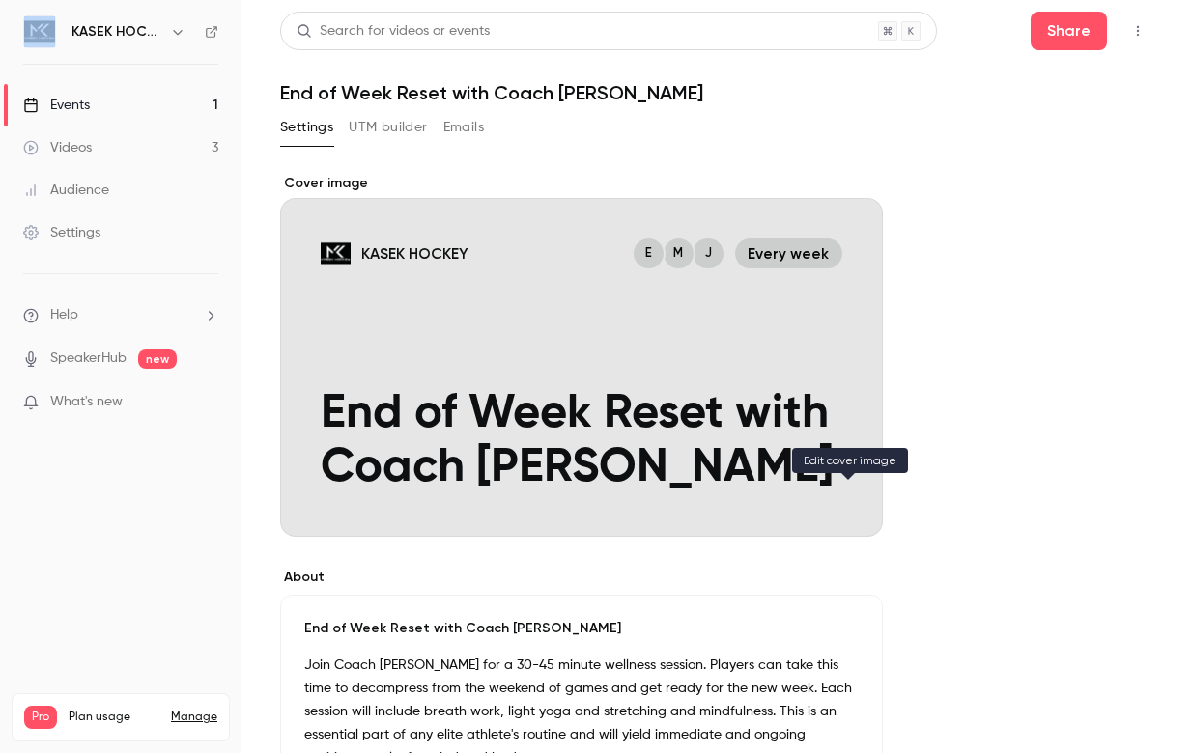
click at [855, 509] on icon "Cover image" at bounding box center [847, 501] width 21 height 15
click at [894, 131] on div "Settings UTM builder Emails" at bounding box center [716, 131] width 873 height 39
click at [1141, 42] on button "button" at bounding box center [1137, 30] width 31 height 31
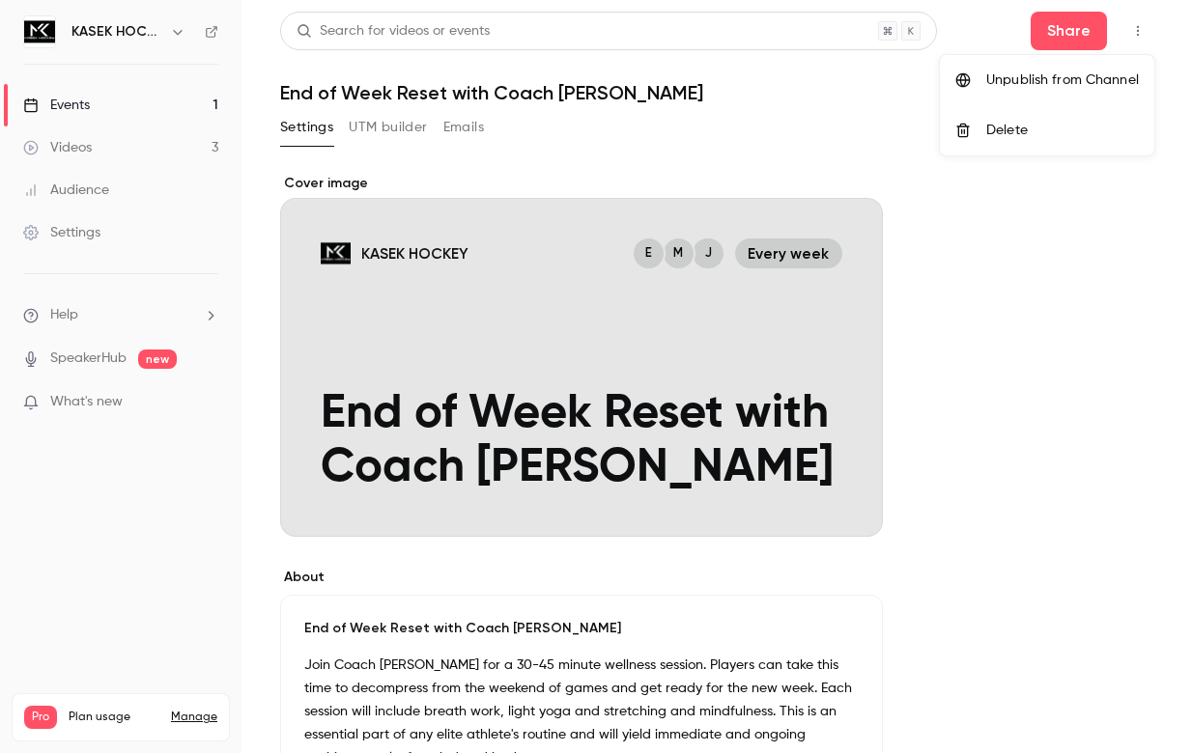
click at [1080, 461] on div at bounding box center [596, 376] width 1192 height 753
click at [146, 107] on link "Events 1" at bounding box center [120, 105] width 241 height 42
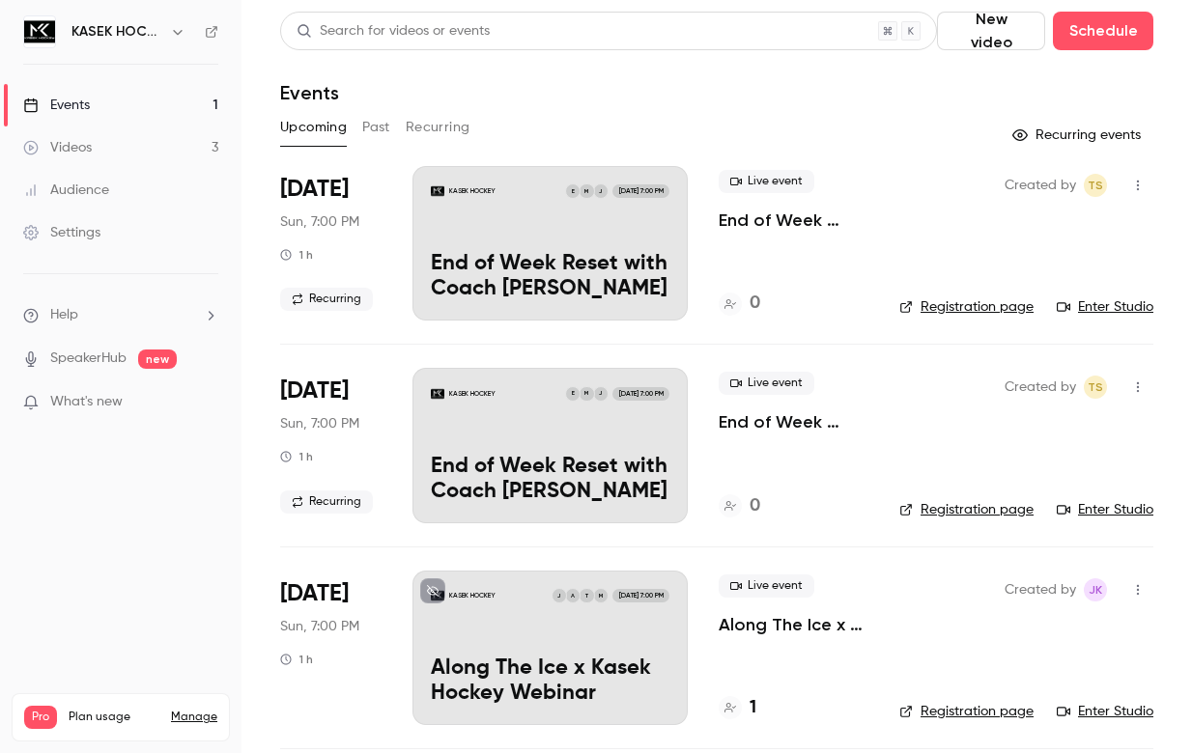
click at [547, 230] on div "KASEK HOCKEY J M E [DATE] 7:00 PM End of Week Reset with Coach [PERSON_NAME]" at bounding box center [549, 243] width 275 height 154
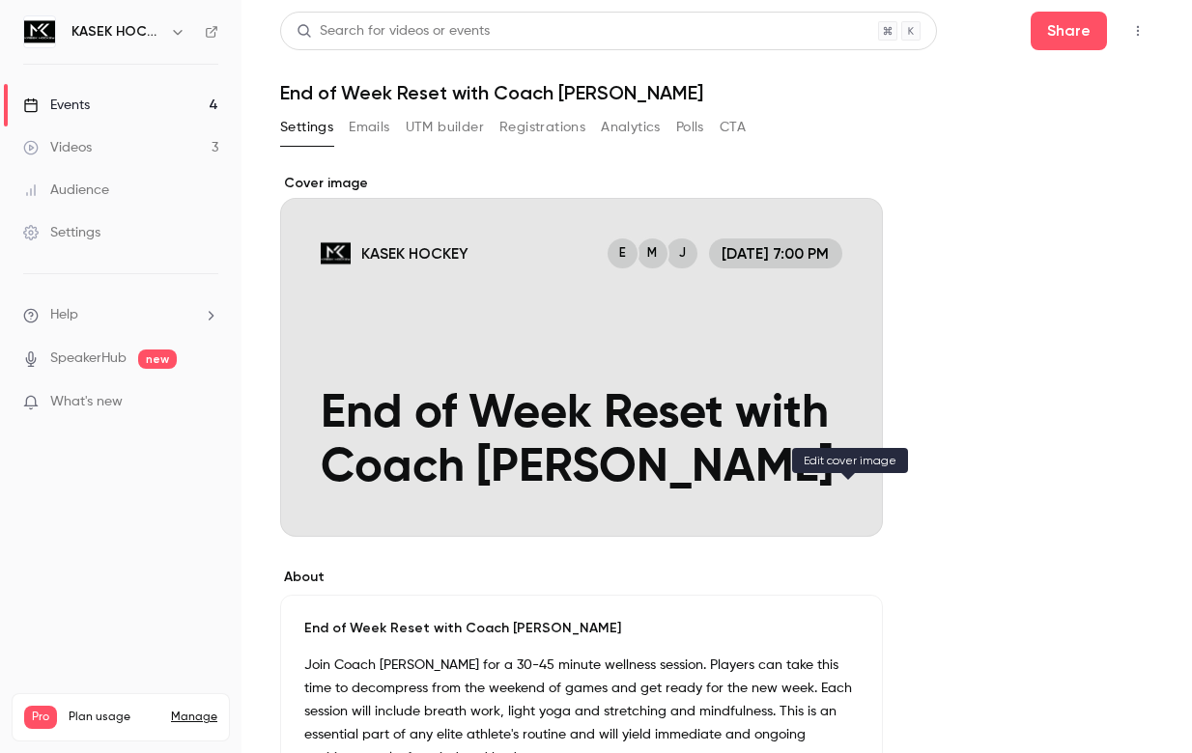
click at [850, 500] on icon "Cover image" at bounding box center [847, 501] width 21 height 15
click at [634, 376] on div "Cover image" at bounding box center [581, 355] width 603 height 363
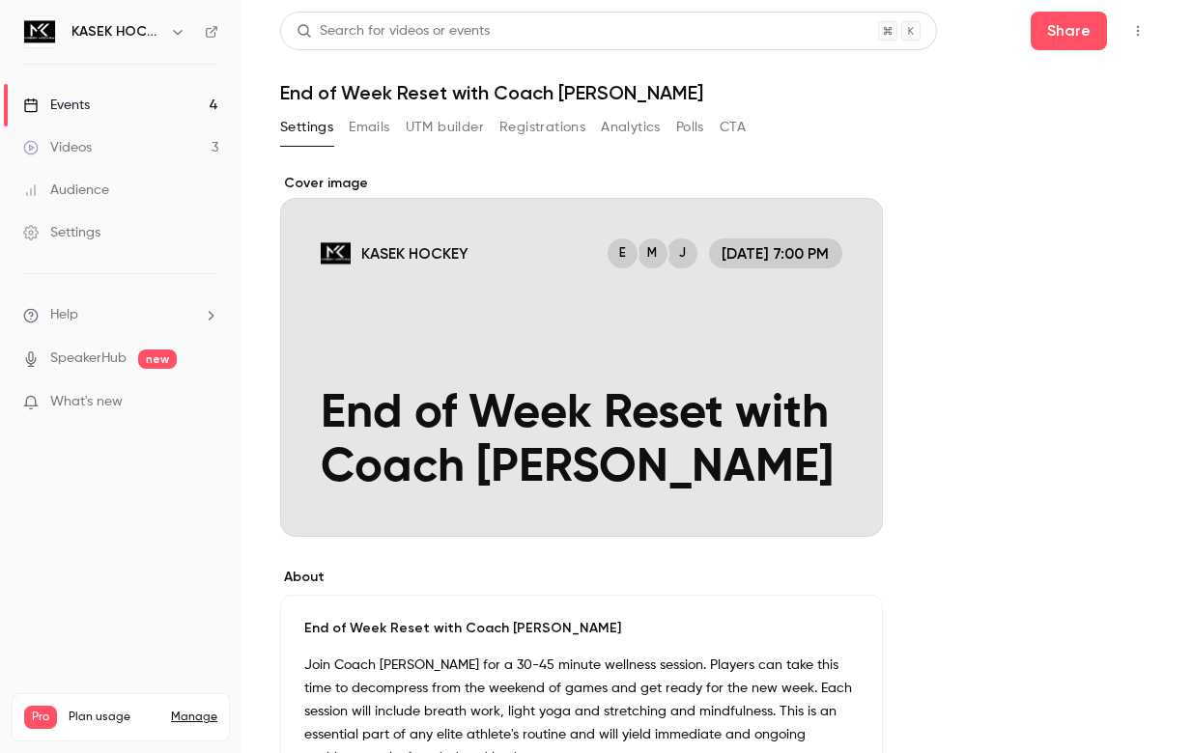
click at [0, 0] on input "KASEK HOCKEY J M E [DATE] 7:00 PM End of Week Reset with Coach [PERSON_NAME]" at bounding box center [0, 0] width 0 height 0
click at [634, 376] on div "Cover image" at bounding box center [581, 355] width 603 height 363
click at [0, 0] on input "KASEK HOCKEY J M E [DATE] 7:00 PM End of Week Reset with Coach [PERSON_NAME]" at bounding box center [0, 0] width 0 height 0
click at [634, 376] on div "Cover image" at bounding box center [581, 355] width 603 height 363
click at [0, 0] on input "KASEK HOCKEY J M E [DATE] 7:00 PM End of Week Reset with Coach [PERSON_NAME]" at bounding box center [0, 0] width 0 height 0
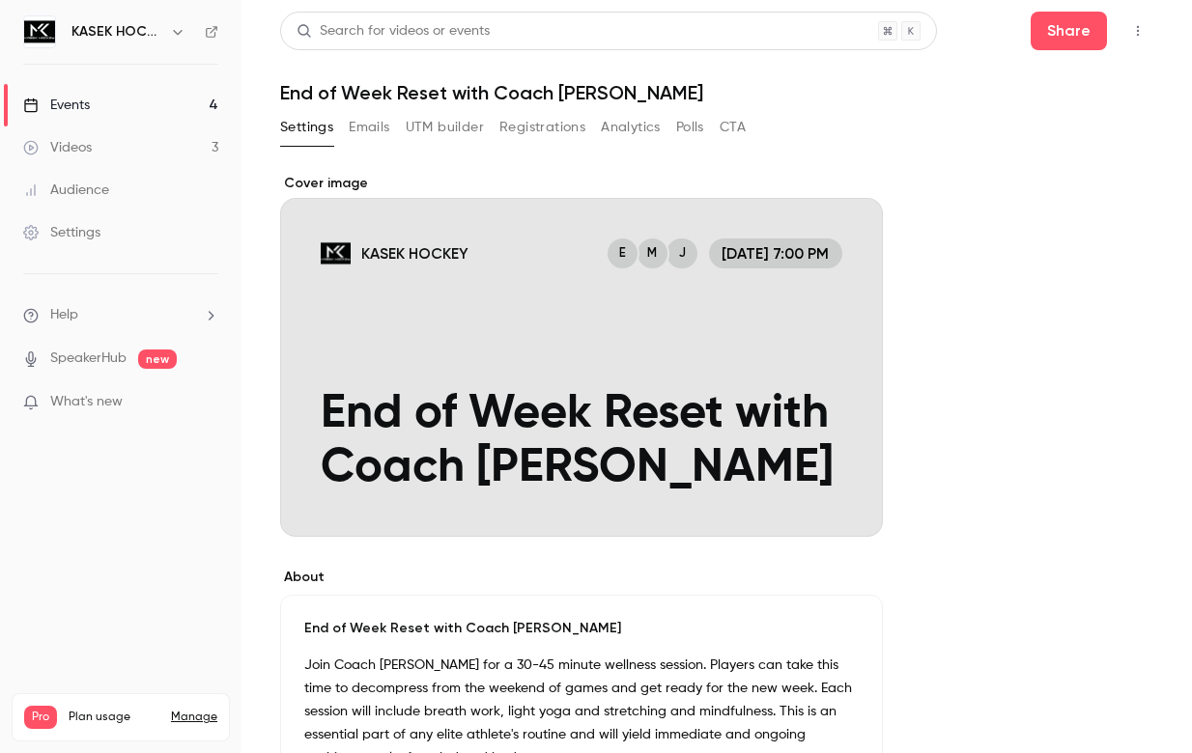
click at [634, 376] on div "Cover image" at bounding box center [581, 355] width 603 height 363
click at [0, 0] on input "KASEK HOCKEY J M E [DATE] 7:00 PM End of Week Reset with Coach [PERSON_NAME]" at bounding box center [0, 0] width 0 height 0
click at [634, 376] on div "Cover image" at bounding box center [581, 355] width 603 height 363
click at [0, 0] on input "KASEK HOCKEY J M E [DATE] 7:00 PM End of Week Reset with Coach [PERSON_NAME]" at bounding box center [0, 0] width 0 height 0
click at [133, 98] on link "Events 4" at bounding box center [120, 105] width 241 height 42
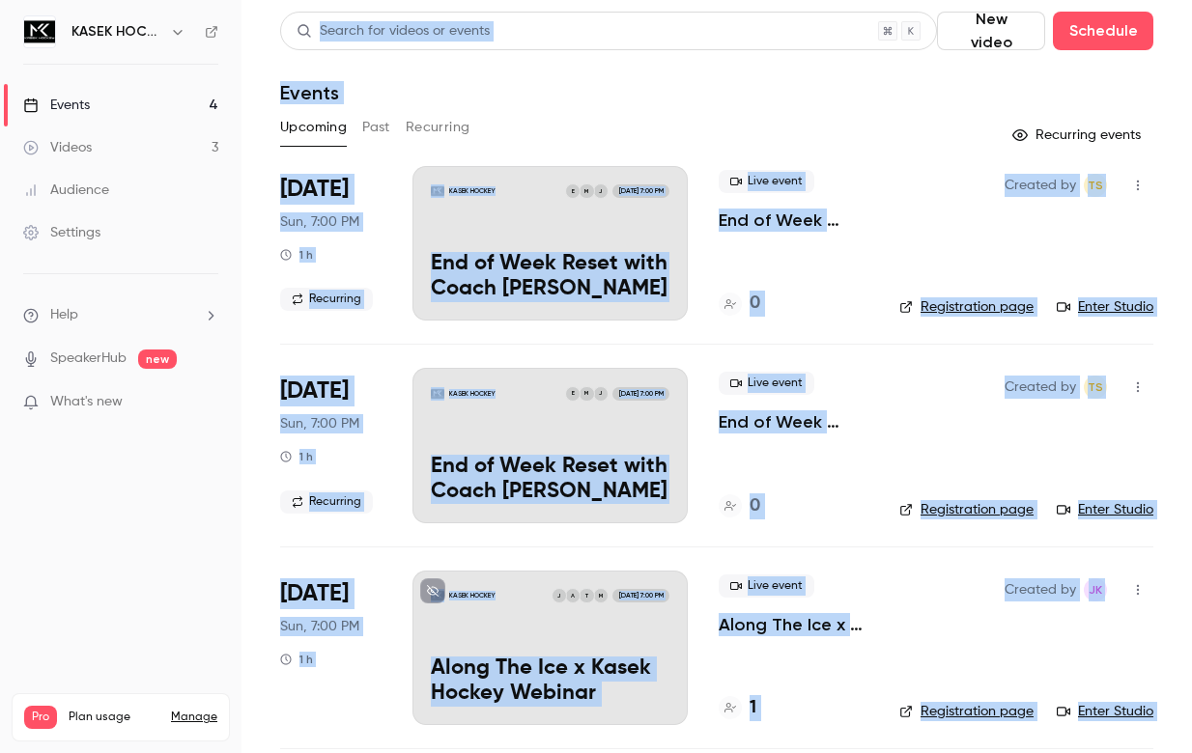
click at [578, 96] on div "Events" at bounding box center [716, 92] width 873 height 23
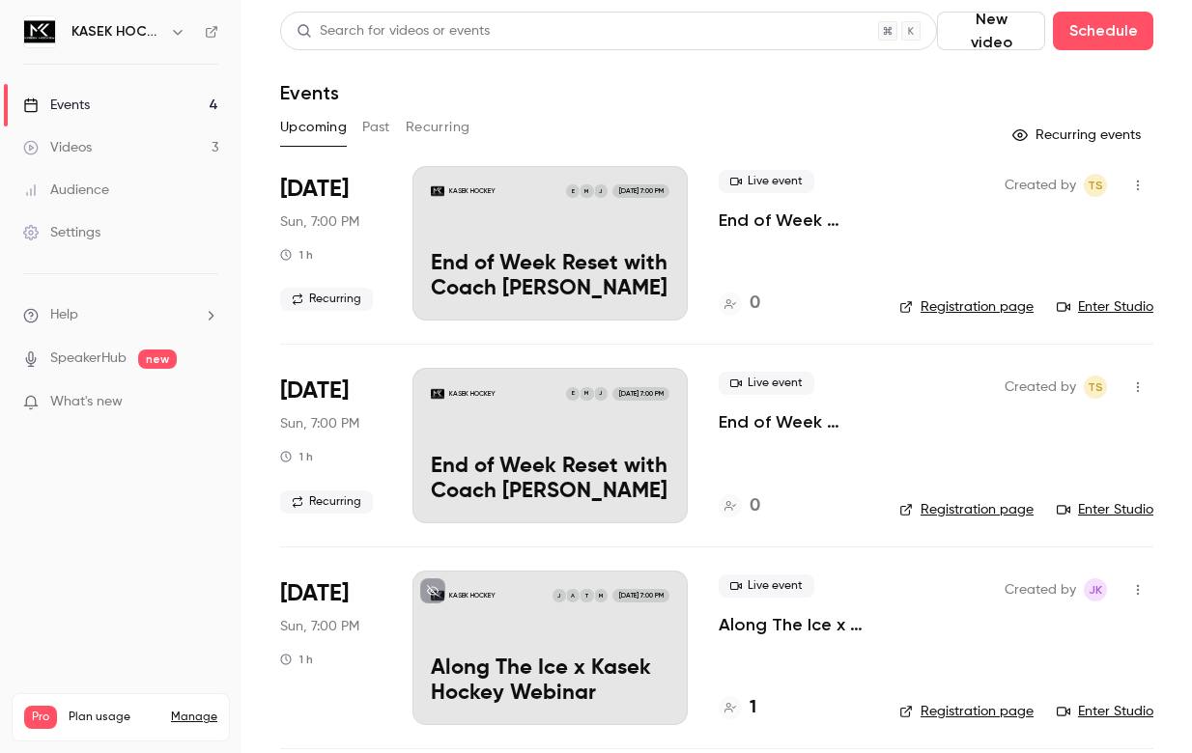
click at [154, 98] on link "Events 4" at bounding box center [120, 105] width 241 height 42
click at [1143, 193] on button "button" at bounding box center [1137, 185] width 31 height 31
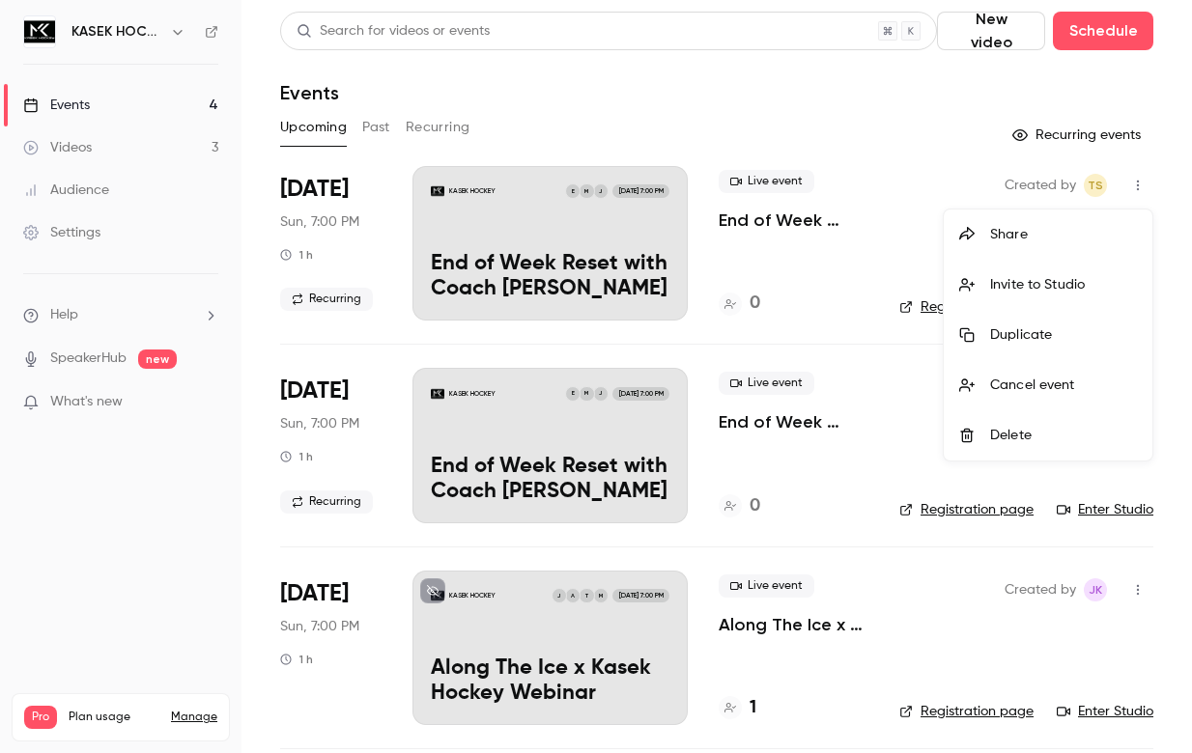
click at [767, 71] on div at bounding box center [596, 376] width 1192 height 753
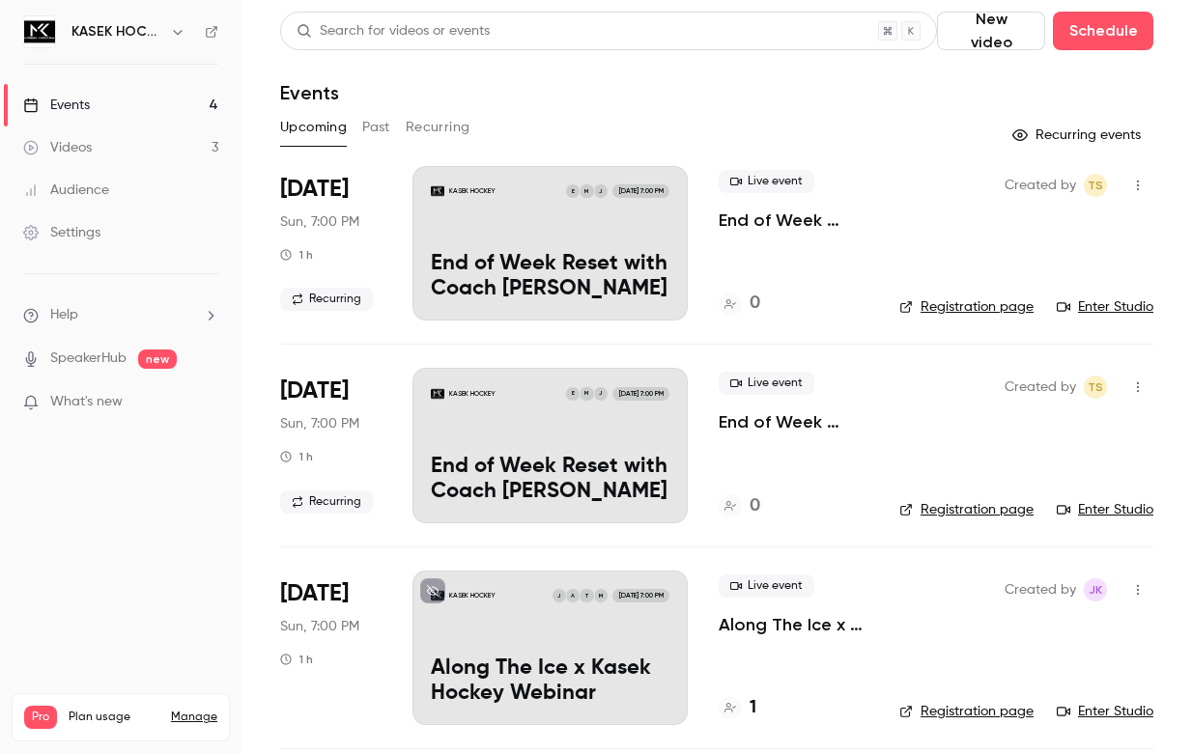
click at [70, 96] on div "Events" at bounding box center [56, 105] width 67 height 19
click at [162, 30] on div "KASEK HOCKEY" at bounding box center [130, 31] width 118 height 23
click at [186, 30] on button "button" at bounding box center [177, 31] width 23 height 23
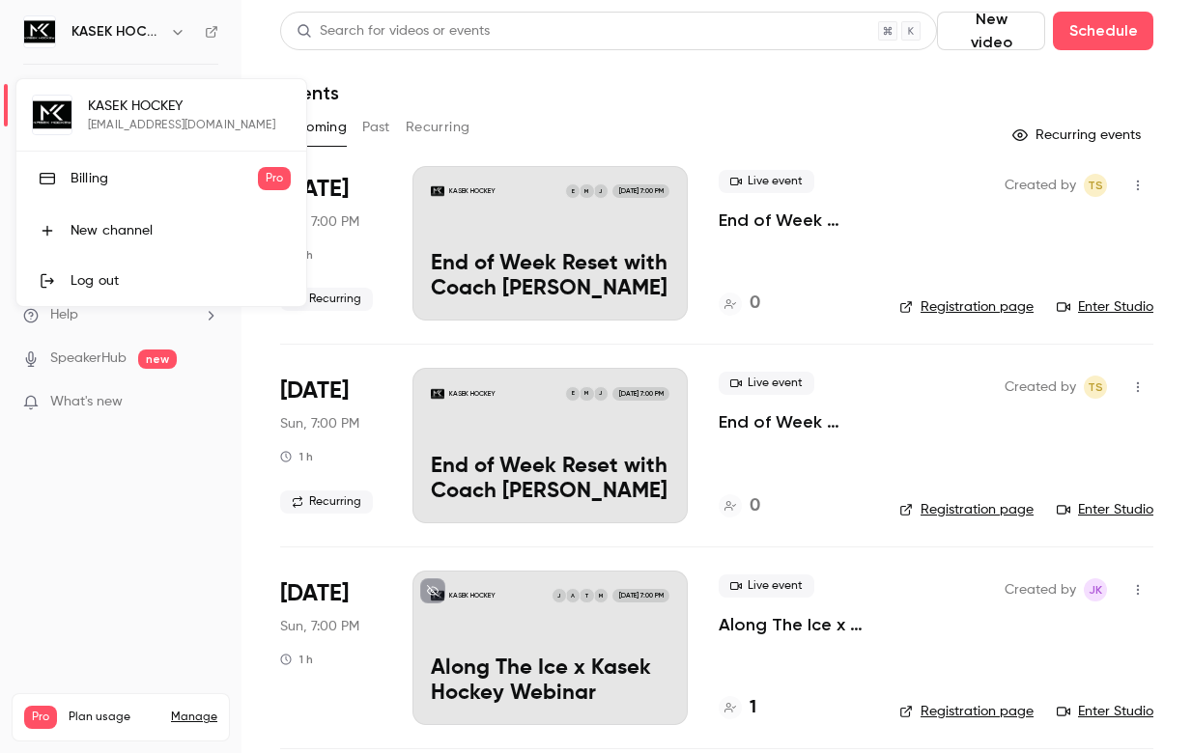
click at [523, 97] on div at bounding box center [596, 376] width 1192 height 753
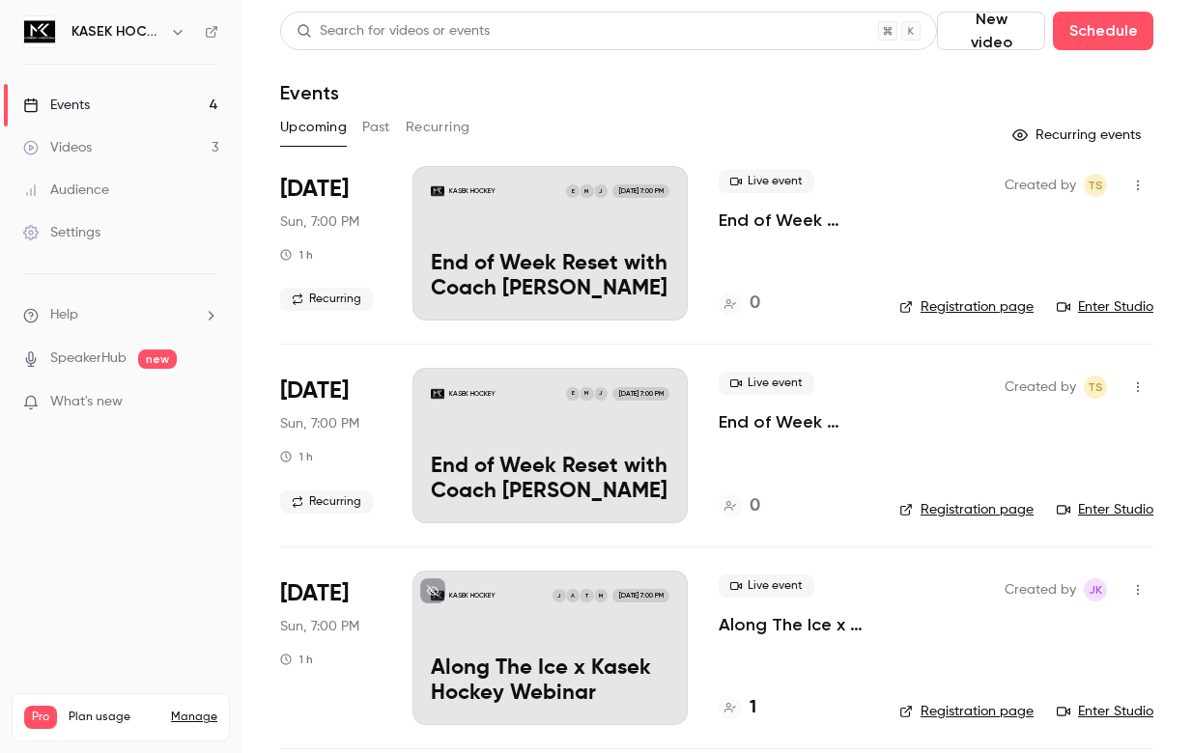
click at [83, 238] on div "Settings" at bounding box center [61, 232] width 77 height 19
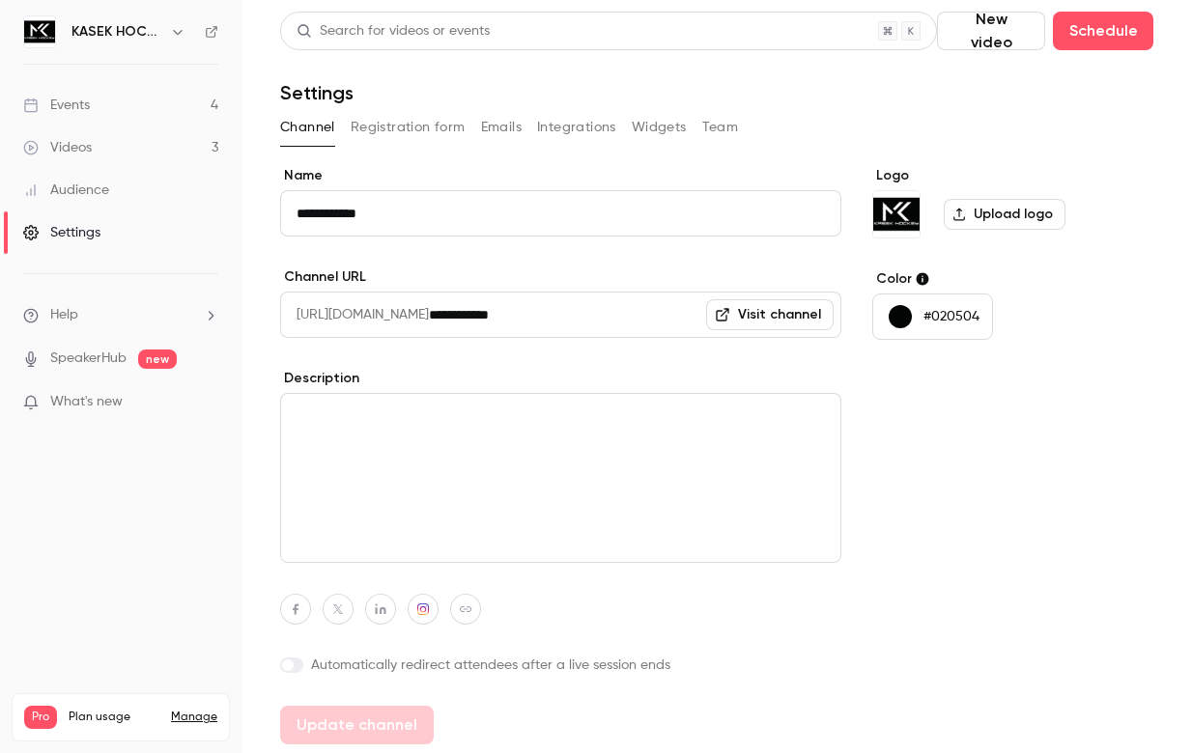
click at [604, 260] on div "**********" at bounding box center [560, 455] width 561 height 578
click at [937, 493] on div "Logo Upload logo Color #020504" at bounding box center [1012, 455] width 281 height 578
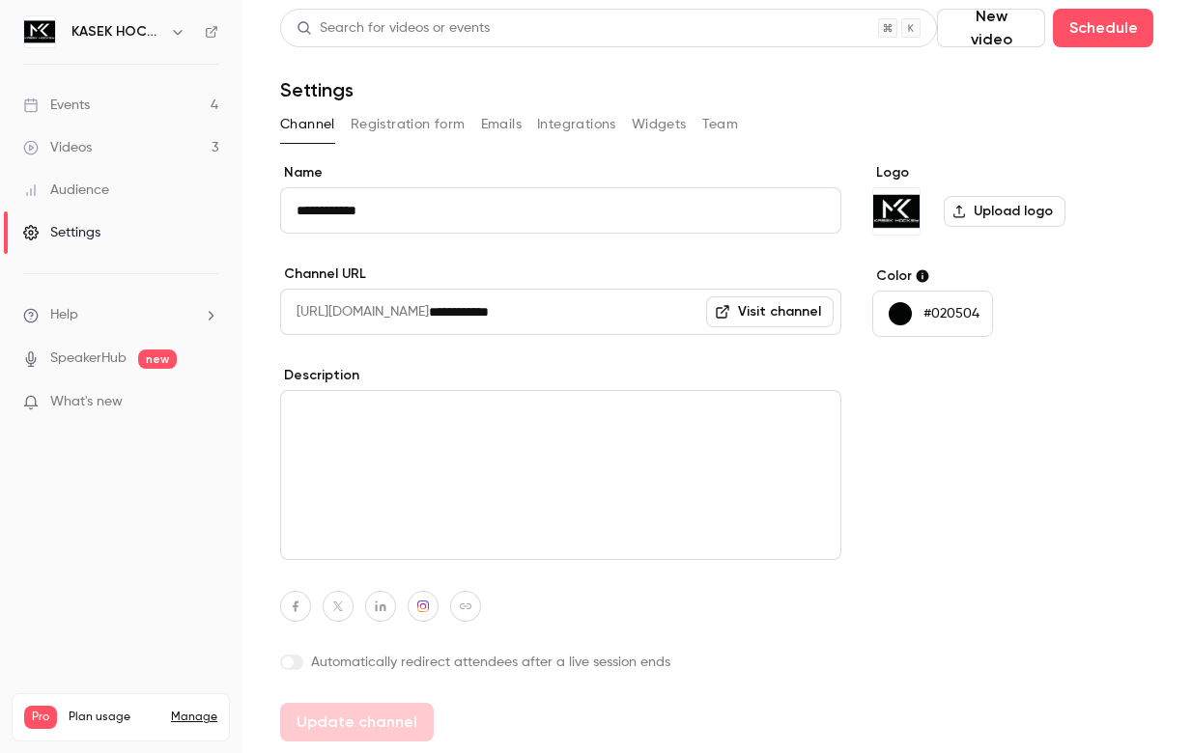
click at [149, 106] on link "Events 4" at bounding box center [120, 105] width 241 height 42
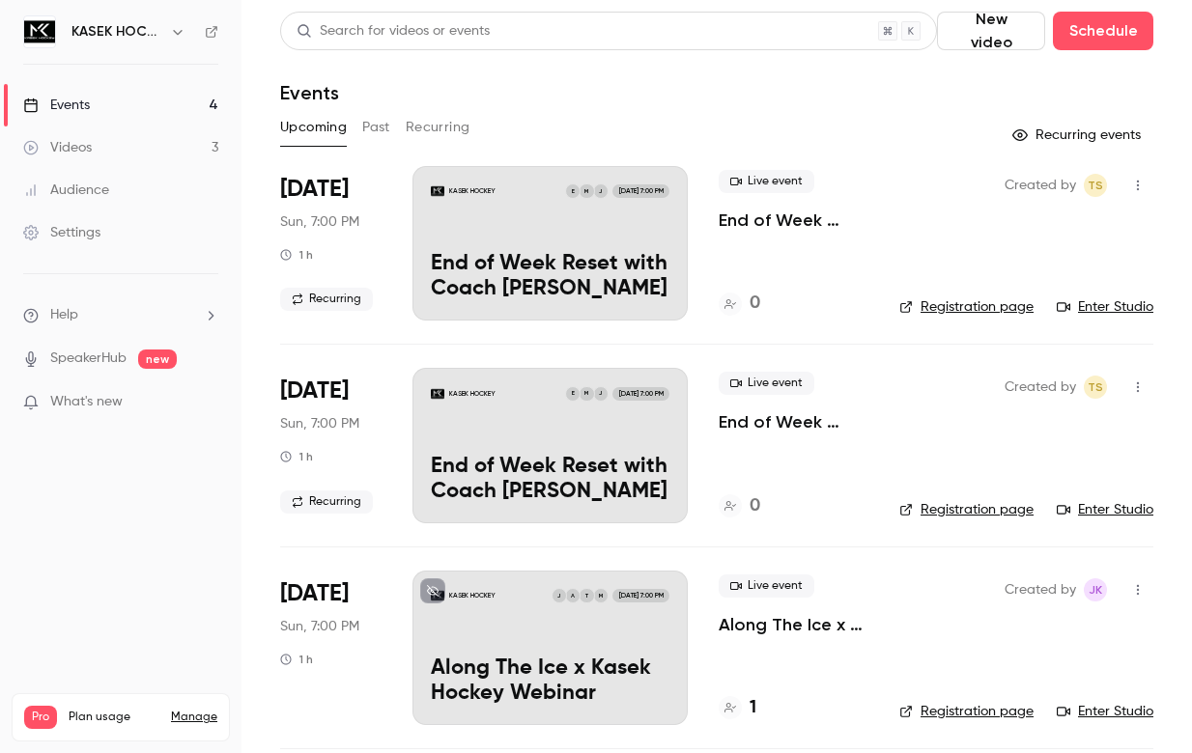
click at [602, 228] on div "KASEK HOCKEY J M E [DATE] 7:00 PM End of Week Reset with Coach [PERSON_NAME]" at bounding box center [549, 243] width 275 height 154
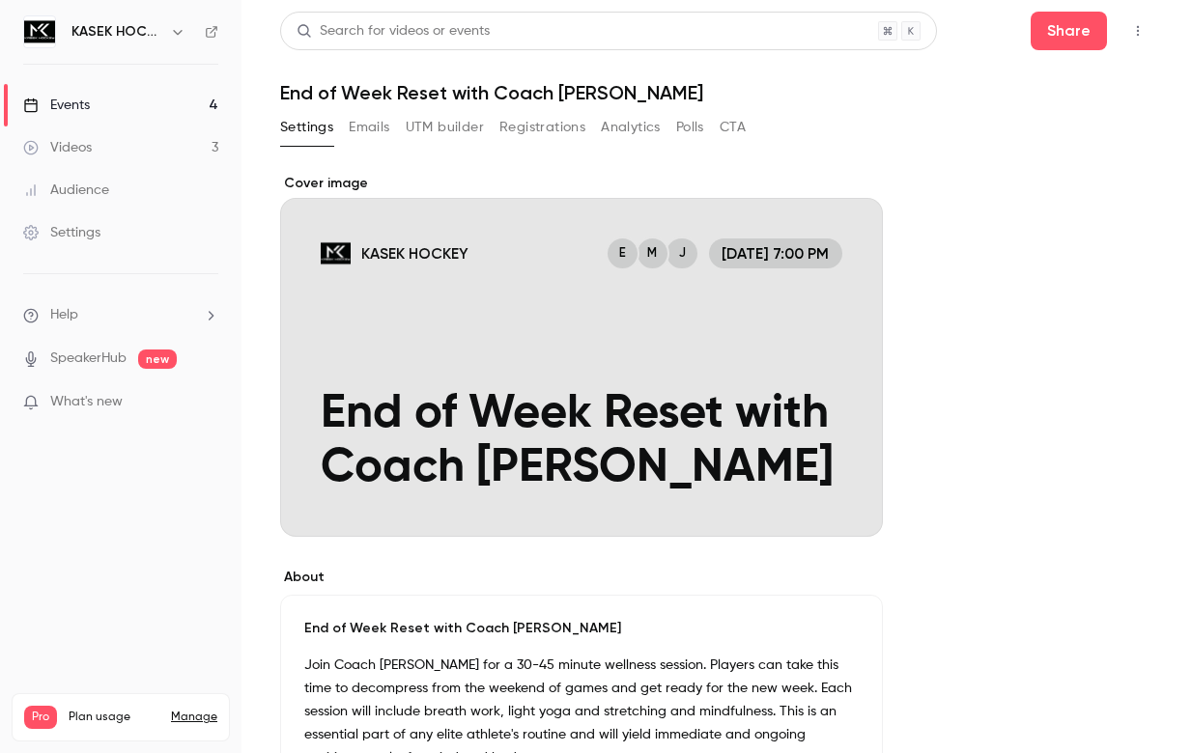
click at [760, 251] on div "Cover image" at bounding box center [581, 355] width 603 height 363
click at [0, 0] on input "KASEK HOCKEY J M E [DATE] 7:00 PM End of Week Reset with Coach [PERSON_NAME]" at bounding box center [0, 0] width 0 height 0
click at [760, 251] on div "Cover image" at bounding box center [581, 355] width 603 height 363
click at [0, 0] on input "KASEK HOCKEY J M E [DATE] 7:00 PM End of Week Reset with Coach [PERSON_NAME]" at bounding box center [0, 0] width 0 height 0
click at [760, 251] on div "Cover image" at bounding box center [581, 355] width 603 height 363
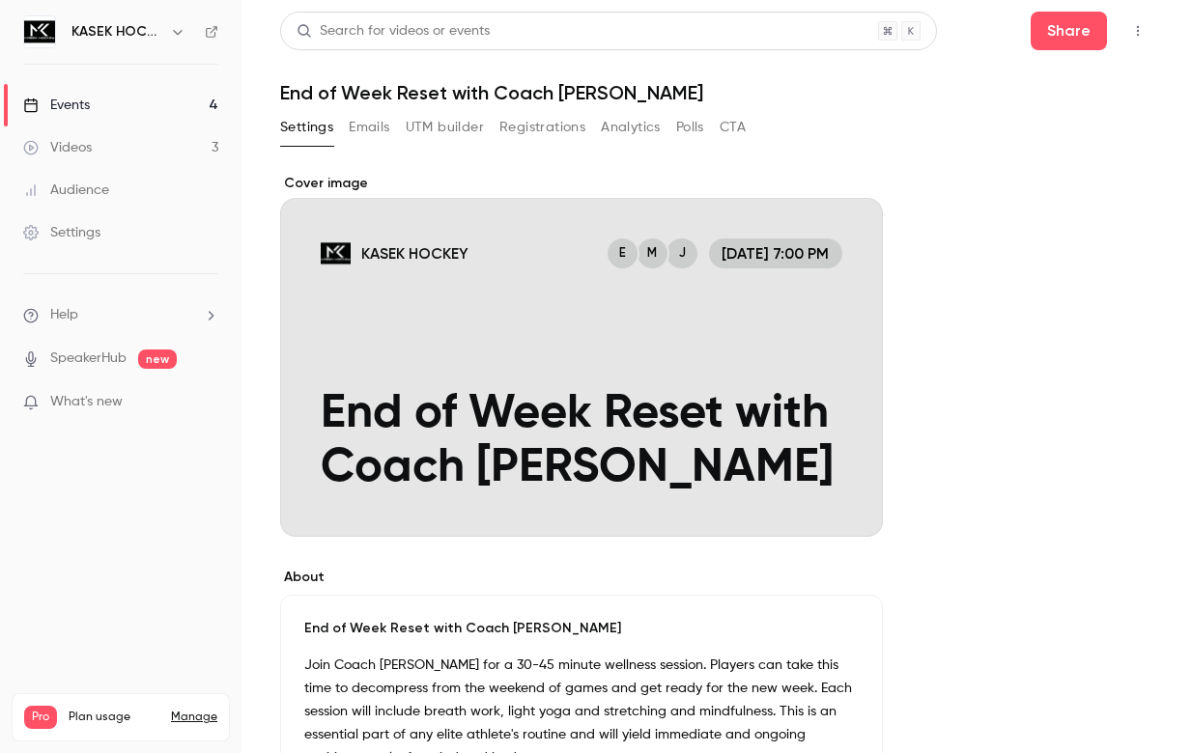
click at [0, 0] on input "KASEK HOCKEY J M E [DATE] 7:00 PM End of Week Reset with Coach [PERSON_NAME]" at bounding box center [0, 0] width 0 height 0
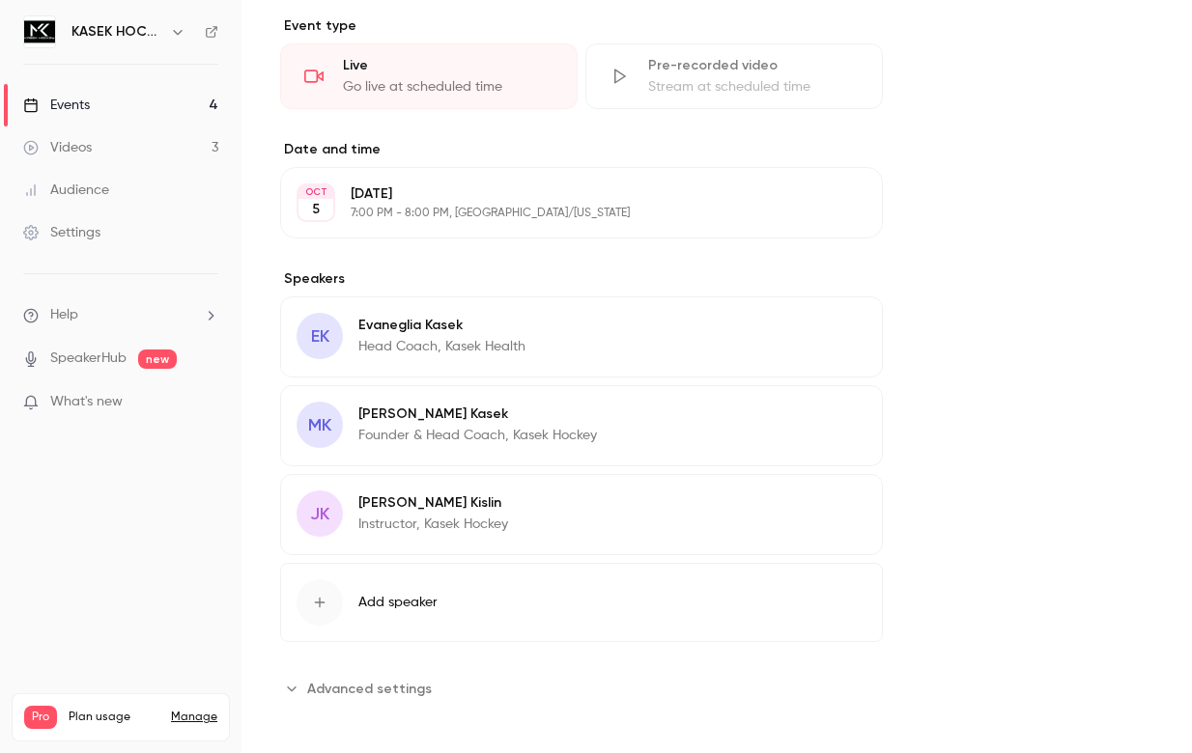
scroll to position [863, 0]
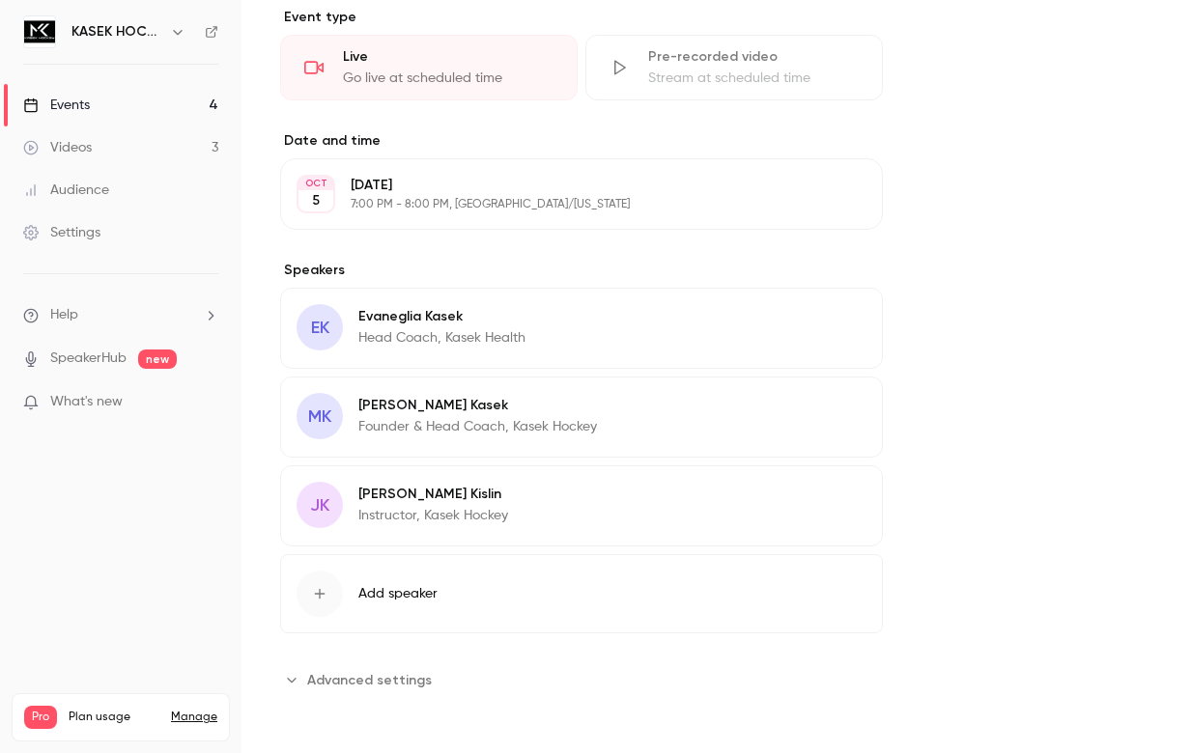
click at [305, 679] on button "Advanced settings" at bounding box center [361, 679] width 163 height 31
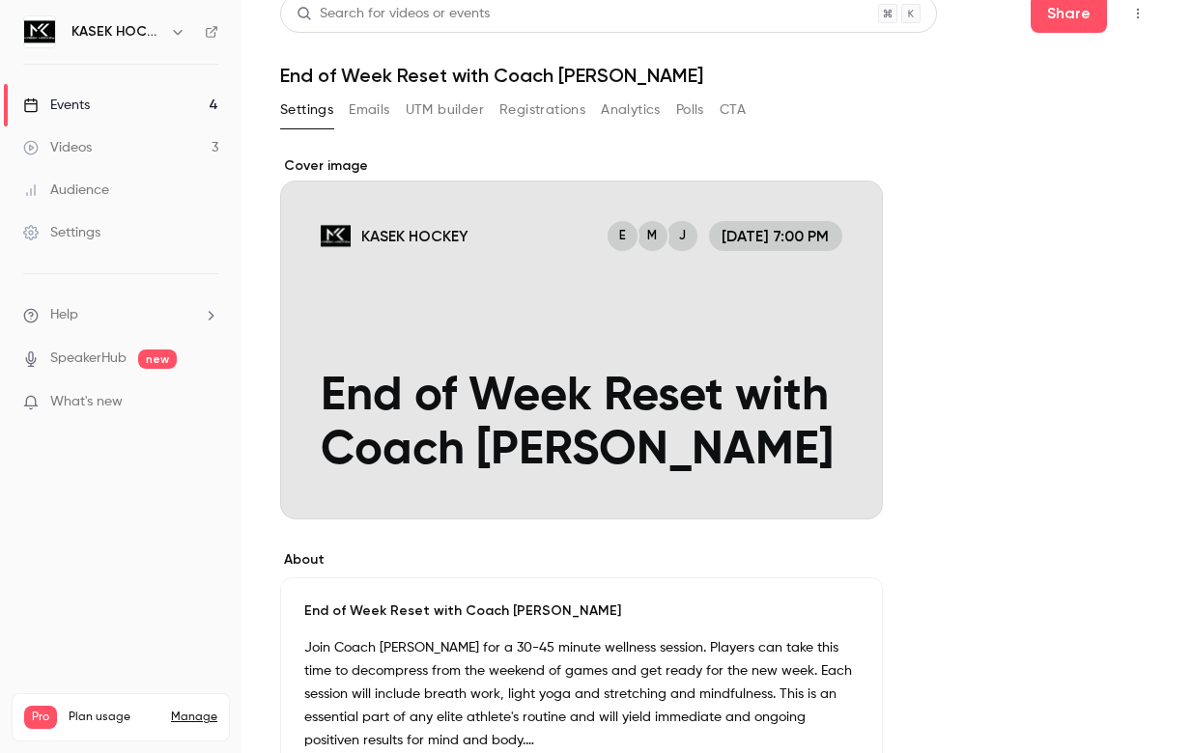
scroll to position [0, 0]
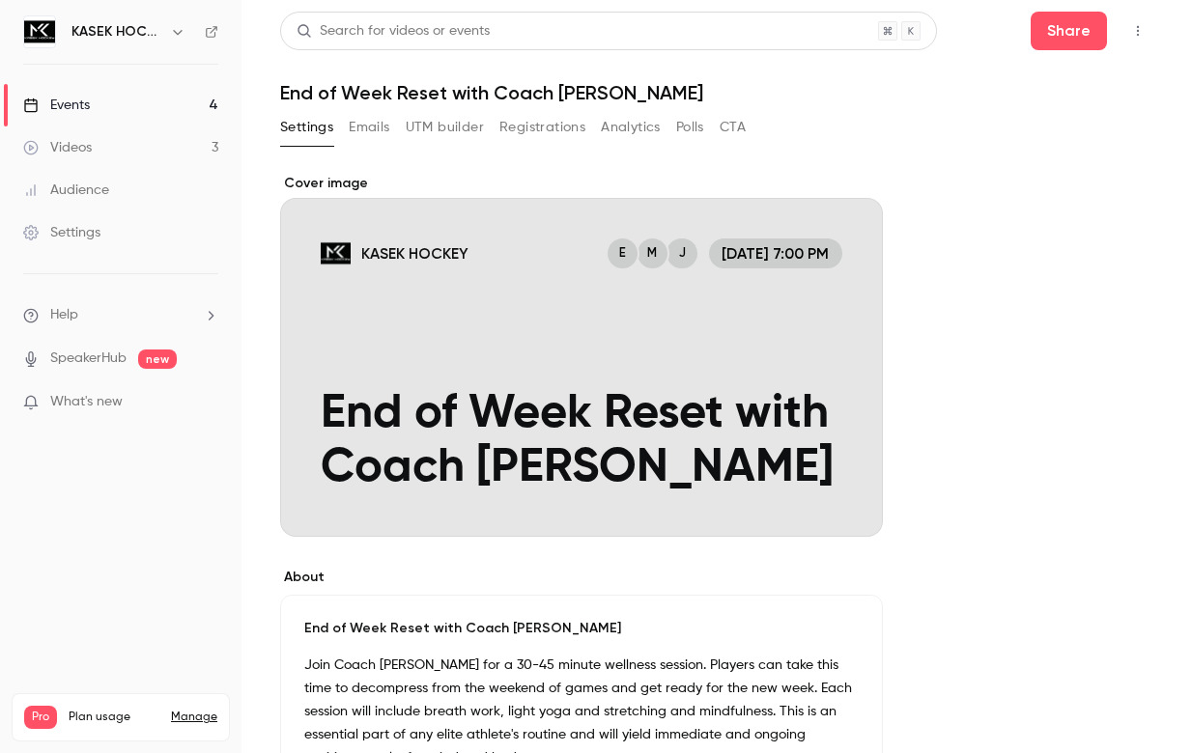
click at [1156, 36] on main "Search for videos or events Share End of Week Reset with Coach [PERSON_NAME] Se…" at bounding box center [716, 376] width 950 height 753
click at [1151, 36] on button "button" at bounding box center [1137, 30] width 31 height 31
click at [426, 289] on div at bounding box center [596, 376] width 1192 height 753
click at [88, 133] on link "Videos 3" at bounding box center [120, 147] width 241 height 42
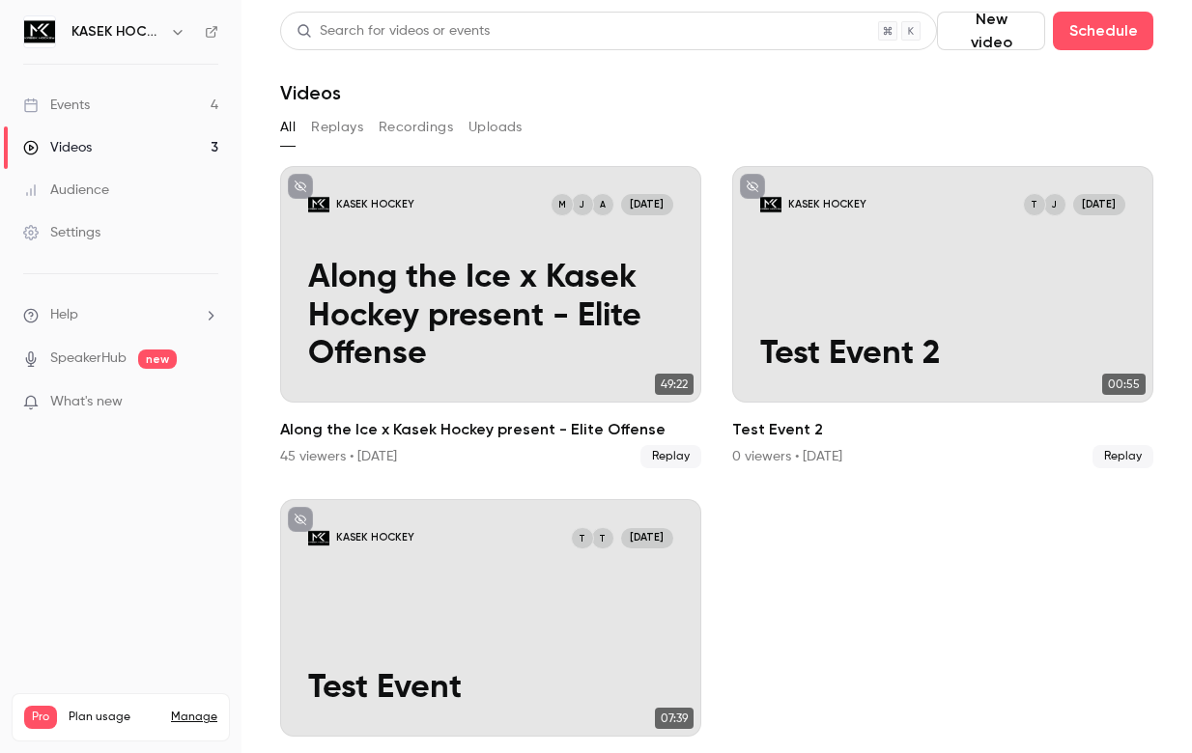
click at [93, 108] on link "Events 4" at bounding box center [120, 105] width 241 height 42
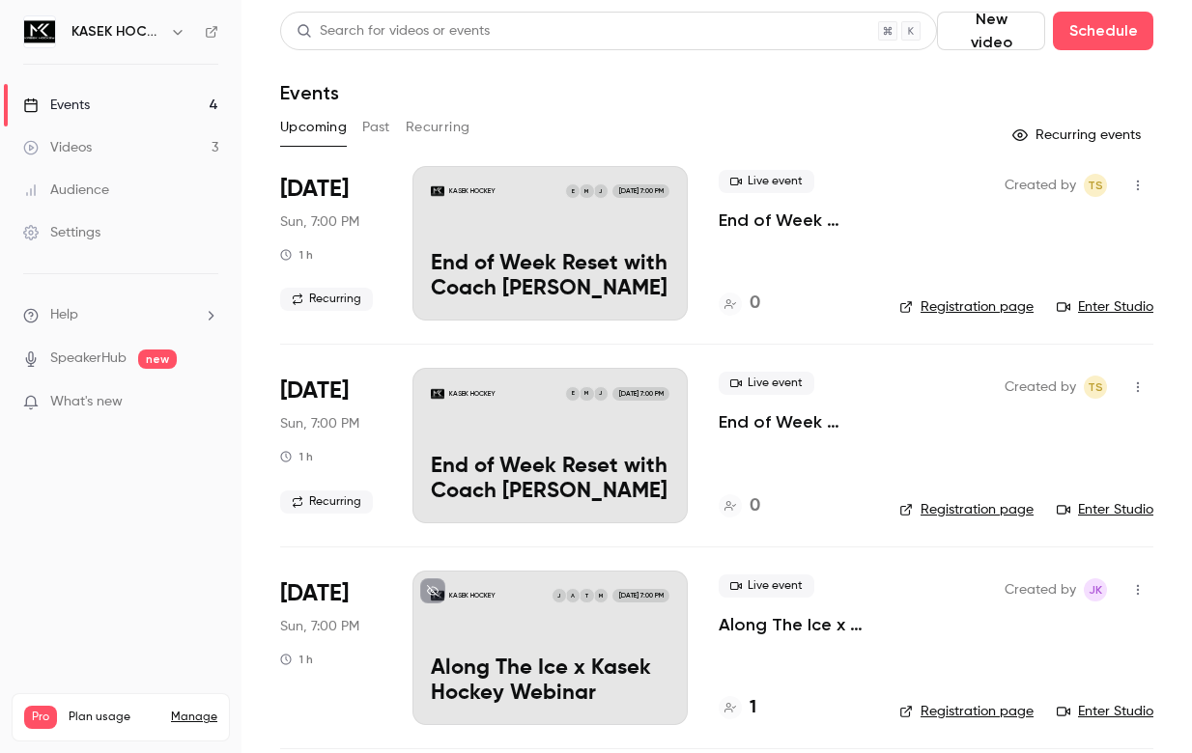
click at [330, 136] on button "Upcoming" at bounding box center [313, 127] width 67 height 31
click at [579, 247] on div "KASEK HOCKEY J M E [DATE] 7:00 PM End of Week Reset with Coach [PERSON_NAME]" at bounding box center [549, 243] width 275 height 154
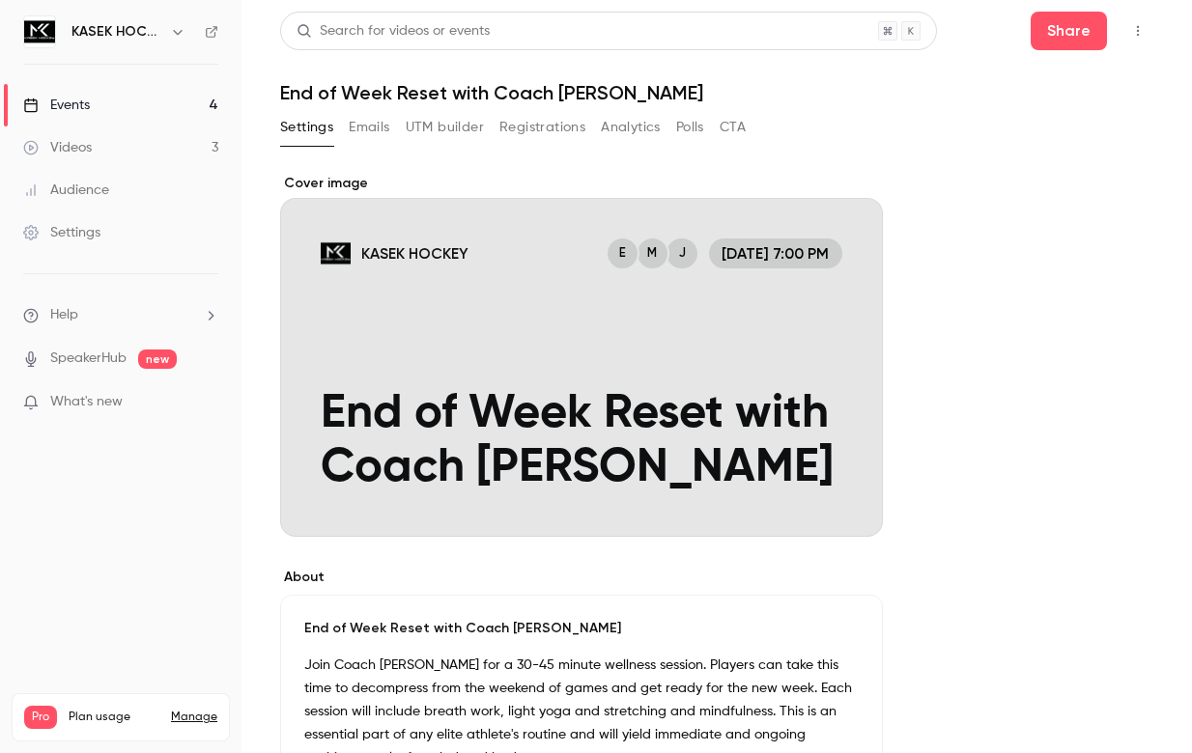
click at [852, 499] on icon "Cover image" at bounding box center [847, 501] width 21 height 15
click at [1140, 28] on icon "button" at bounding box center [1137, 31] width 15 height 14
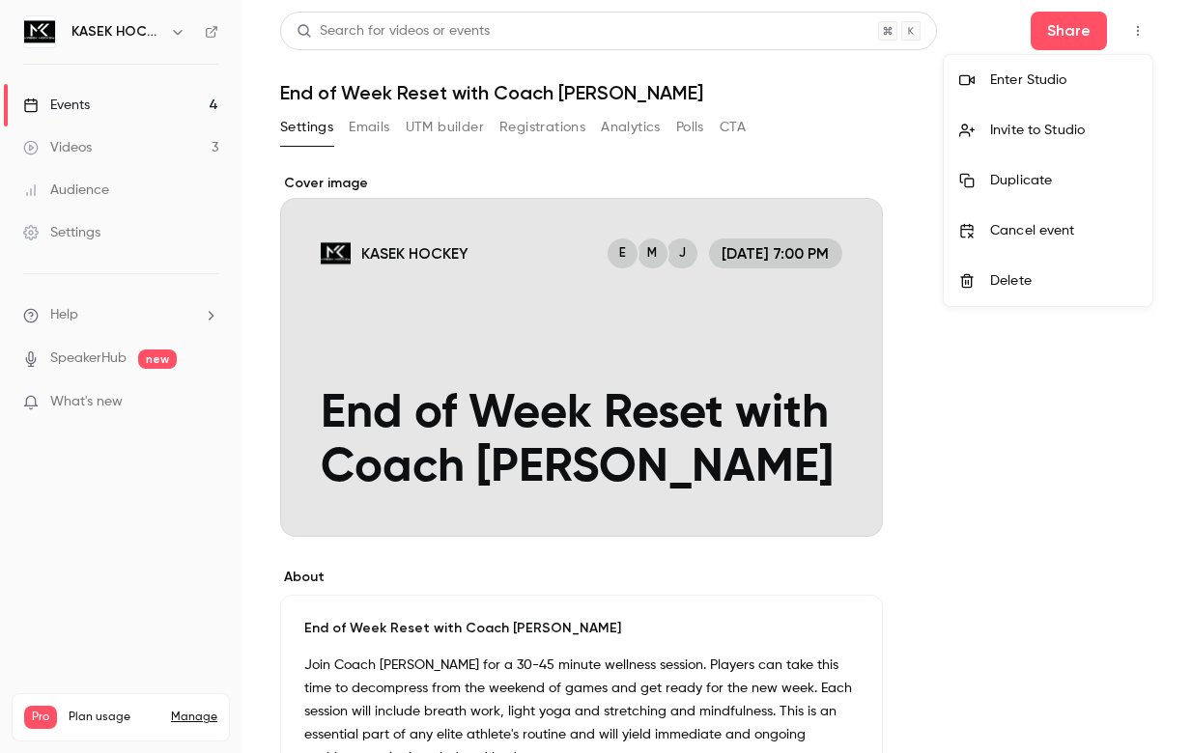
click at [1033, 79] on div "Enter Studio" at bounding box center [1063, 79] width 147 height 19
click at [105, 400] on span "What's new" at bounding box center [86, 402] width 72 height 20
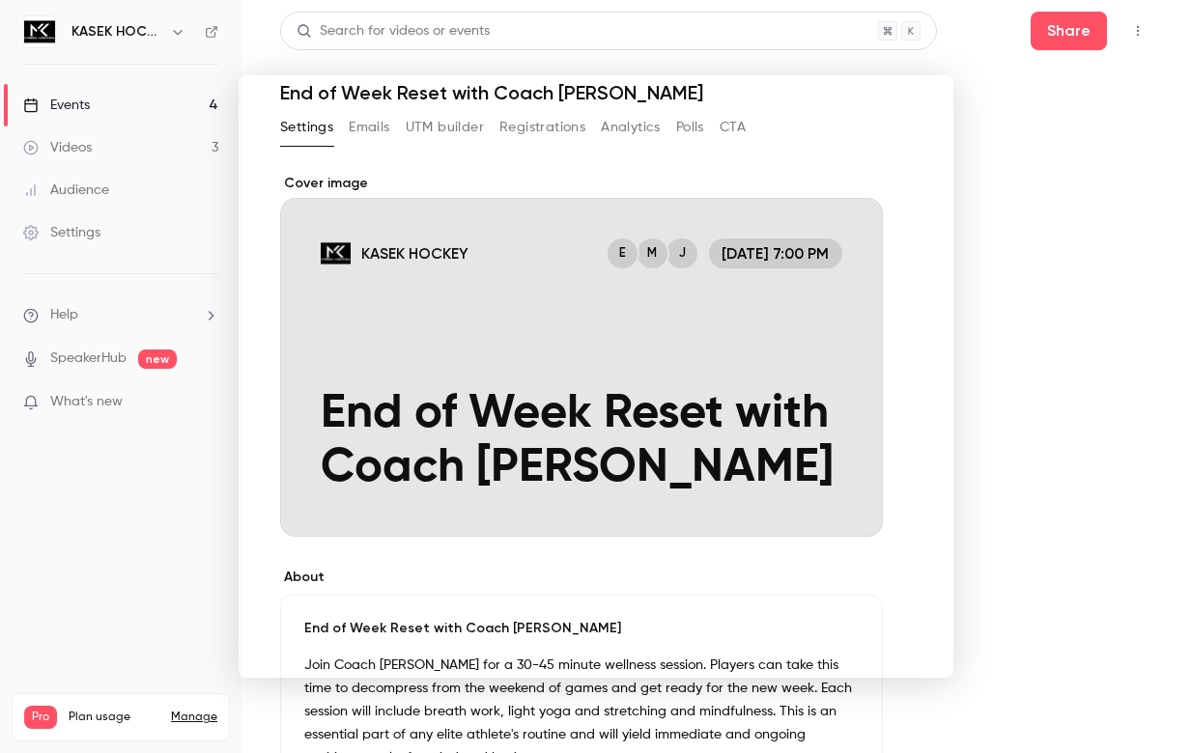
click at [994, 159] on div at bounding box center [596, 376] width 1192 height 753
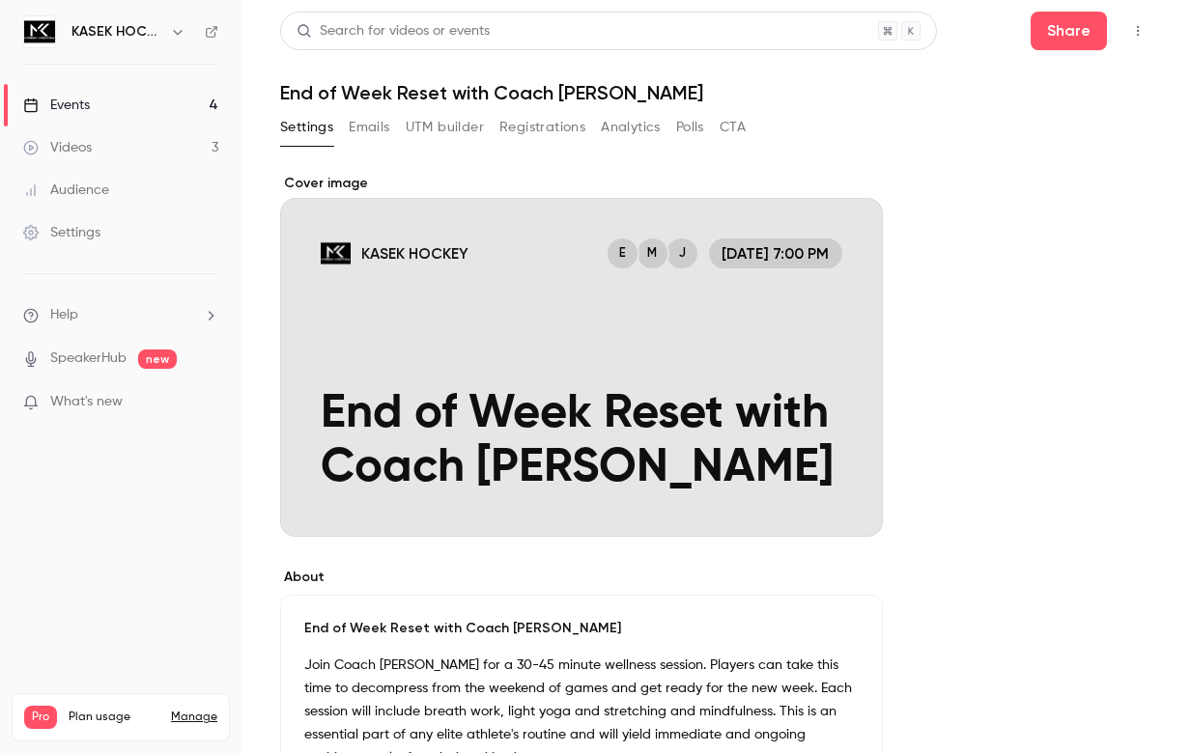
click at [720, 302] on div "Cover image" at bounding box center [581, 355] width 603 height 363
click at [0, 0] on input "KASEK HOCKEY J M E [DATE] 7:00 PM End of Week Reset with Coach [PERSON_NAME]" at bounding box center [0, 0] width 0 height 0
click at [720, 302] on div "Cover image" at bounding box center [581, 355] width 603 height 363
click at [0, 0] on input "KASEK HOCKEY J M E [DATE] 7:00 PM End of Week Reset with Coach [PERSON_NAME]" at bounding box center [0, 0] width 0 height 0
click at [381, 129] on button "Emails" at bounding box center [369, 127] width 41 height 31
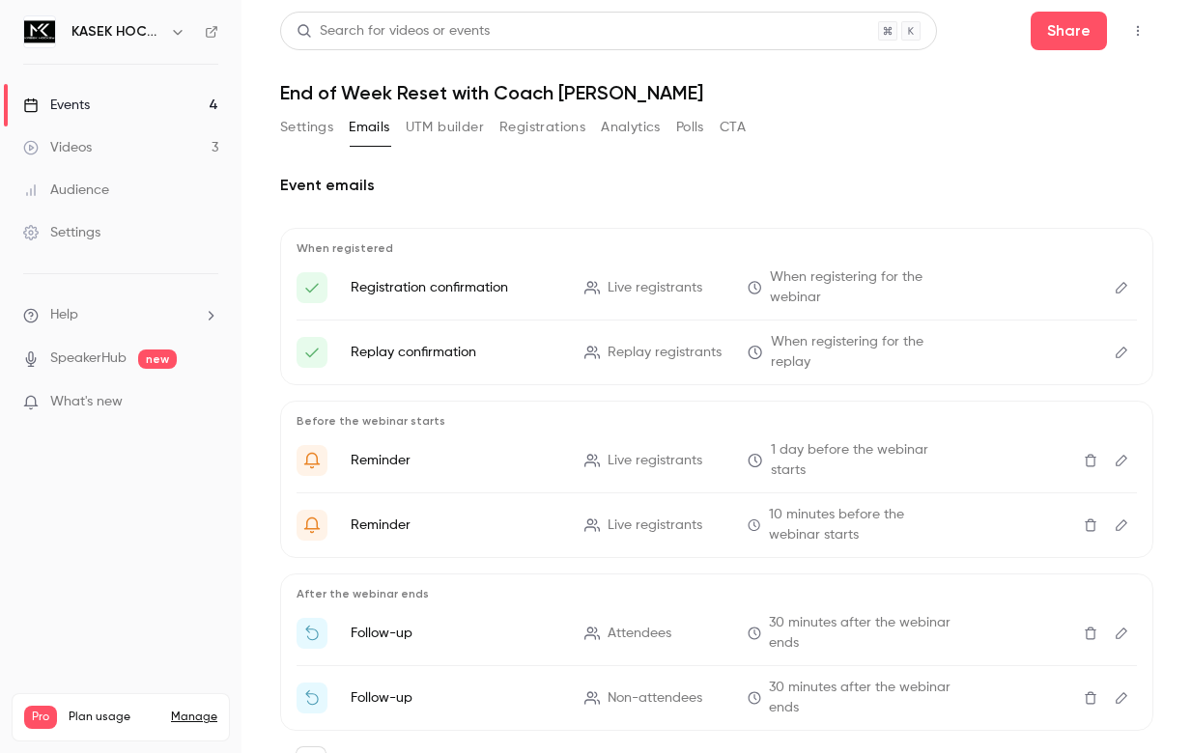
click at [310, 126] on button "Settings" at bounding box center [306, 127] width 53 height 31
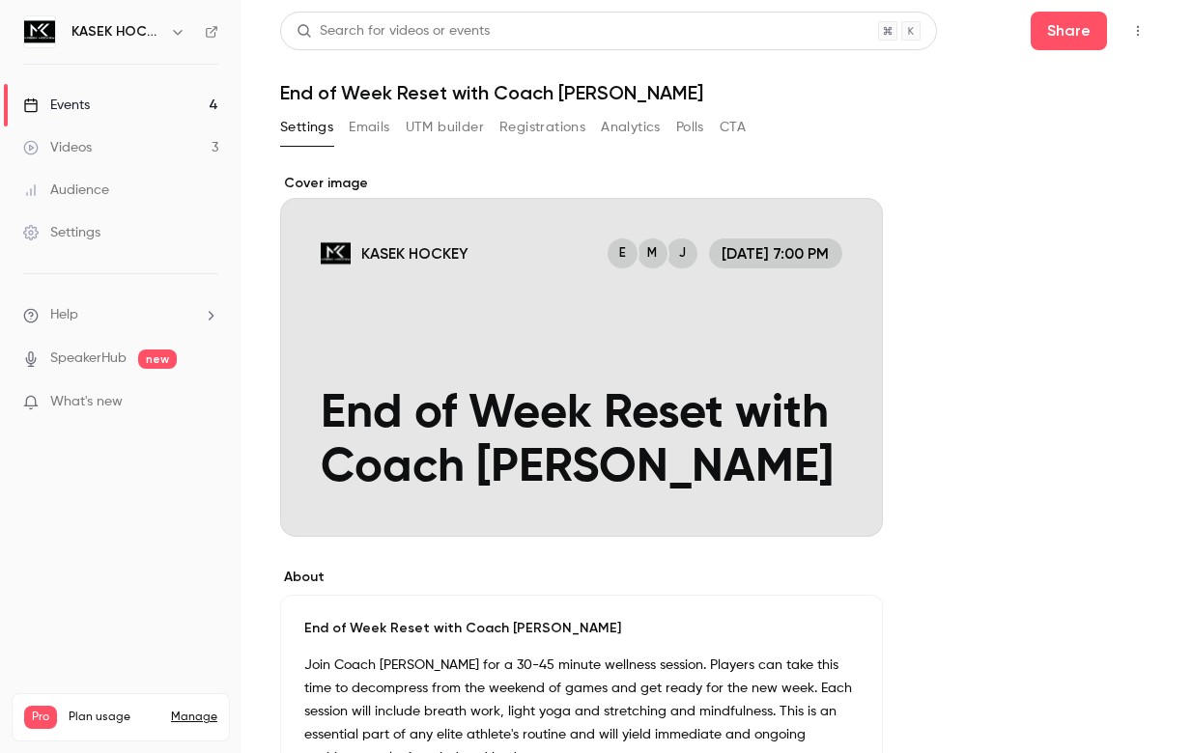
click at [445, 127] on button "UTM builder" at bounding box center [445, 127] width 78 height 31
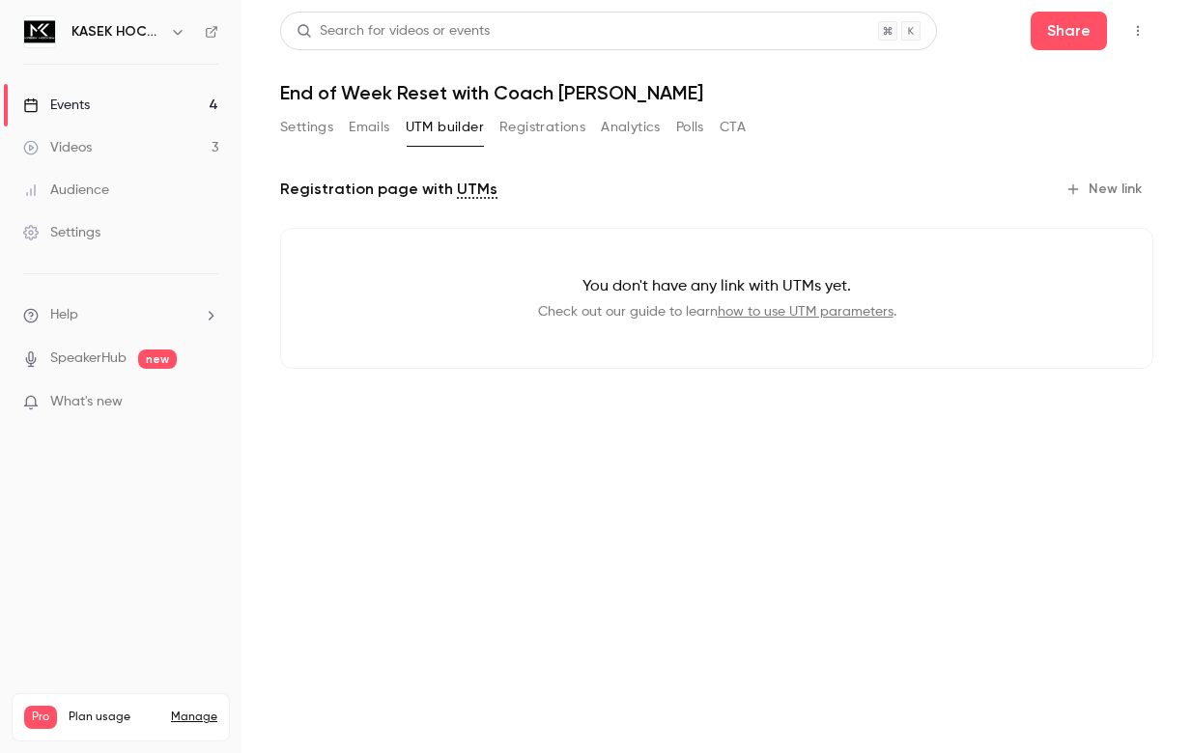
click at [326, 125] on button "Settings" at bounding box center [306, 127] width 53 height 31
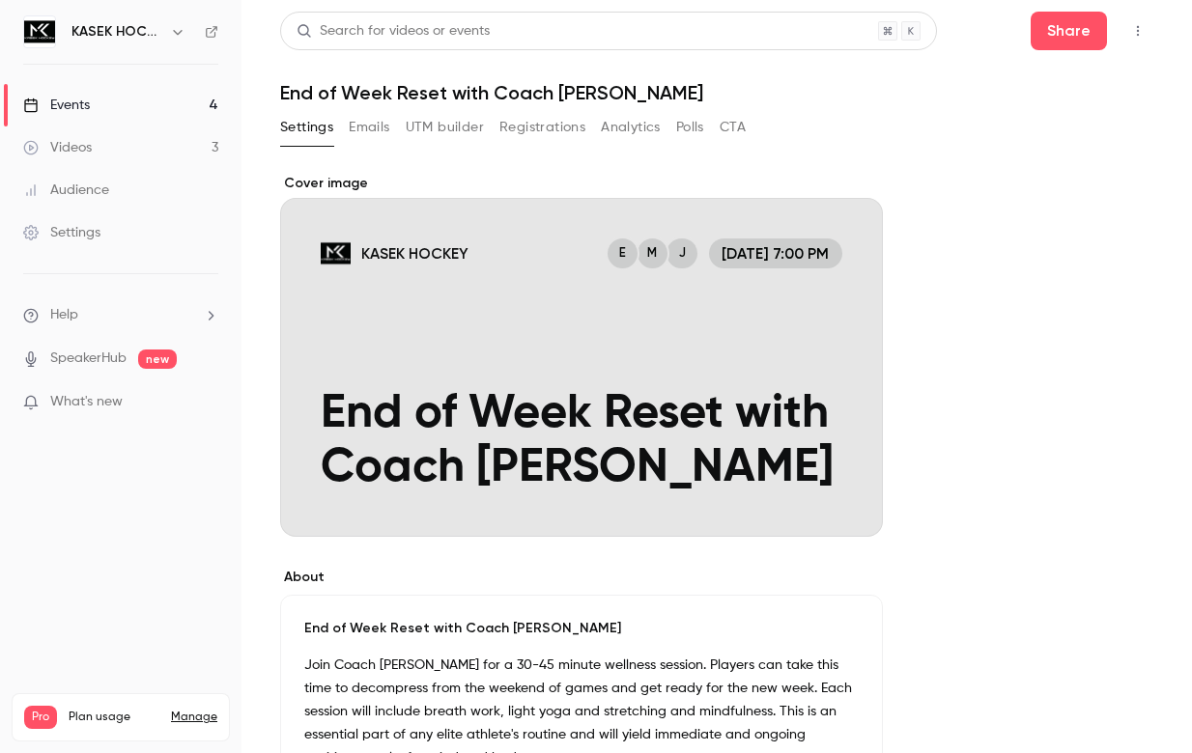
click at [555, 128] on button "Registrations" at bounding box center [542, 127] width 86 height 31
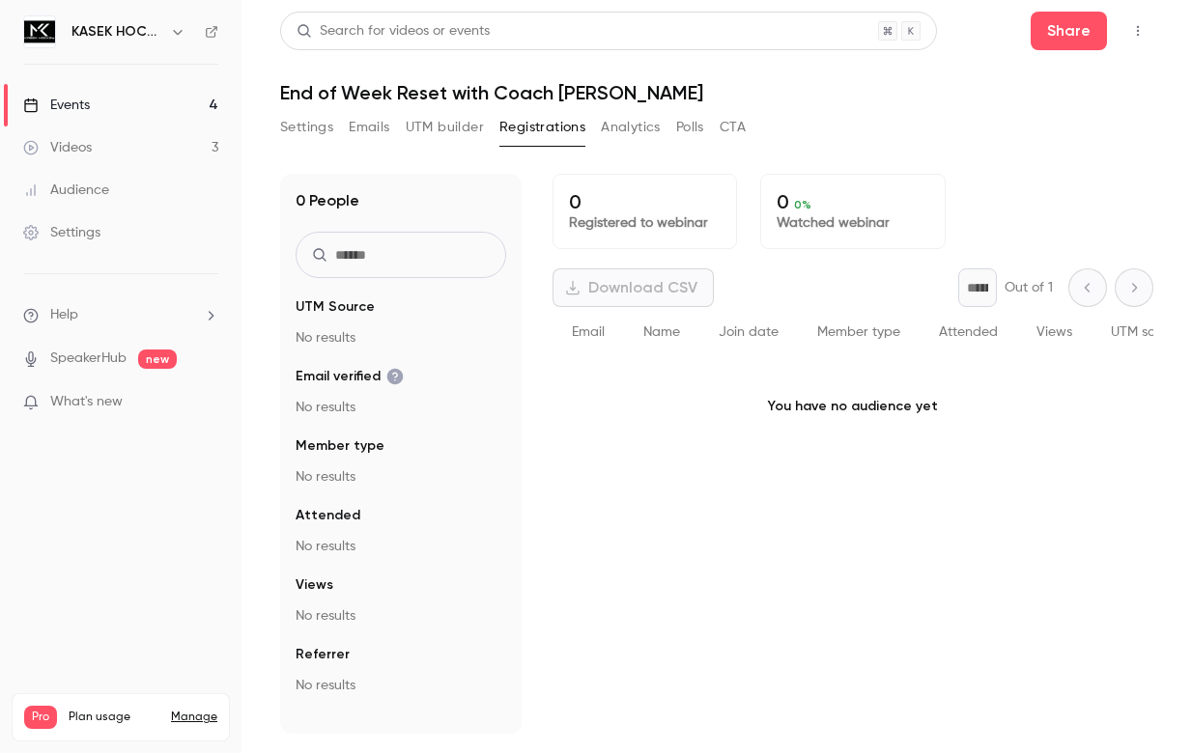
click at [320, 128] on button "Settings" at bounding box center [306, 127] width 53 height 31
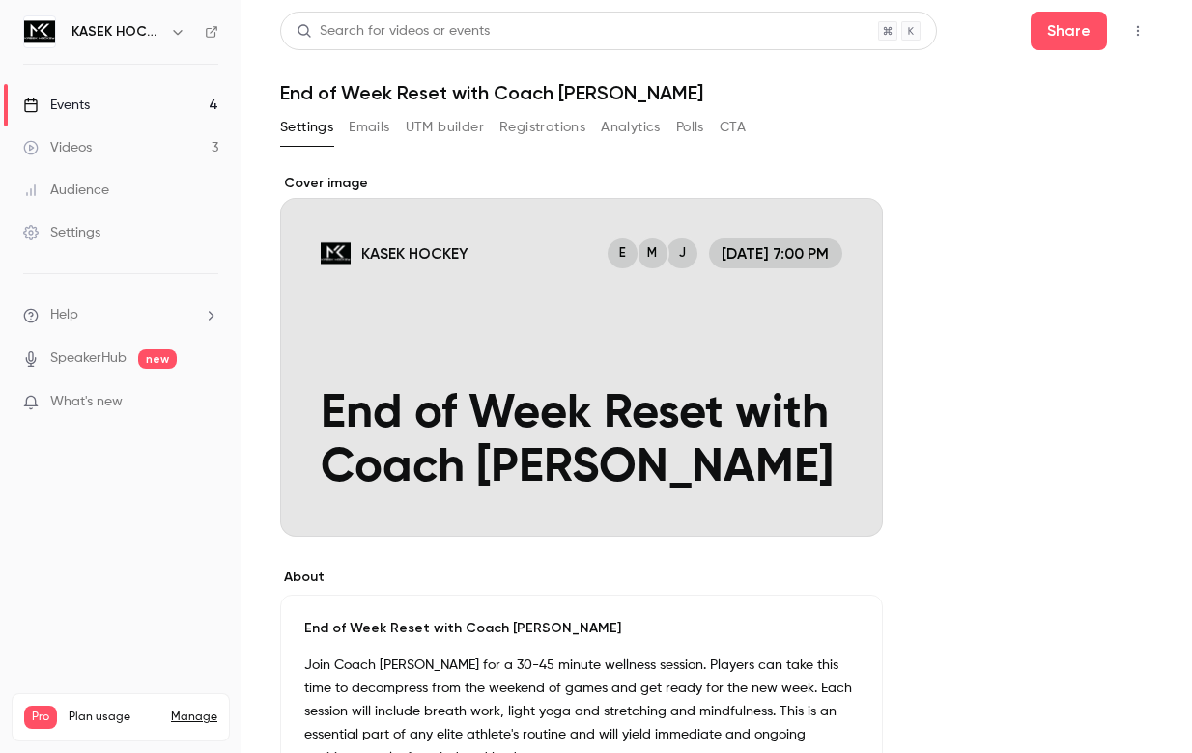
click at [741, 126] on button "CTA" at bounding box center [732, 127] width 26 height 31
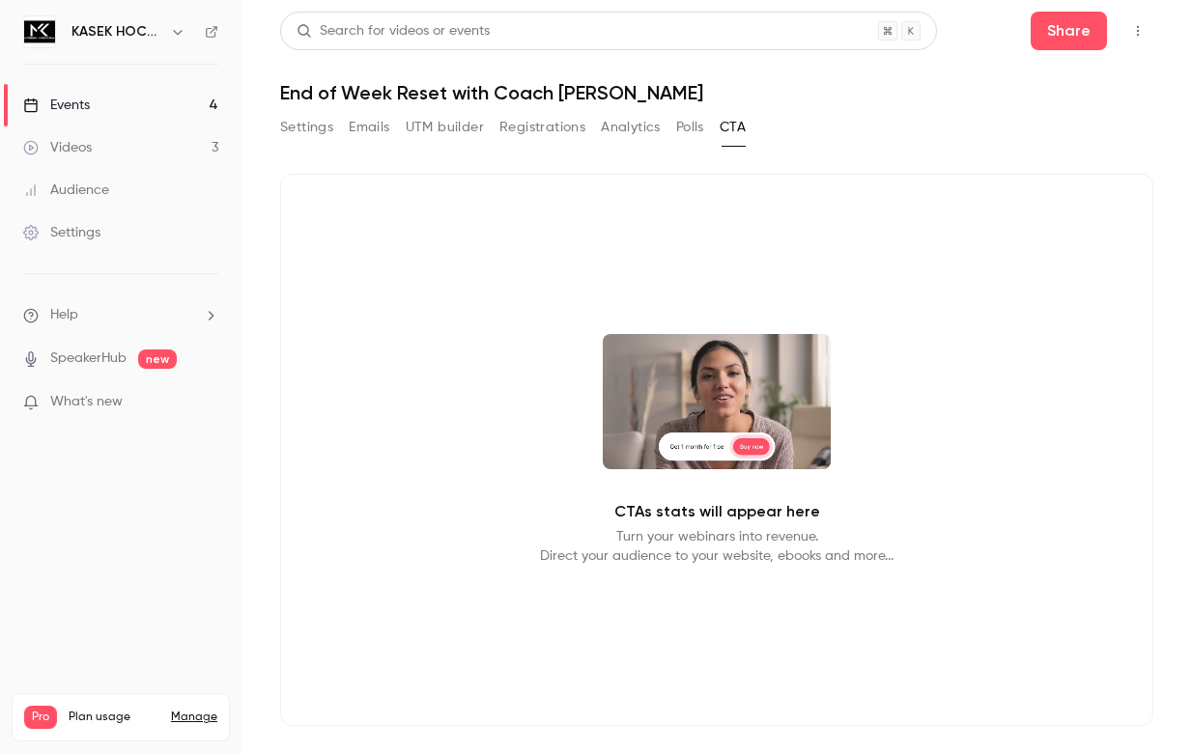
click at [295, 119] on button "Settings" at bounding box center [306, 127] width 53 height 31
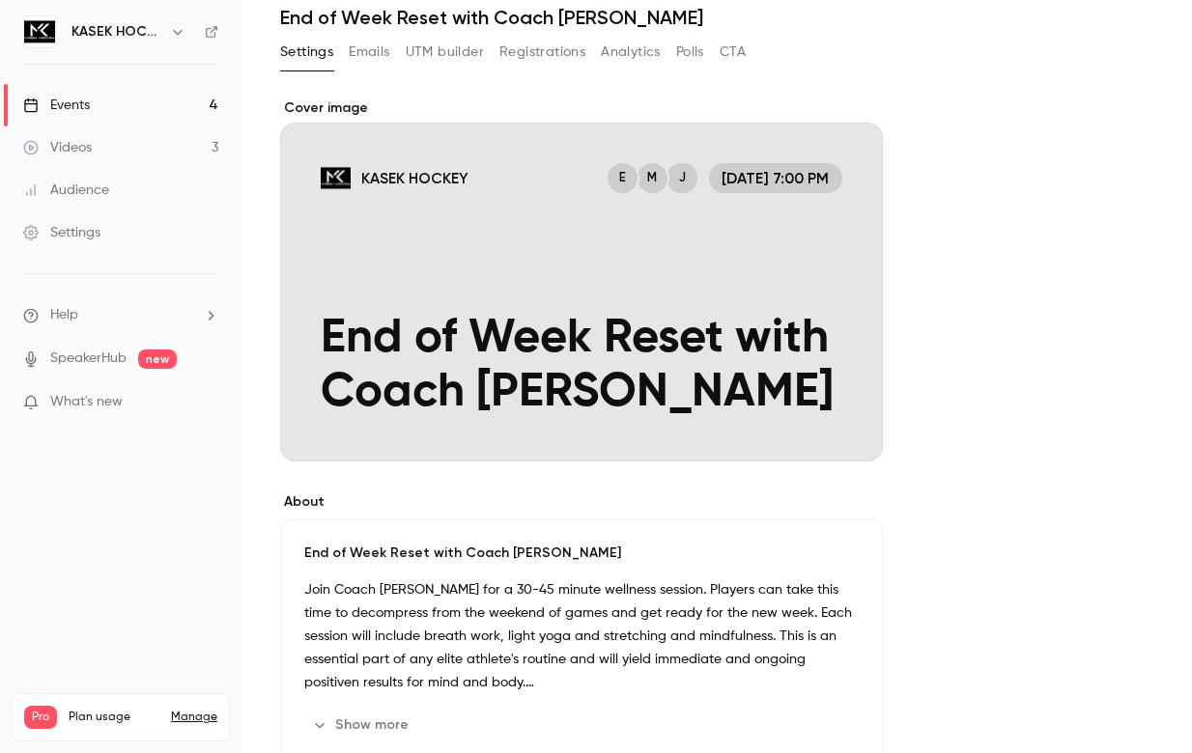
scroll to position [77, 0]
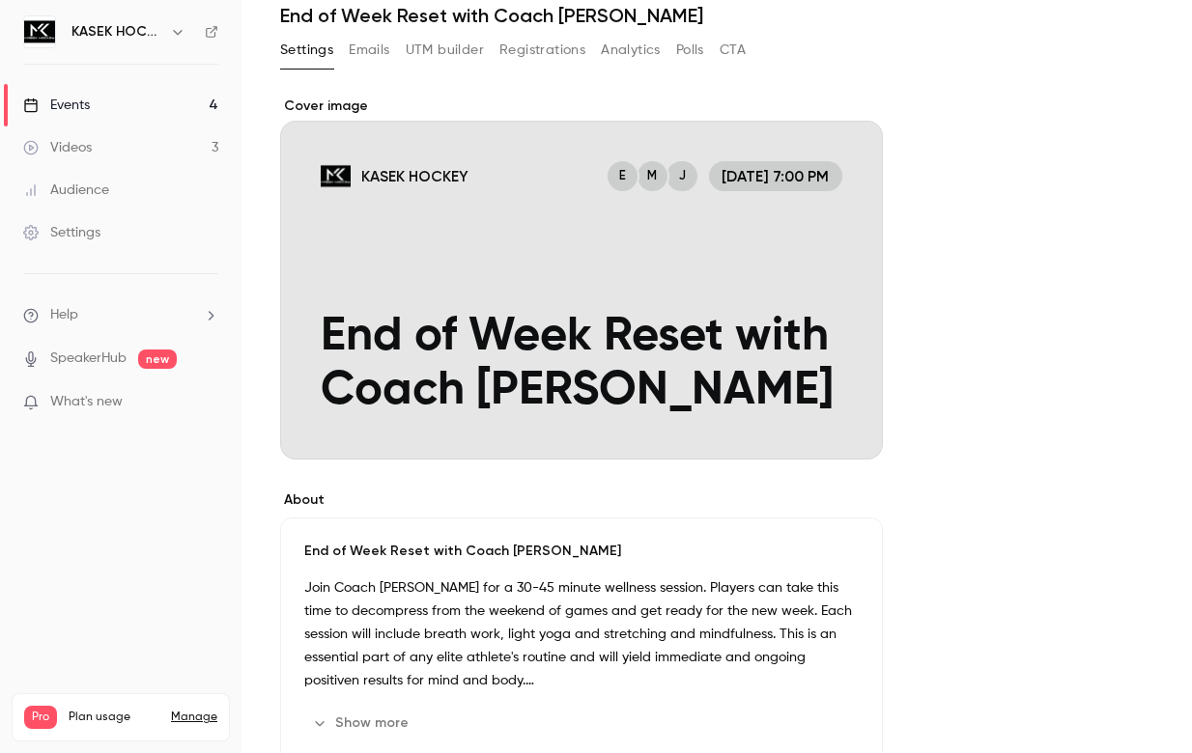
click at [95, 149] on link "Videos 3" at bounding box center [120, 147] width 241 height 42
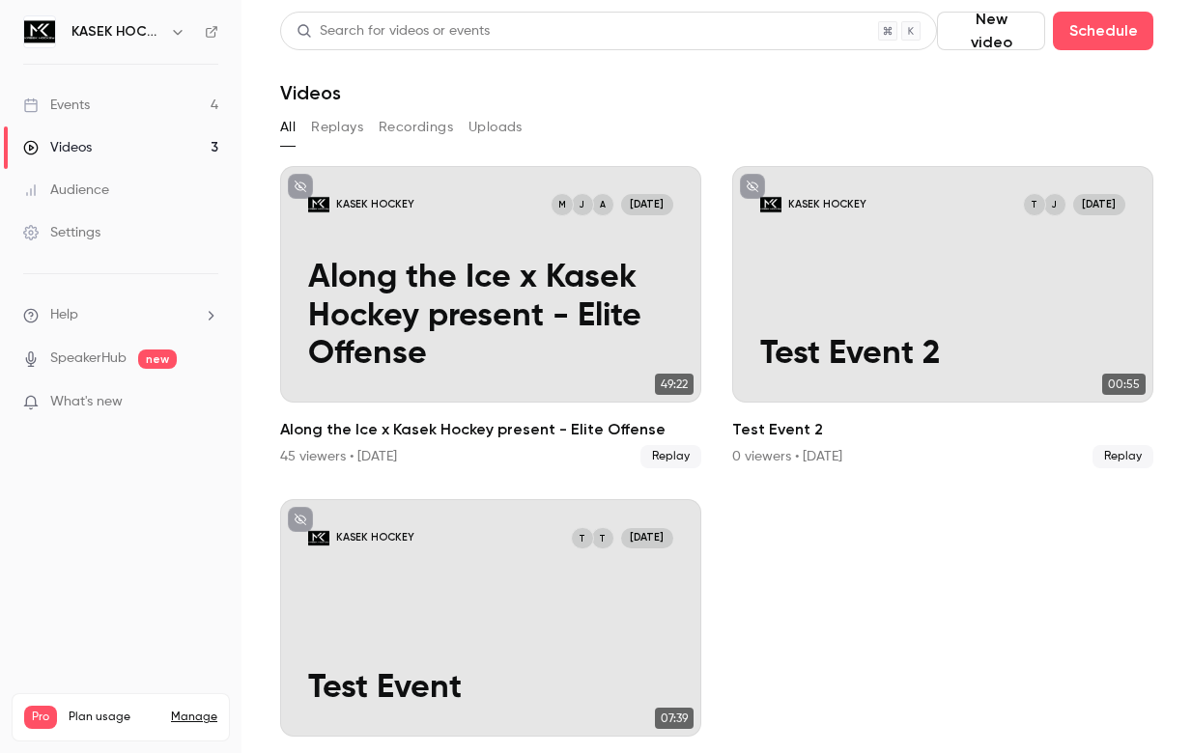
click at [584, 105] on section "Search for videos or events New video Schedule Videos All Replays Recordings Up…" at bounding box center [716, 377] width 873 height 730
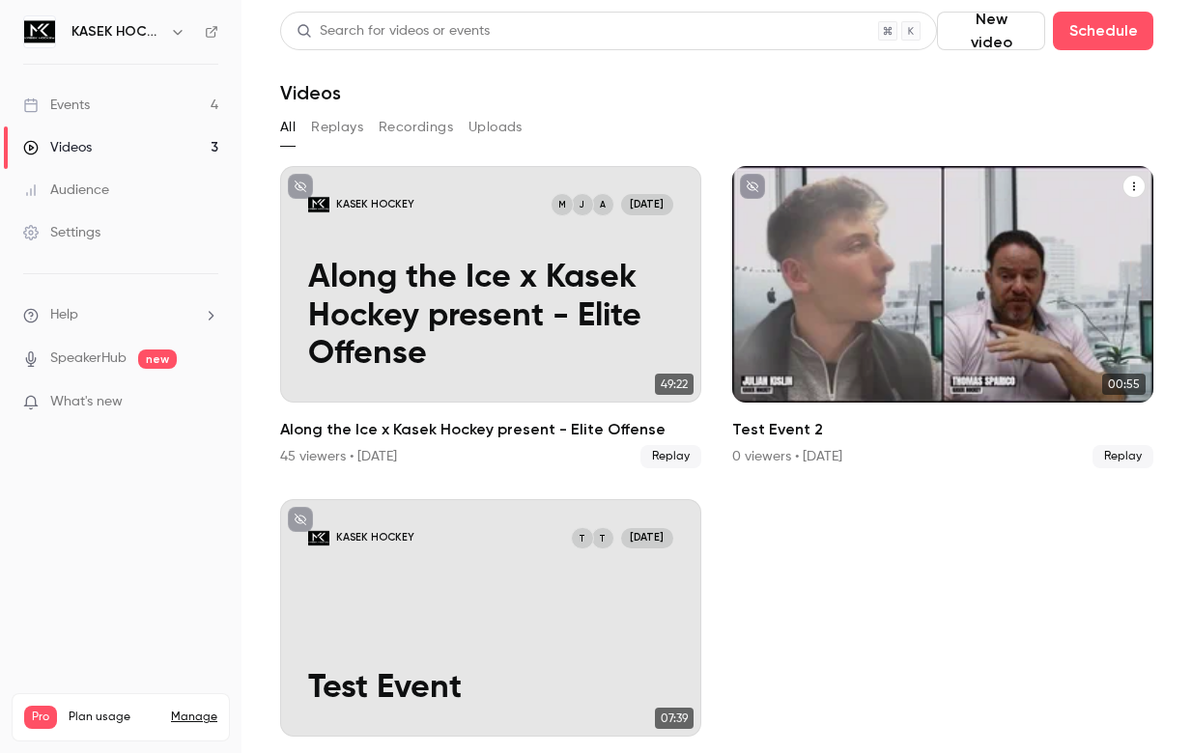
click at [1138, 182] on icon "Test Event 2" at bounding box center [1134, 187] width 12 height 12
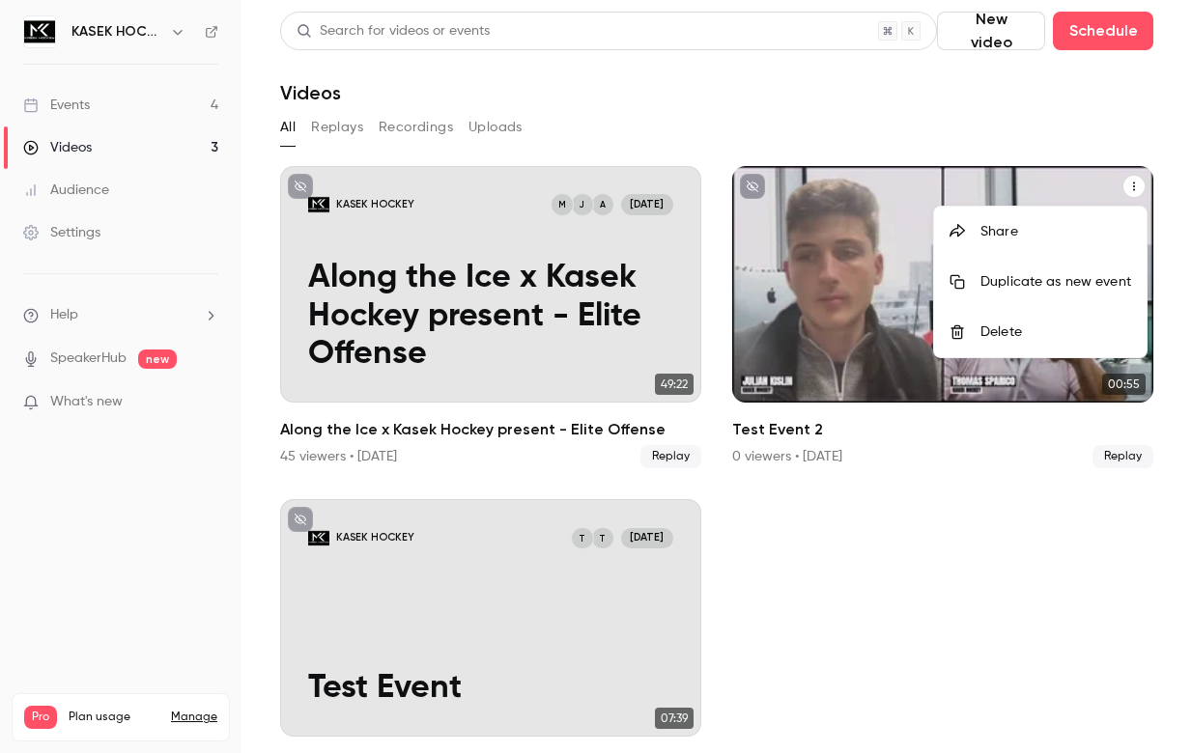
click at [1029, 339] on div "Delete" at bounding box center [1055, 332] width 151 height 19
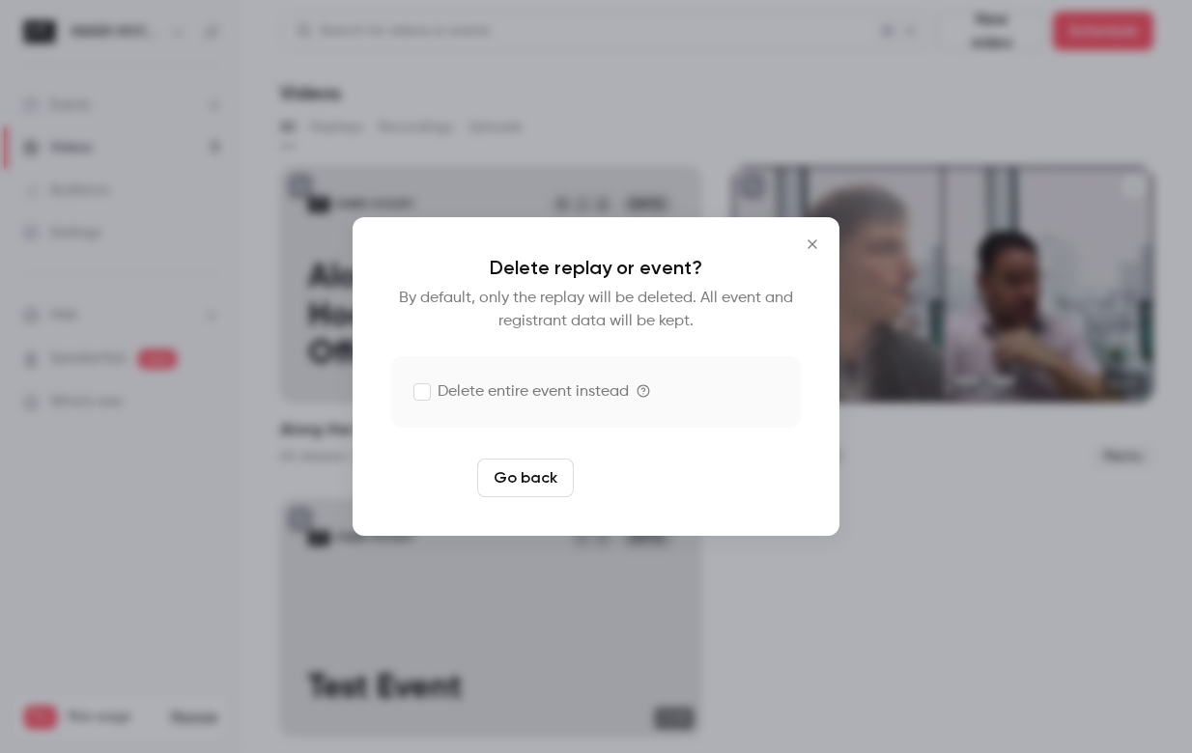
click at [672, 477] on button "Delete replay" at bounding box center [648, 478] width 134 height 39
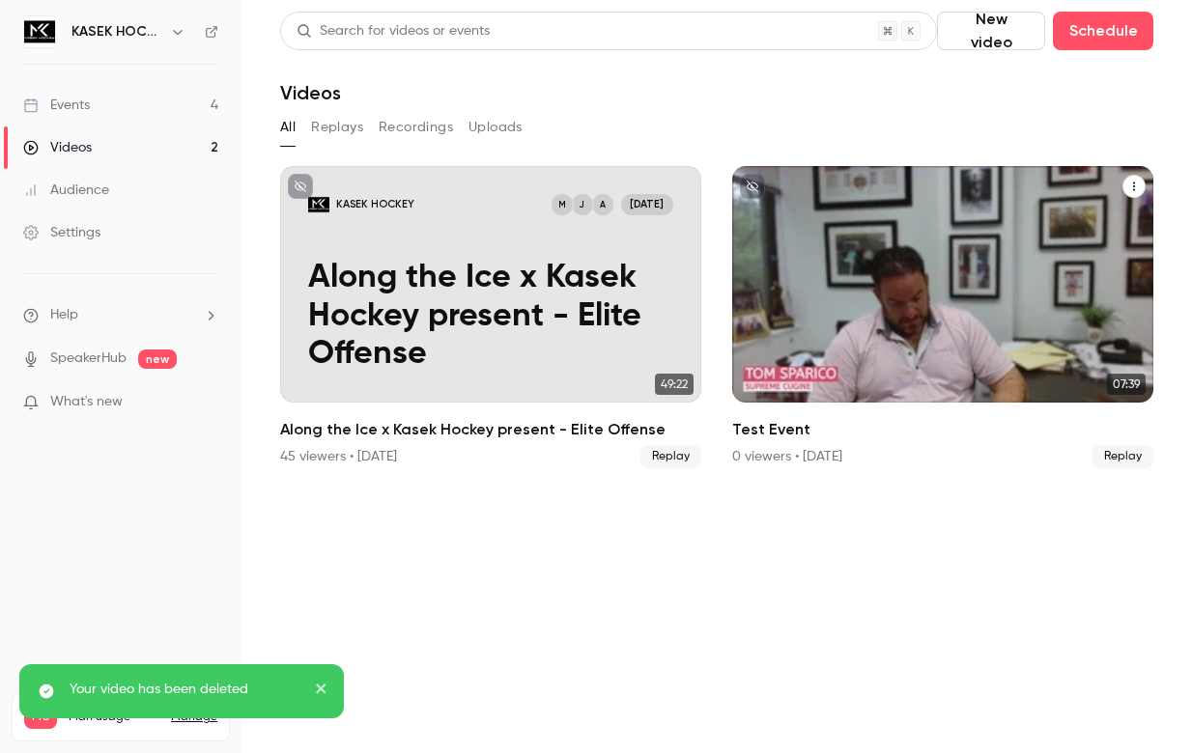
click at [1136, 186] on icon "Test Event" at bounding box center [1134, 187] width 12 height 12
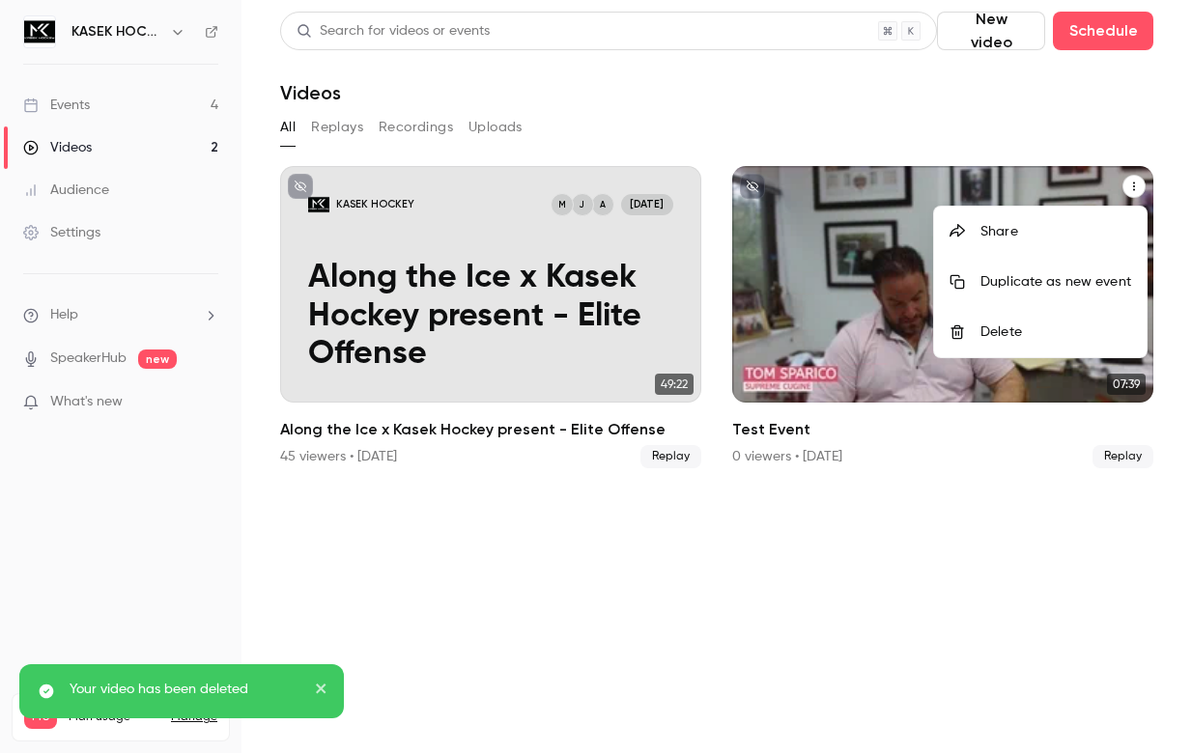
click at [1016, 324] on div "Delete" at bounding box center [1055, 332] width 151 height 19
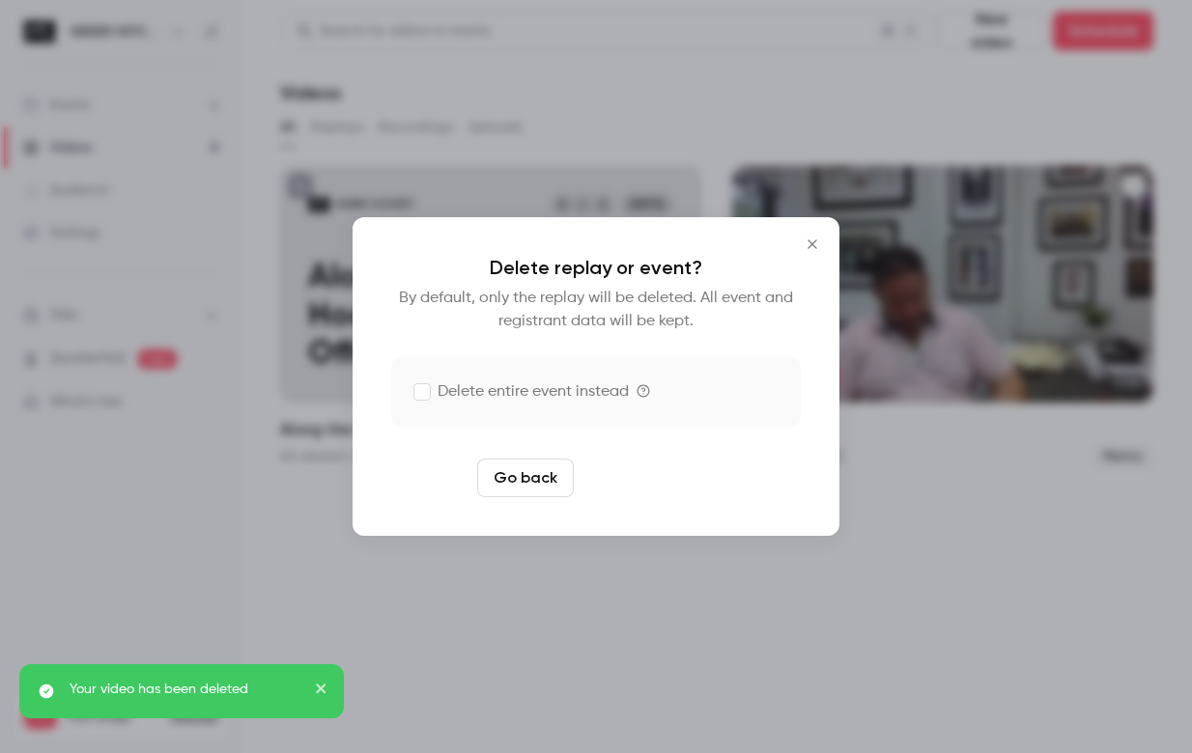
click at [682, 478] on button "Delete replay" at bounding box center [648, 478] width 134 height 39
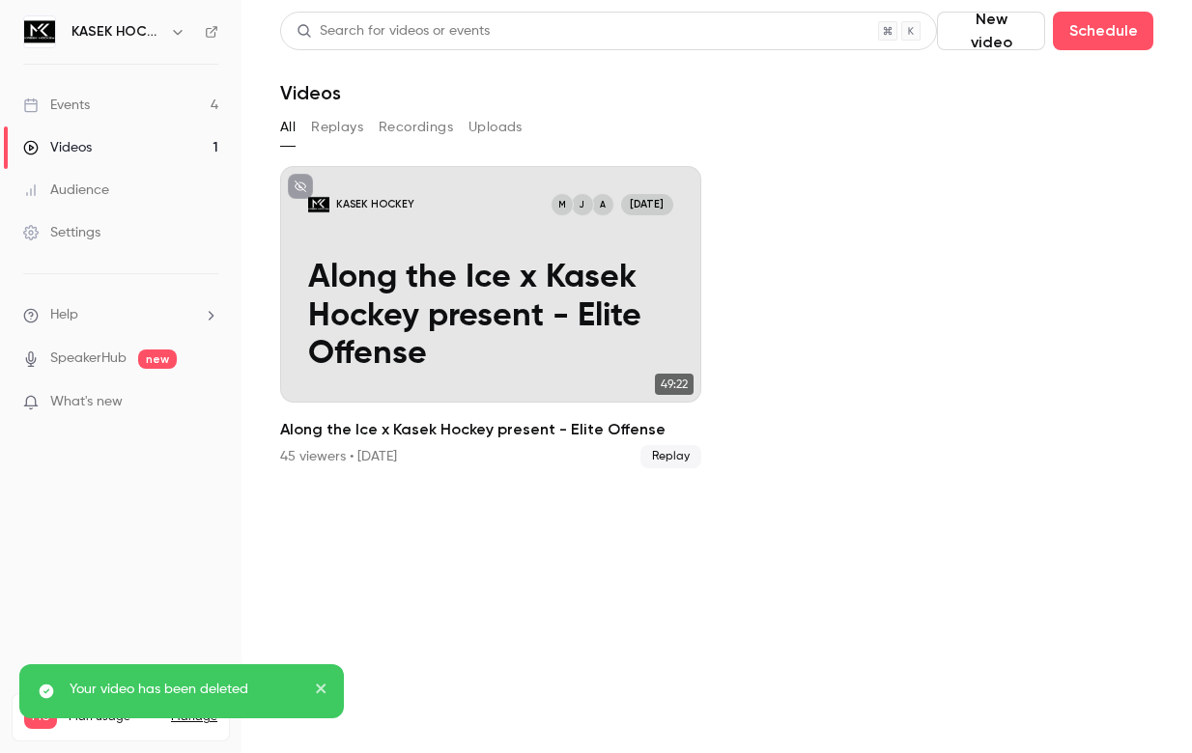
click at [755, 522] on section "Search for videos or events New video Schedule Videos All Replays Recordings Up…" at bounding box center [716, 377] width 873 height 730
click at [925, 324] on ul "KASEK HOCKEY A J M [DATE] Along the Ice x Kasek Hockey present - Elite Offense …" at bounding box center [716, 317] width 873 height 302
click at [93, 102] on link "Events 4" at bounding box center [120, 105] width 241 height 42
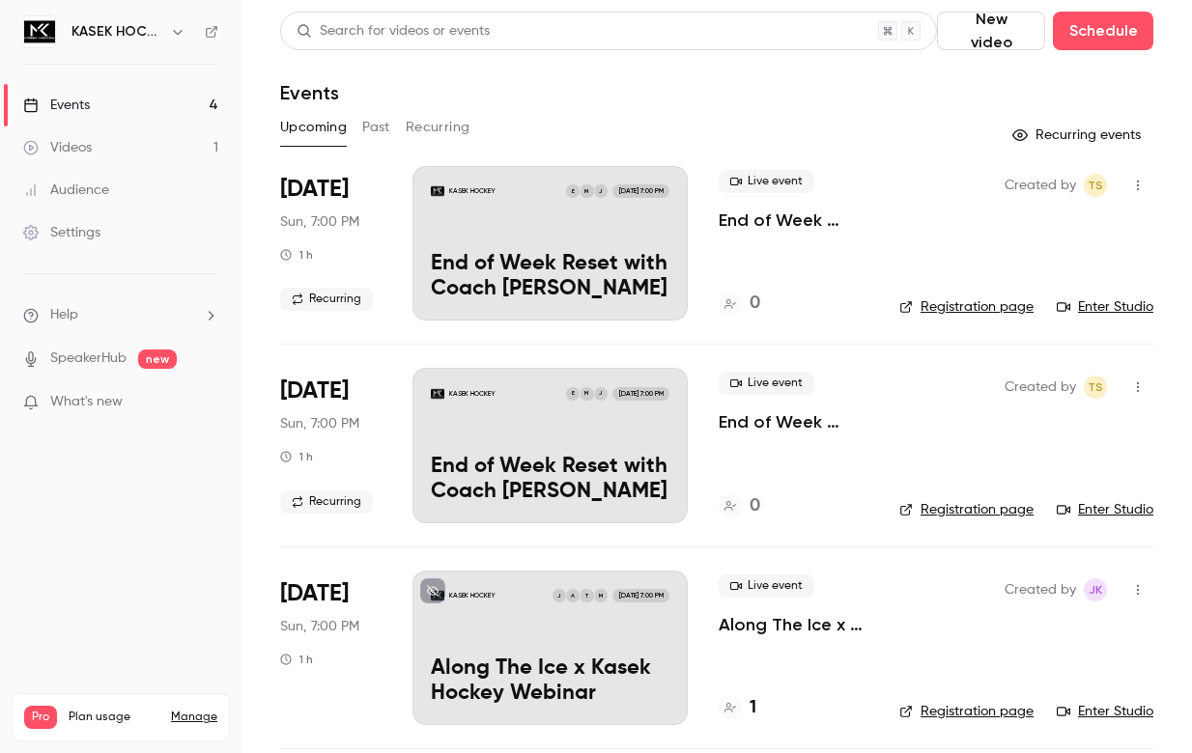
click at [594, 221] on div "KASEK HOCKEY J M E [DATE] 7:00 PM End of Week Reset with Coach [PERSON_NAME]" at bounding box center [549, 243] width 275 height 154
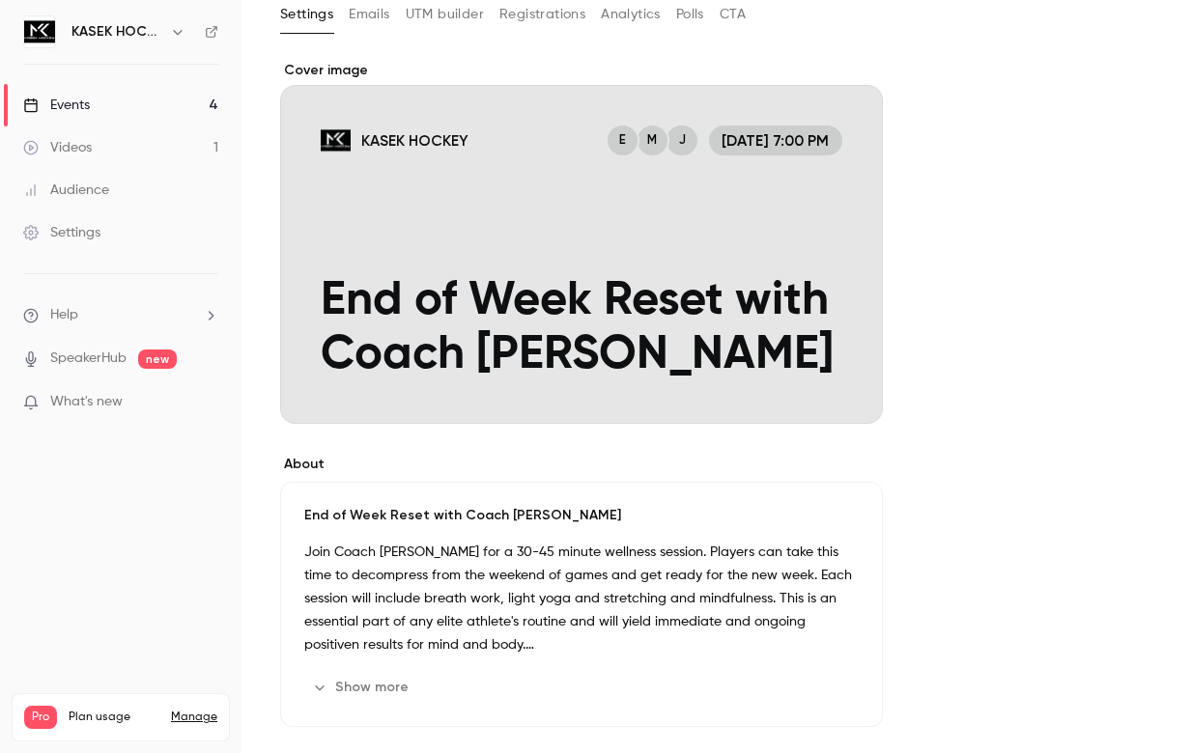
scroll to position [116, 0]
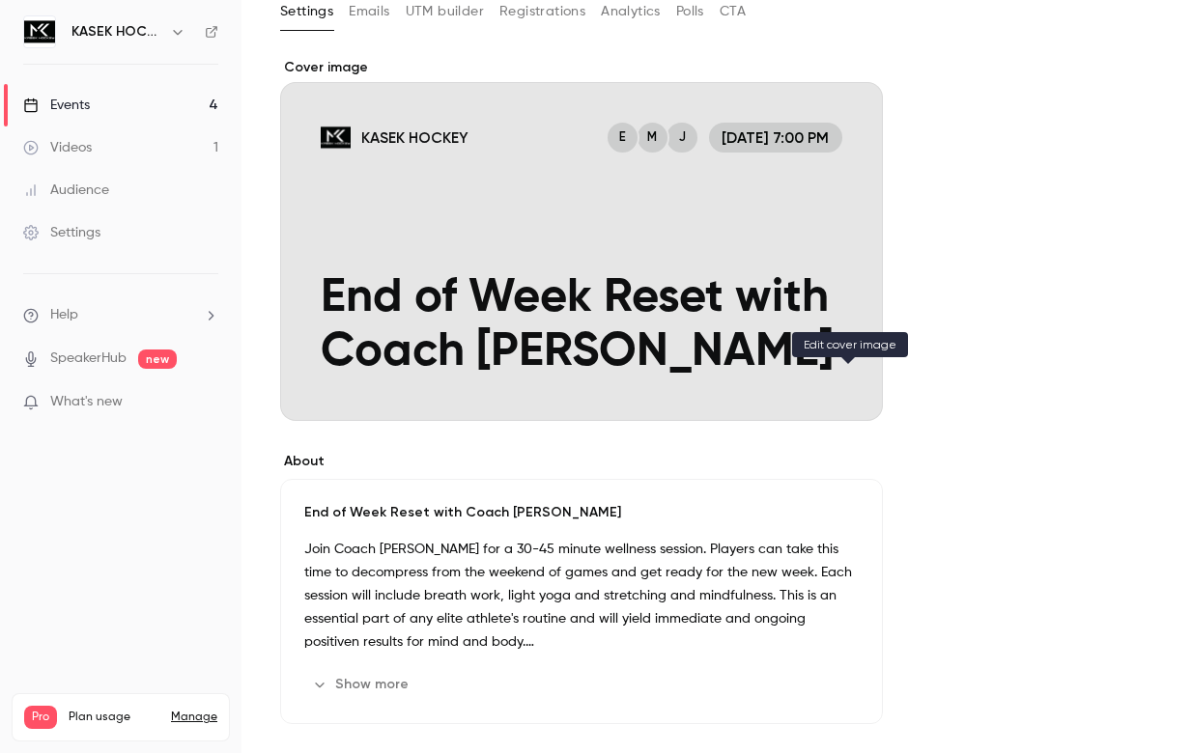
click at [845, 379] on icon "Cover image" at bounding box center [847, 386] width 21 height 15
click at [848, 388] on icon "Cover image" at bounding box center [847, 385] width 13 height 13
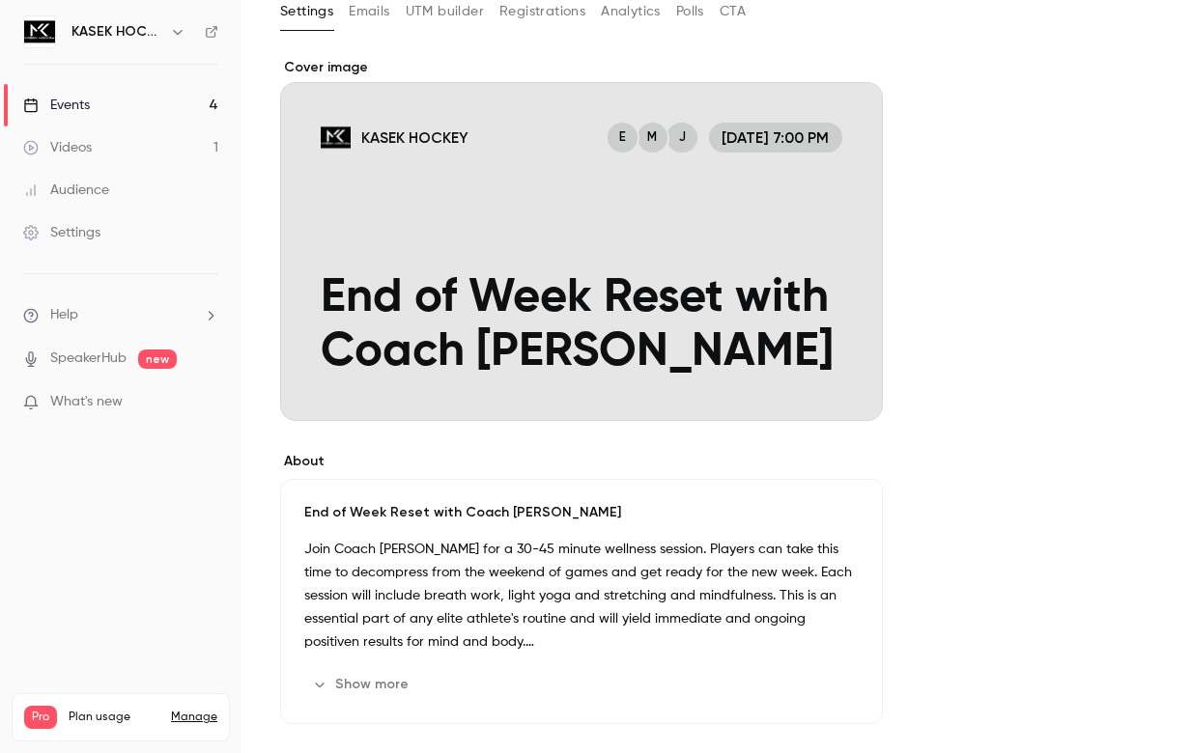
click at [559, 296] on div "Cover image" at bounding box center [581, 239] width 603 height 363
click at [0, 0] on input "KASEK HOCKEY J M E [DATE] 7:00 PM End of Week Reset with Coach [PERSON_NAME]" at bounding box center [0, 0] width 0 height 0
click at [559, 296] on div "Cover image" at bounding box center [581, 239] width 603 height 363
click at [0, 0] on input "KASEK HOCKEY J M E [DATE] 7:00 PM End of Week Reset with Coach [PERSON_NAME]" at bounding box center [0, 0] width 0 height 0
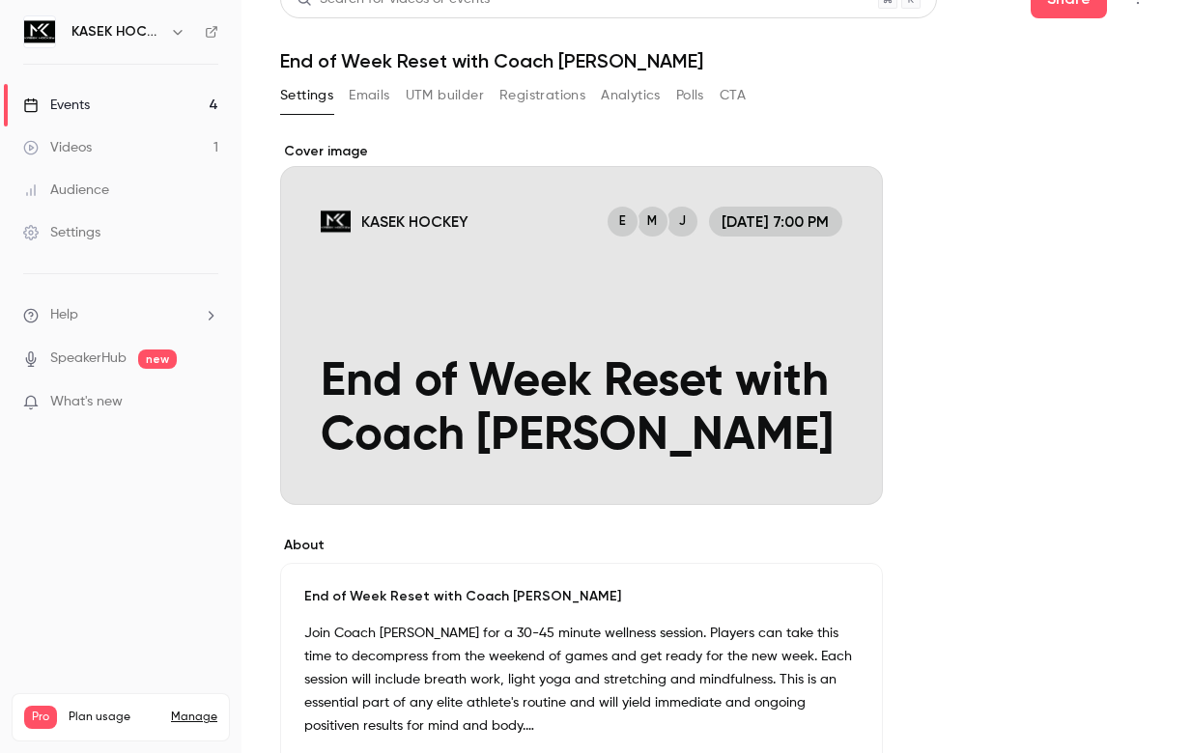
scroll to position [0, 0]
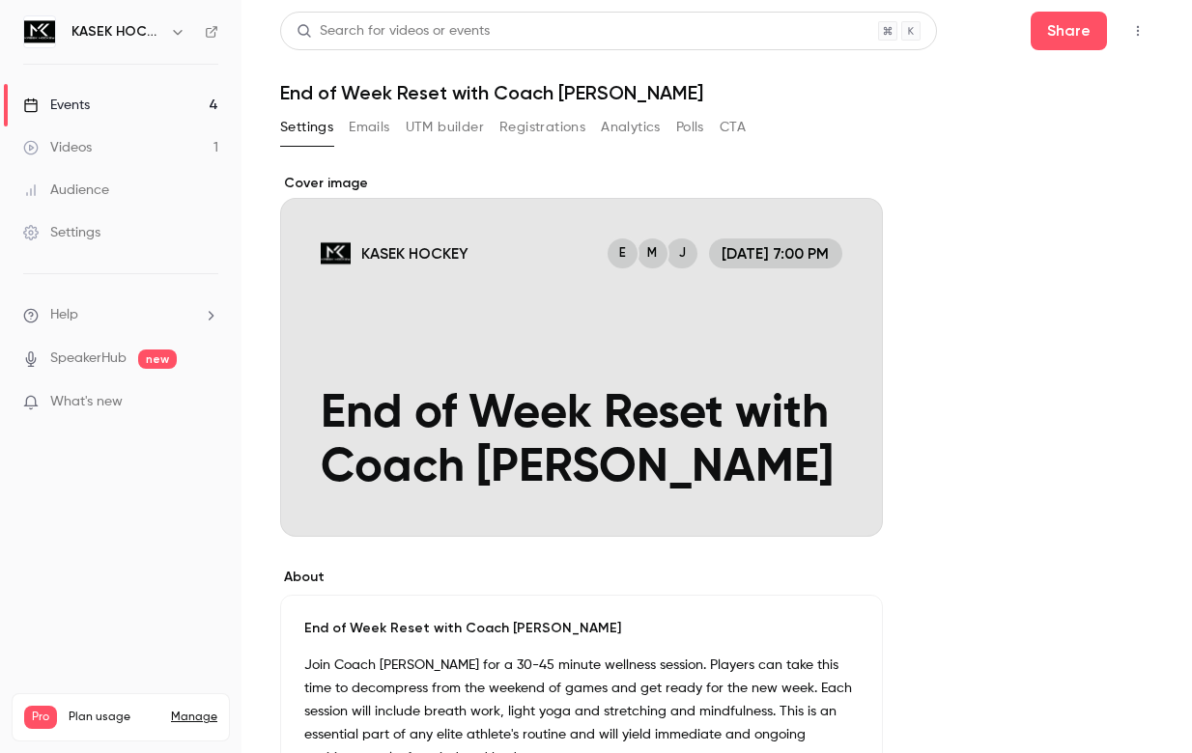
click at [100, 33] on h6 "KASEK HOCKEY" at bounding box center [116, 31] width 91 height 19
click at [155, 33] on h6 "KASEK HOCKEY" at bounding box center [116, 31] width 91 height 19
click at [182, 35] on icon "button" at bounding box center [177, 31] width 15 height 15
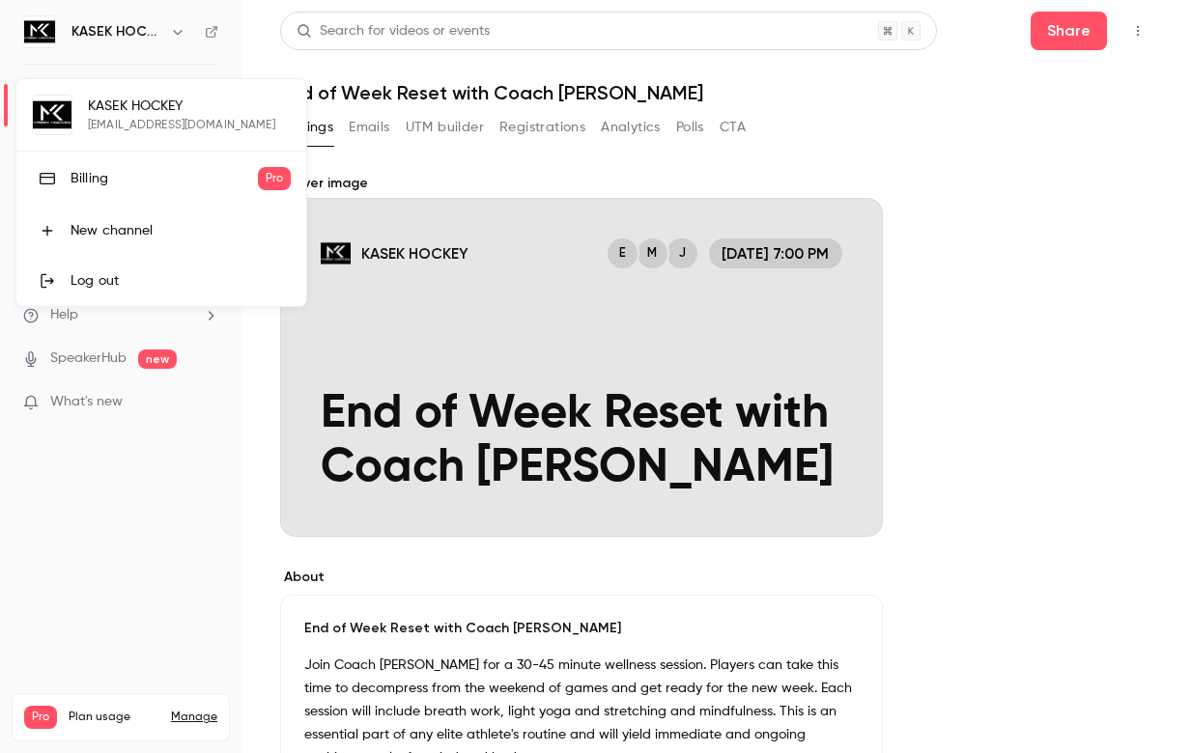
click at [1064, 126] on div at bounding box center [596, 376] width 1192 height 753
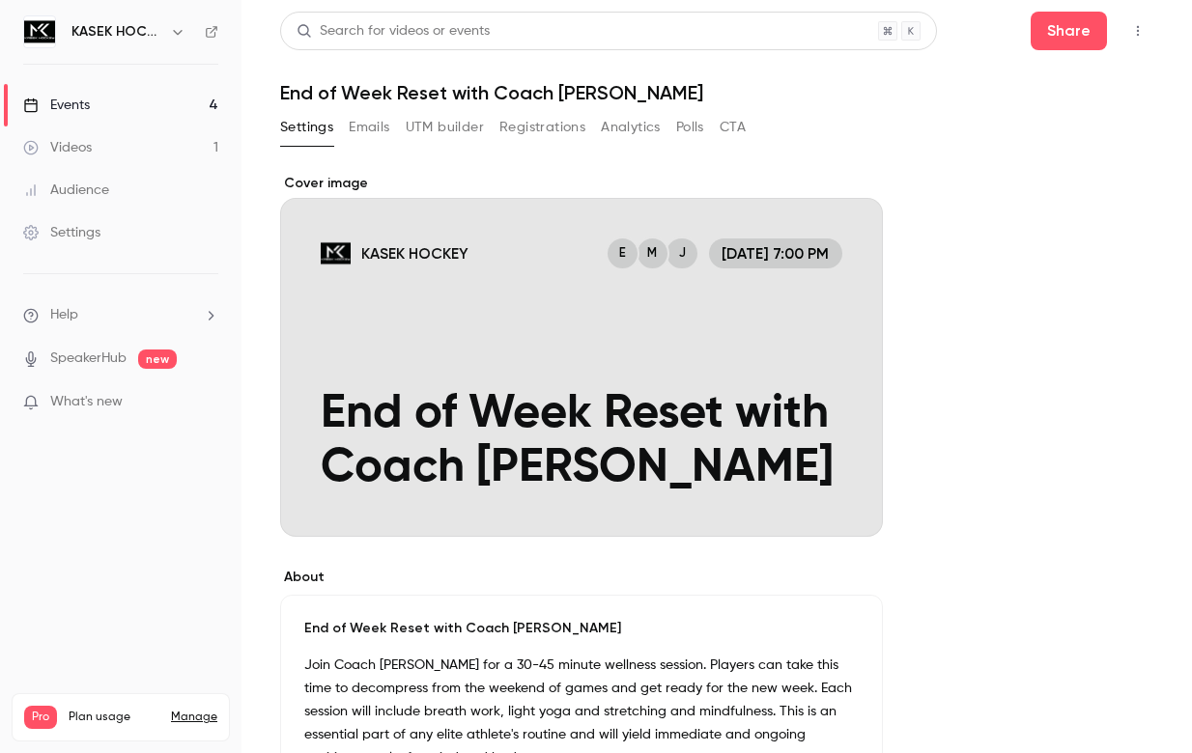
click at [1138, 23] on button "button" at bounding box center [1137, 30] width 31 height 31
click at [1029, 90] on li "Enter Studio" at bounding box center [1047, 80] width 209 height 50
click at [1025, 93] on h1 "End of Week Reset with Coach [PERSON_NAME]" at bounding box center [716, 92] width 873 height 23
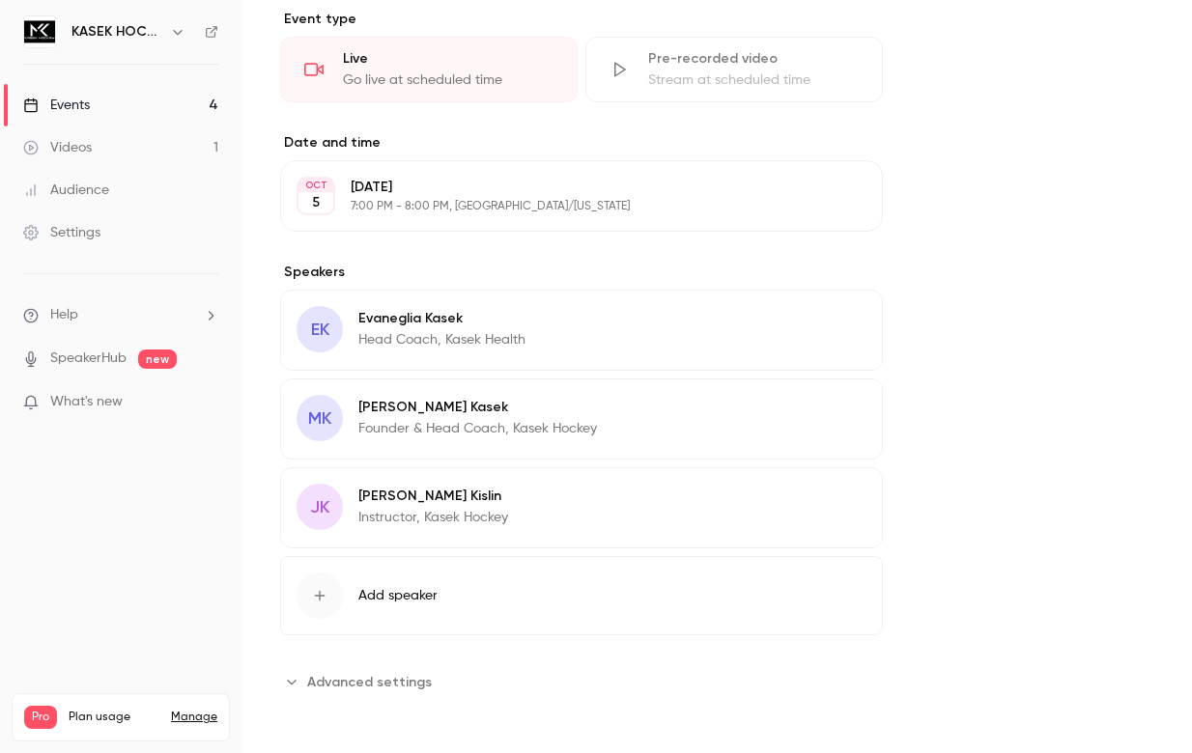
scroll to position [863, 0]
click at [297, 673] on icon "Advanced settings" at bounding box center [291, 679] width 15 height 15
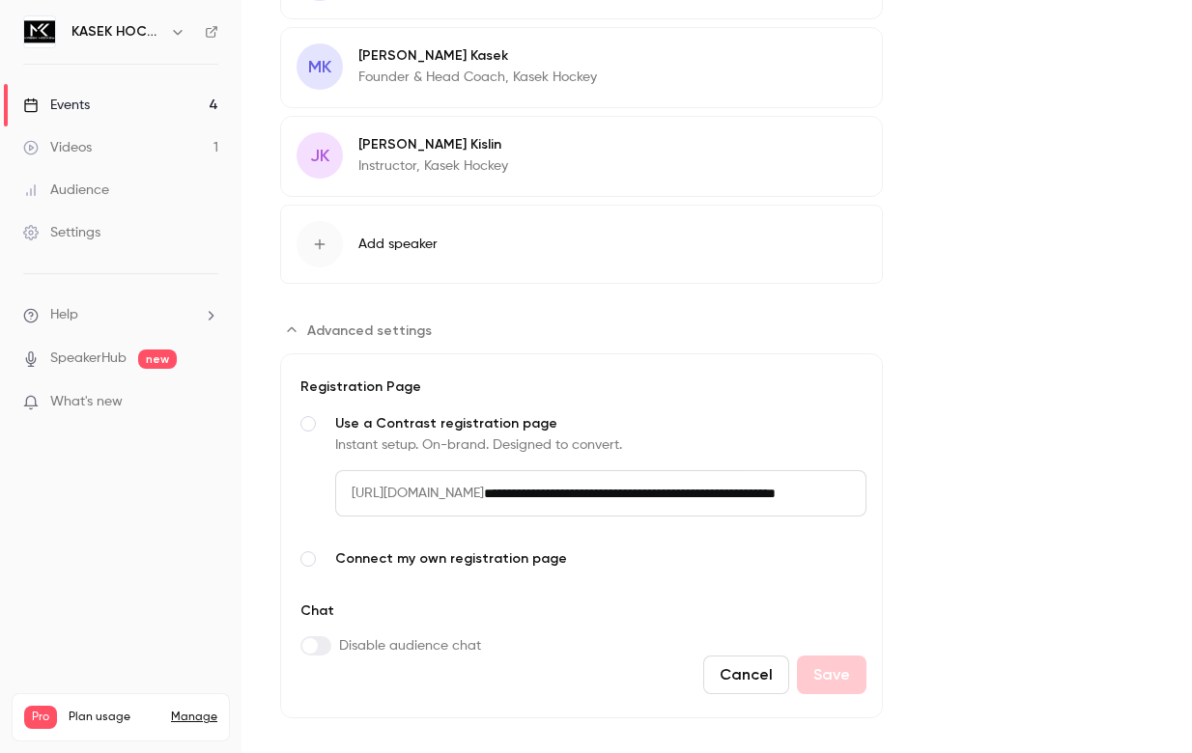
scroll to position [1236, 0]
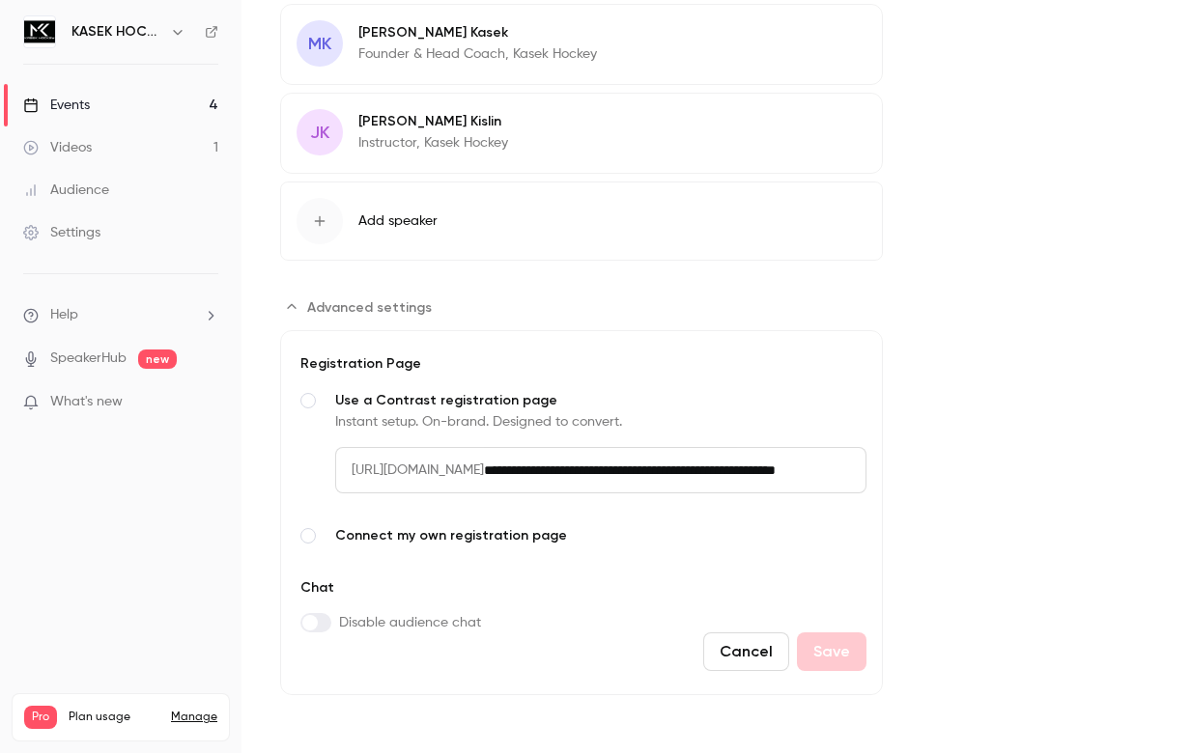
click at [54, 99] on div "Events" at bounding box center [56, 105] width 67 height 19
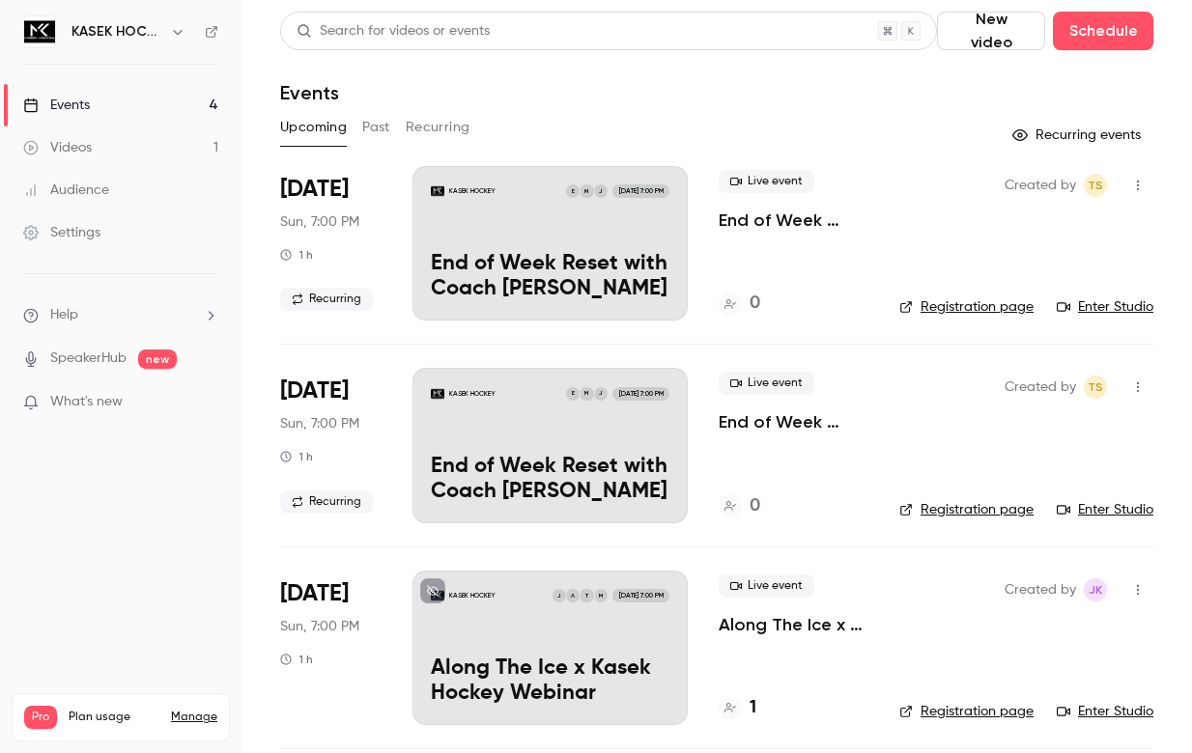
click at [1135, 187] on icon "button" at bounding box center [1137, 186] width 15 height 14
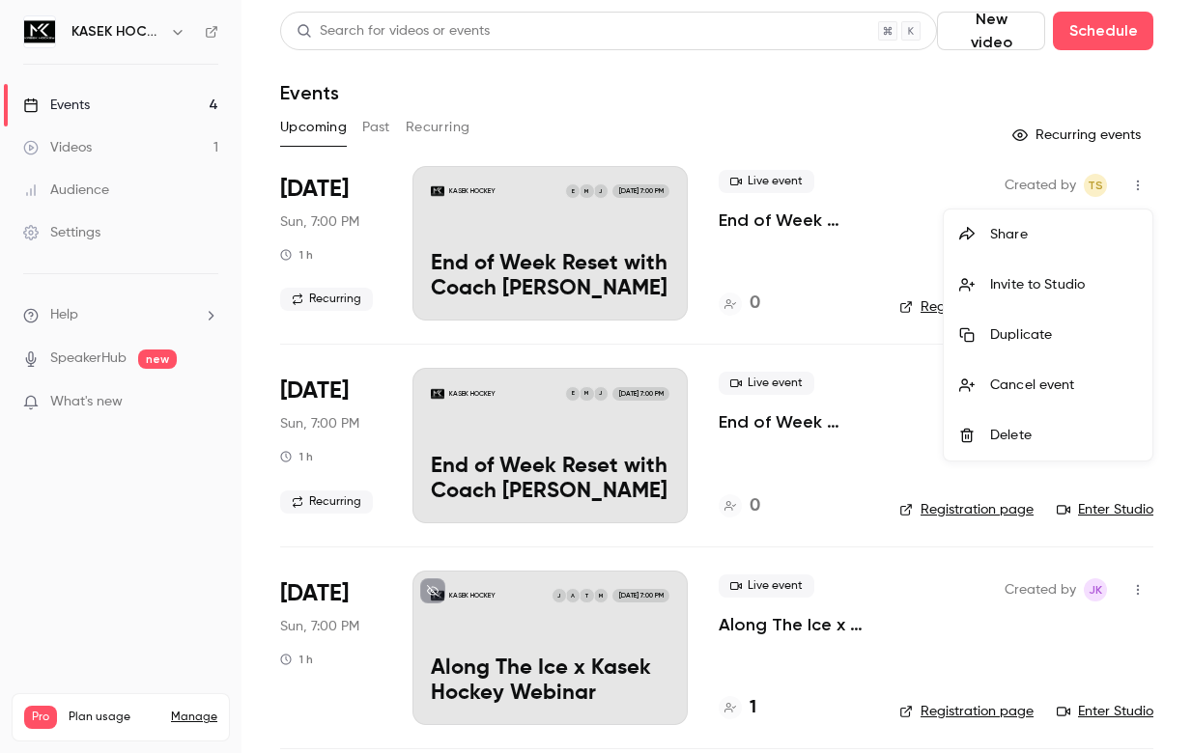
click at [1003, 437] on div "Delete" at bounding box center [1063, 435] width 147 height 19
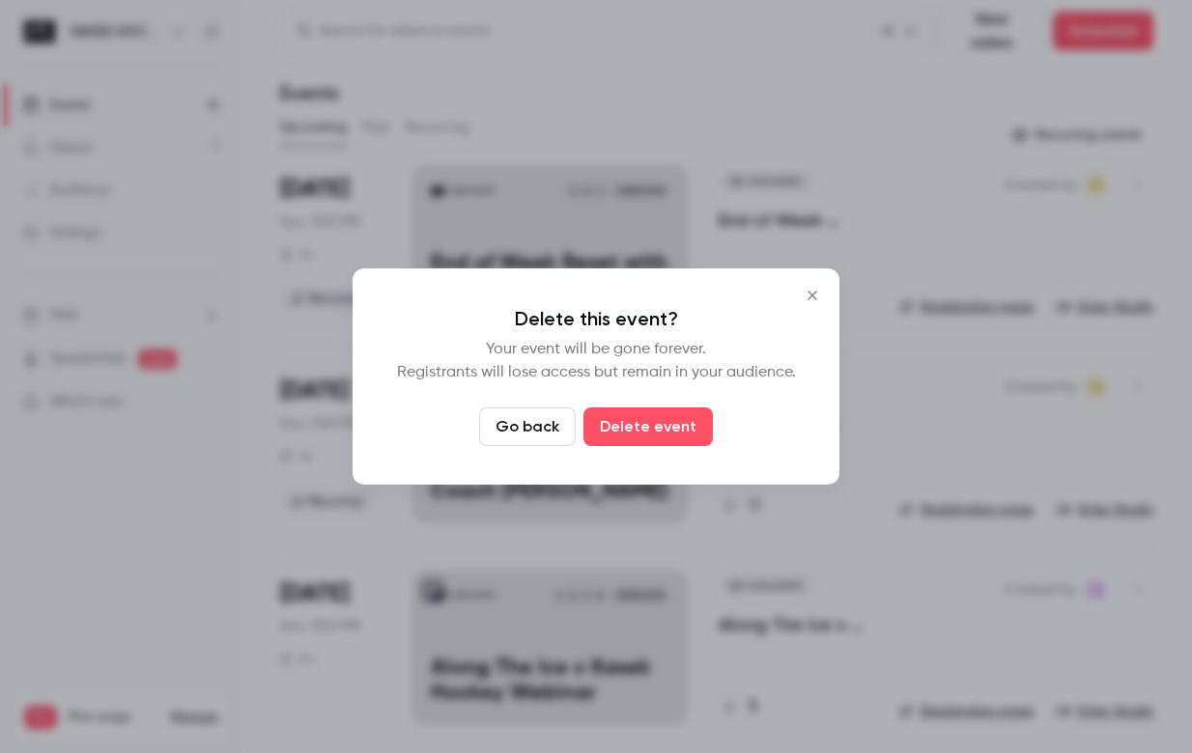
click at [516, 424] on button "Go back" at bounding box center [527, 426] width 97 height 39
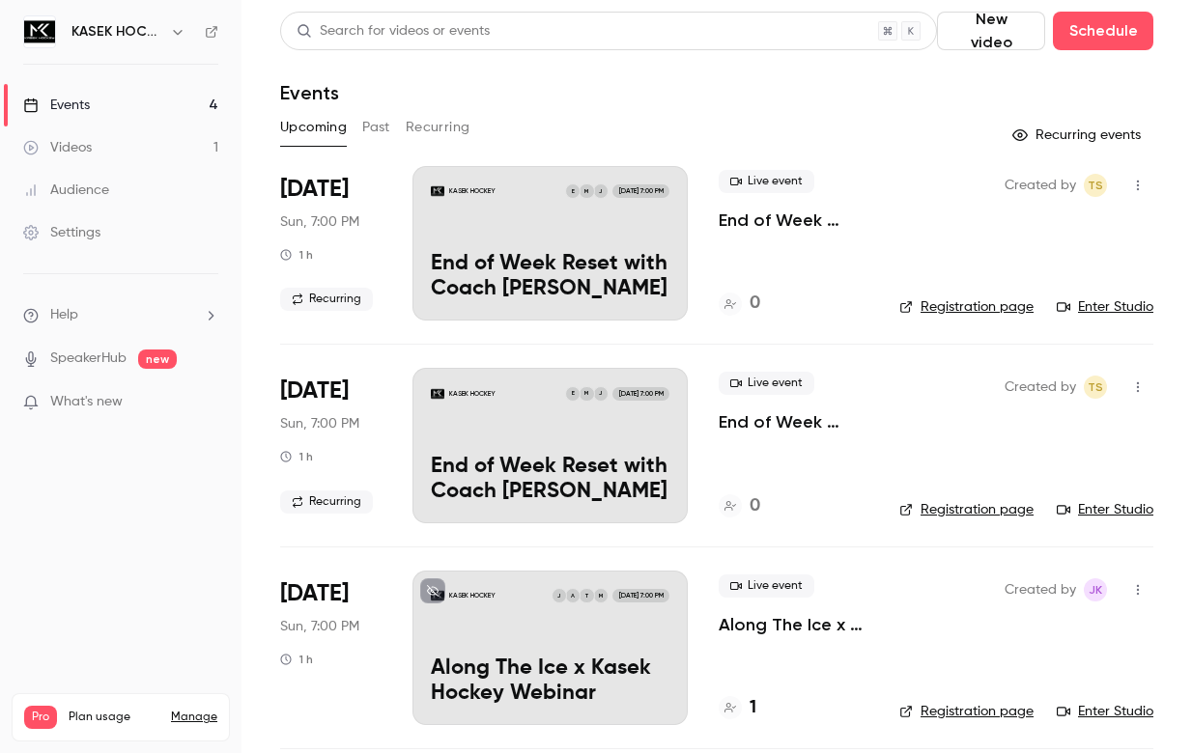
click at [1170, 231] on main "Search for videos or events New video Schedule Events Upcoming Past Recurring R…" at bounding box center [716, 376] width 950 height 753
click at [167, 32] on button "button" at bounding box center [177, 31] width 23 height 23
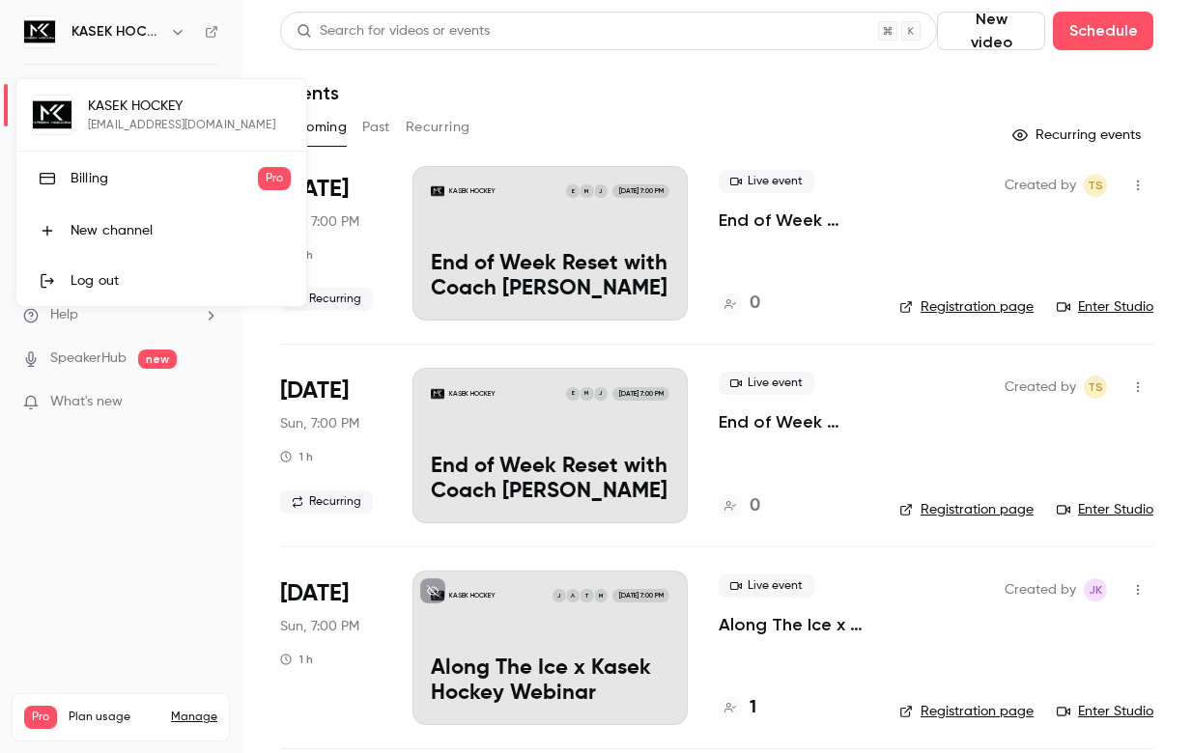
click at [144, 103] on div "KASEK HOCKEY [EMAIL_ADDRESS][DOMAIN_NAME] Billing Pro New channel Log out" at bounding box center [161, 192] width 290 height 227
click at [603, 38] on div at bounding box center [596, 376] width 1192 height 753
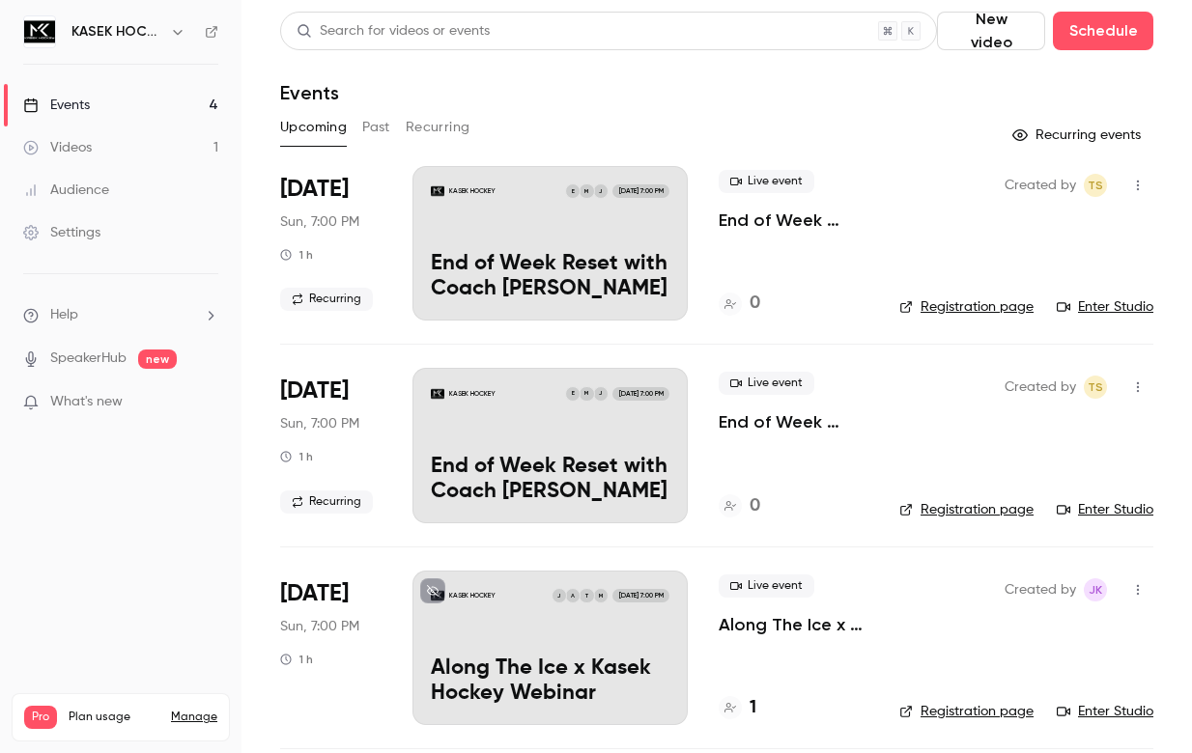
click at [1141, 182] on icon "button" at bounding box center [1137, 186] width 15 height 14
